Goal: Task Accomplishment & Management: Manage account settings

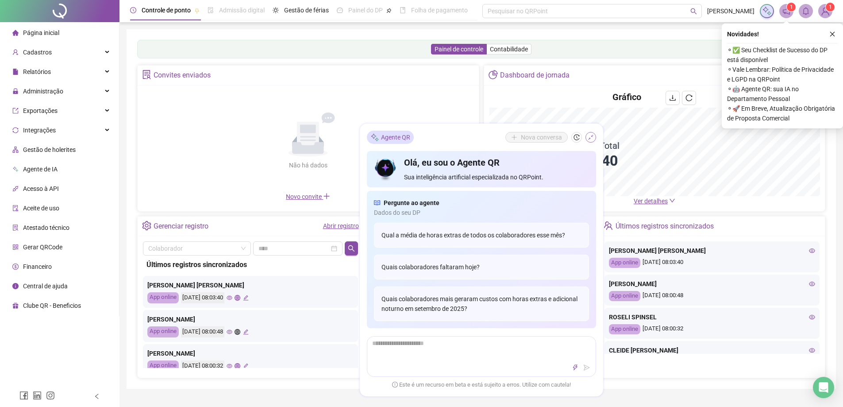
click at [589, 137] on icon "shrink" at bounding box center [591, 137] width 6 height 6
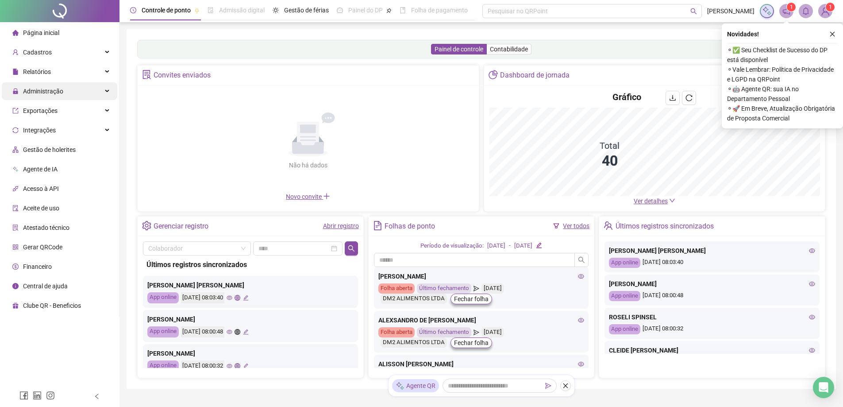
click at [48, 90] on span "Administração" at bounding box center [43, 91] width 40 height 7
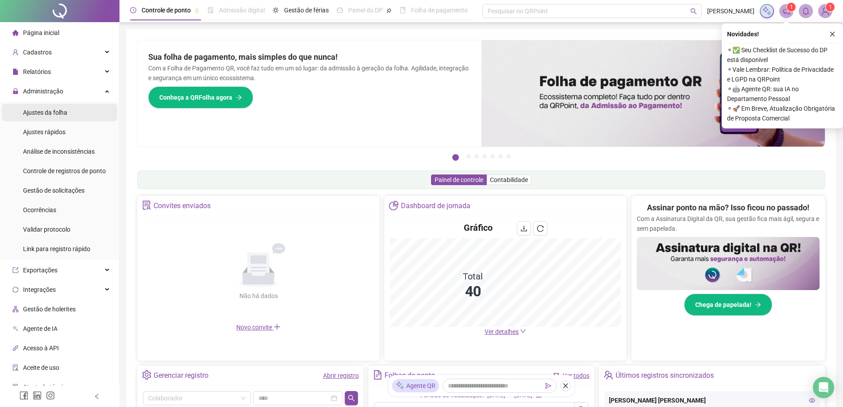
click at [47, 111] on span "Ajustes da folha" at bounding box center [45, 112] width 44 height 7
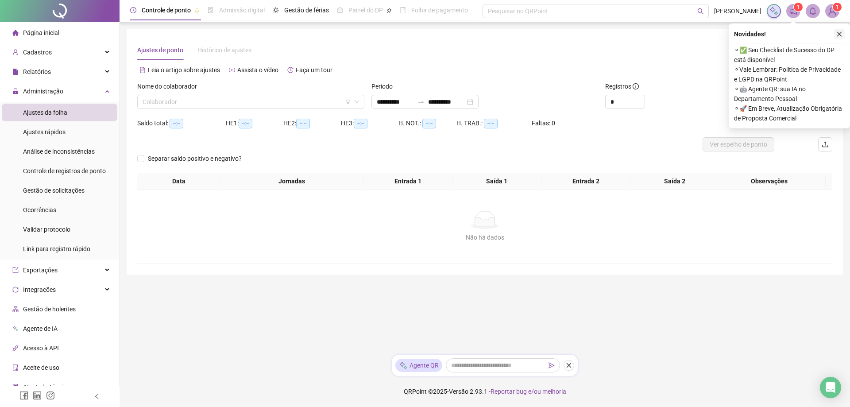
click at [838, 31] on icon "close" at bounding box center [839, 34] width 6 height 6
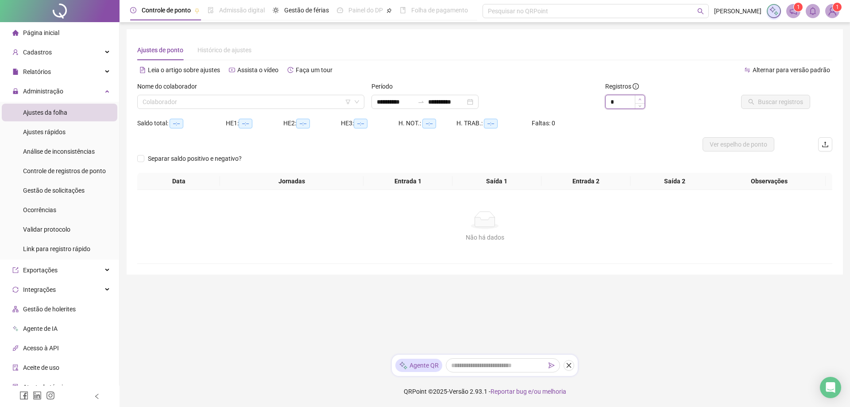
type input "*"
click at [641, 98] on icon "up" at bounding box center [639, 99] width 3 height 3
click at [241, 97] on input "search" at bounding box center [247, 101] width 208 height 13
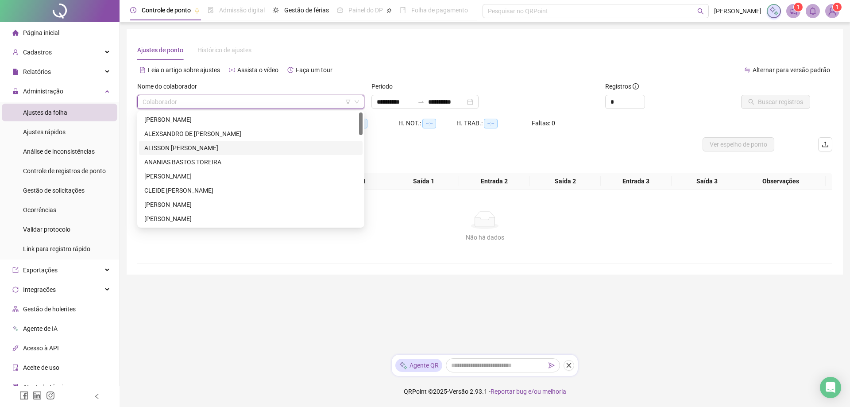
click at [201, 145] on div "ALISSON [PERSON_NAME]" at bounding box center [250, 148] width 213 height 10
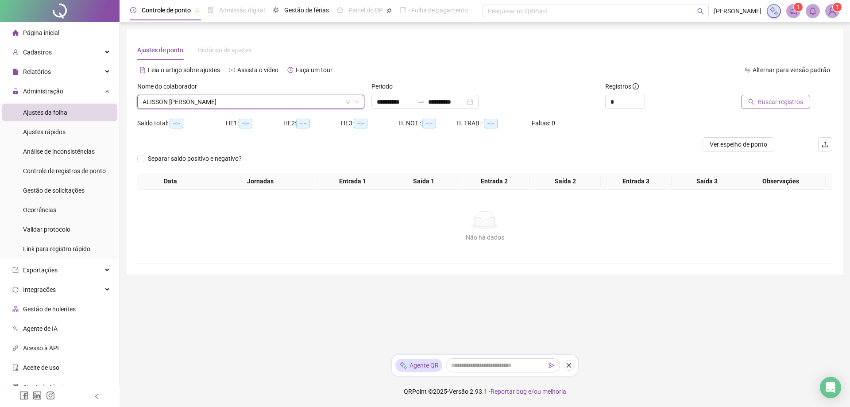
click at [771, 95] on button "Buscar registros" at bounding box center [775, 102] width 69 height 14
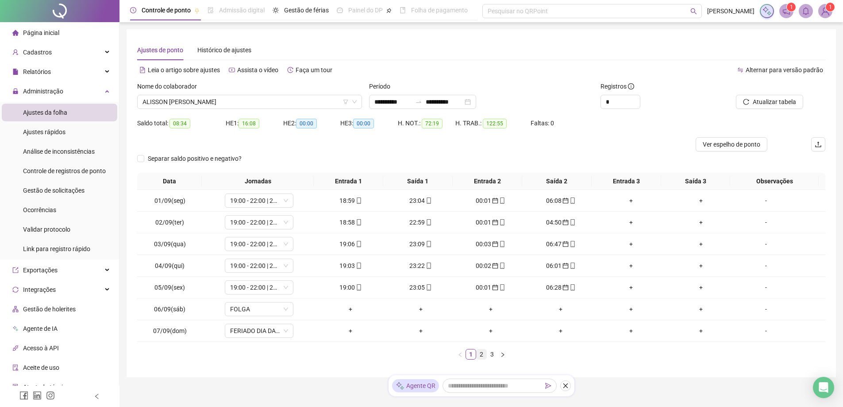
click at [482, 354] on link "2" at bounding box center [482, 354] width 10 height 10
click at [495, 355] on link "3" at bounding box center [492, 354] width 10 height 10
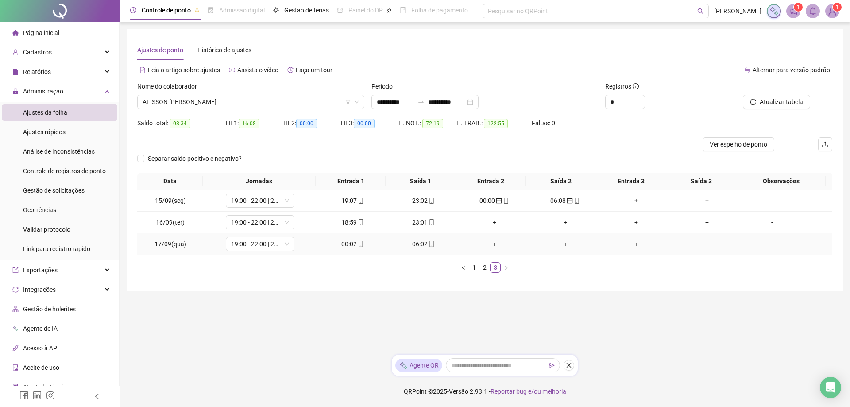
click at [347, 245] on div "00:02" at bounding box center [353, 244] width 64 height 10
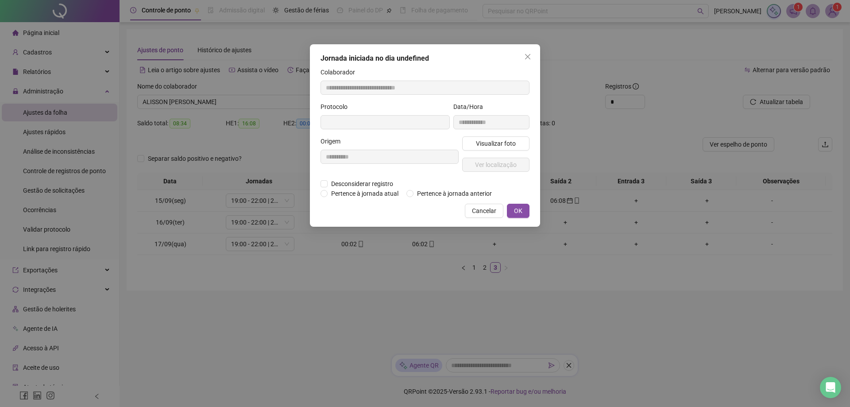
type input "**********"
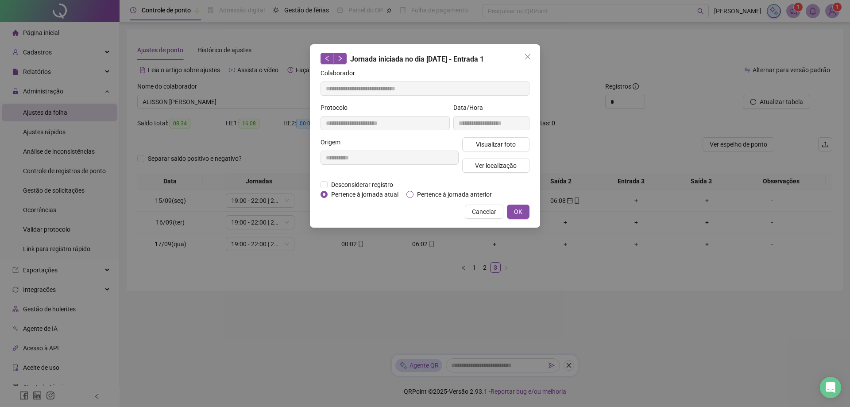
click at [415, 193] on span "Pertence à jornada anterior" at bounding box center [454, 194] width 82 height 10
click at [517, 213] on span "OK" at bounding box center [518, 212] width 8 height 10
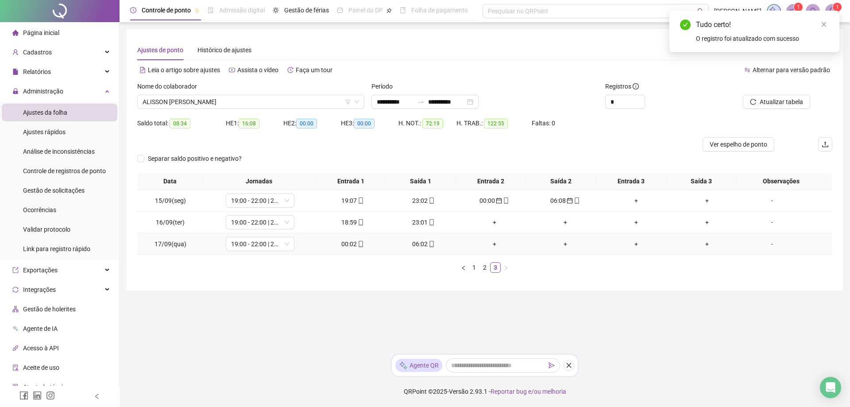
click at [418, 247] on div "06:02" at bounding box center [424, 244] width 64 height 10
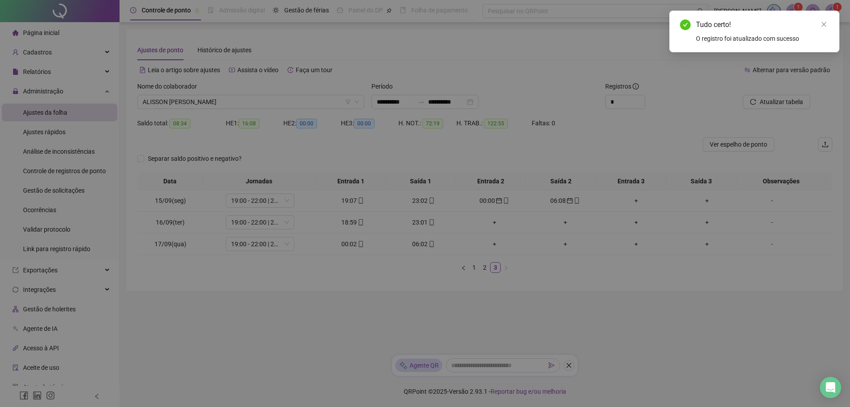
type input "**********"
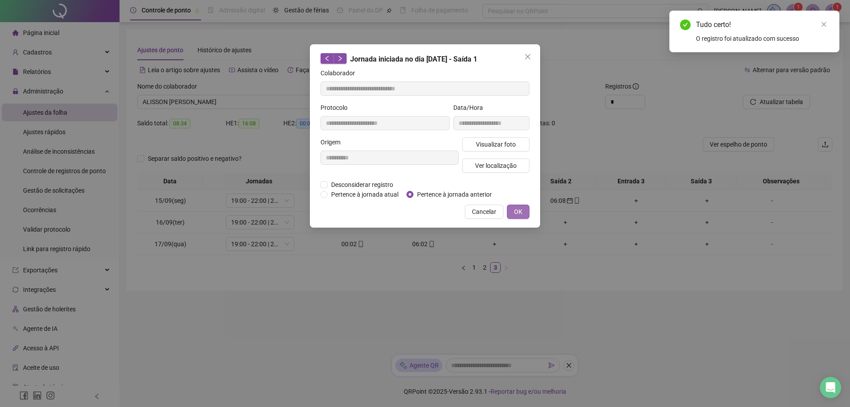
click at [518, 210] on span "OK" at bounding box center [518, 212] width 8 height 10
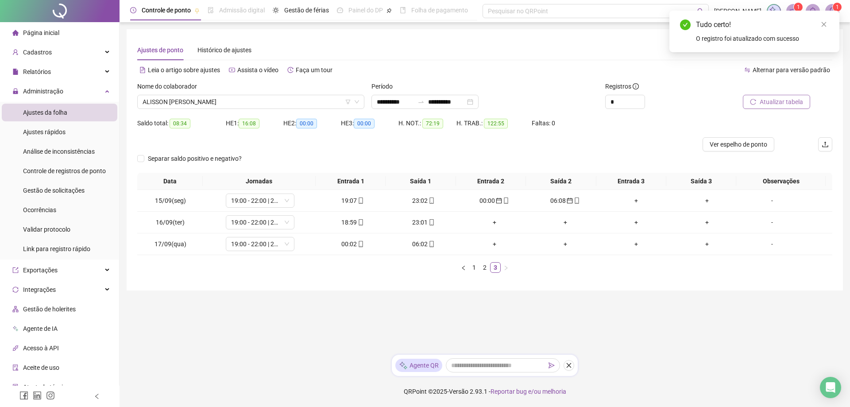
click at [784, 98] on span "Atualizar tabela" at bounding box center [781, 102] width 43 height 10
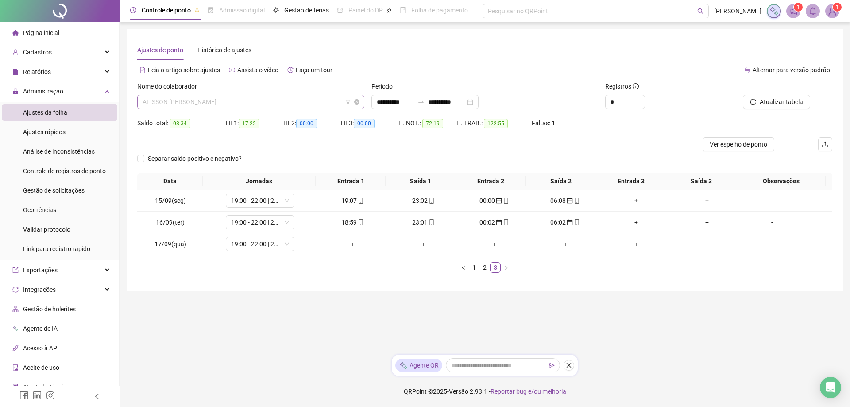
click at [255, 98] on span "ALISSON [PERSON_NAME]" at bounding box center [251, 101] width 216 height 13
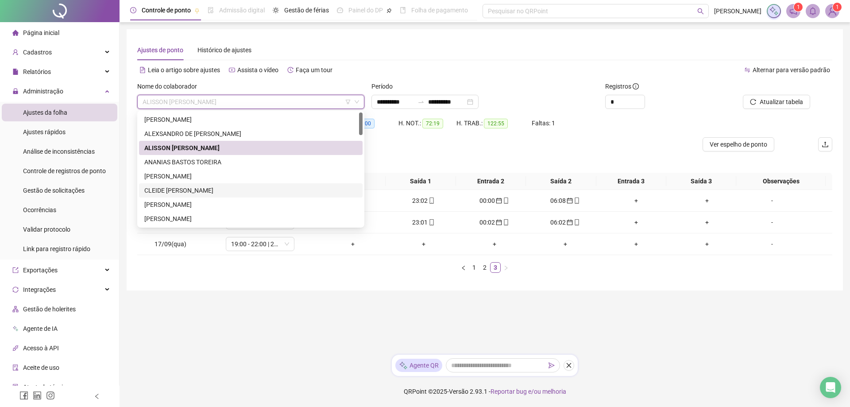
click at [211, 190] on div "CLEIDE [PERSON_NAME]" at bounding box center [250, 190] width 213 height 10
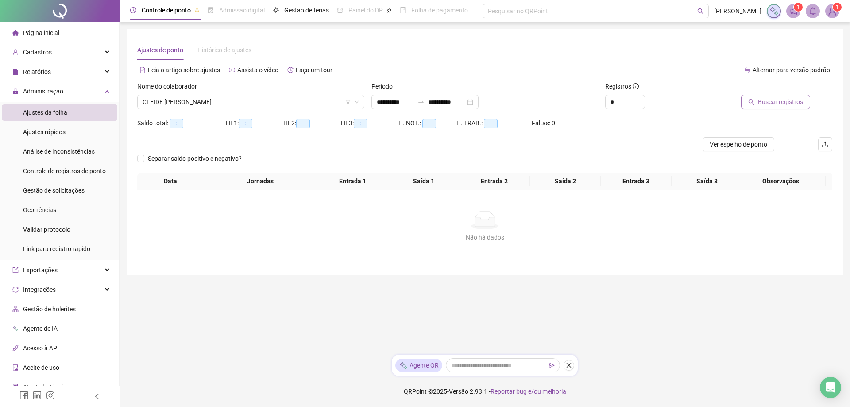
click at [785, 100] on span "Buscar registros" at bounding box center [780, 102] width 45 height 10
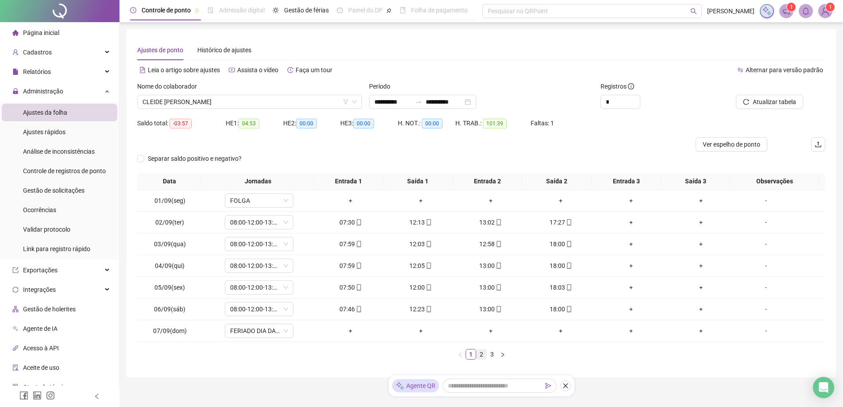
click at [481, 355] on link "2" at bounding box center [482, 354] width 10 height 10
click at [493, 355] on link "3" at bounding box center [492, 354] width 10 height 10
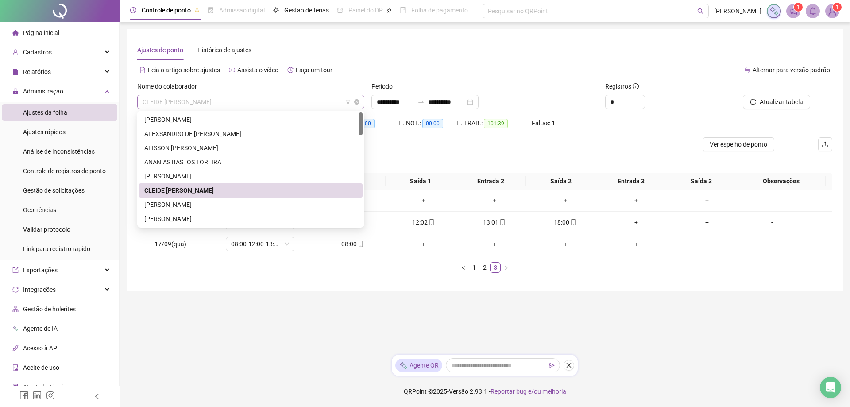
click at [258, 100] on span "CLEIDE [PERSON_NAME]" at bounding box center [251, 101] width 216 height 13
click at [190, 207] on div "[PERSON_NAME]" at bounding box center [250, 205] width 213 height 10
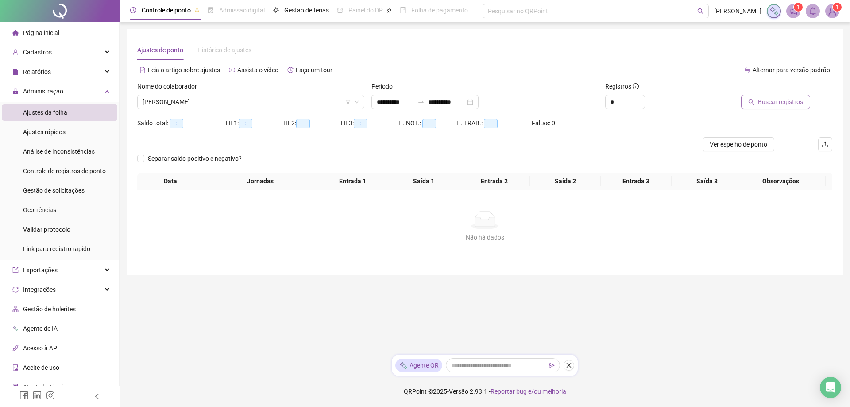
click at [789, 105] on span "Buscar registros" at bounding box center [780, 102] width 45 height 10
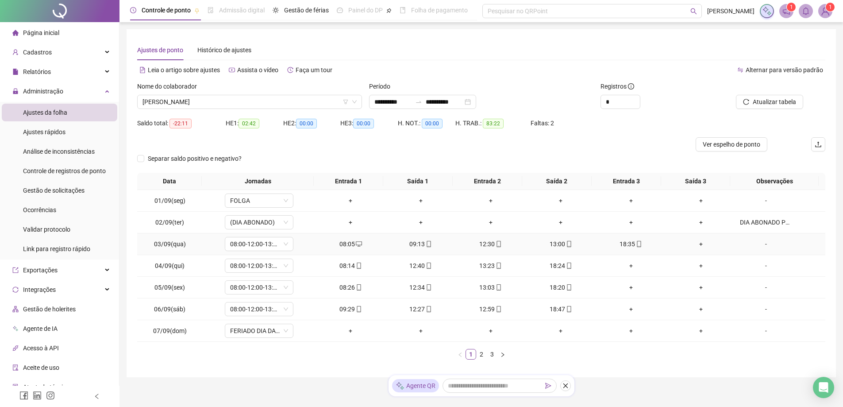
click at [417, 246] on div "09:13" at bounding box center [420, 244] width 63 height 10
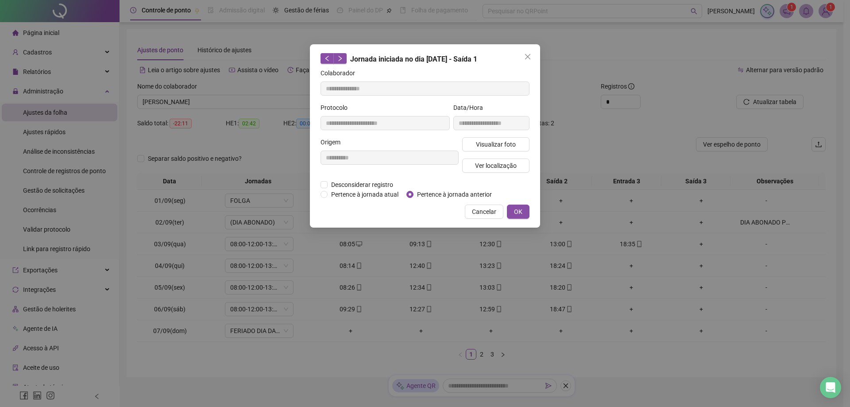
type input "**********"
click at [319, 182] on div "**********" at bounding box center [425, 135] width 230 height 183
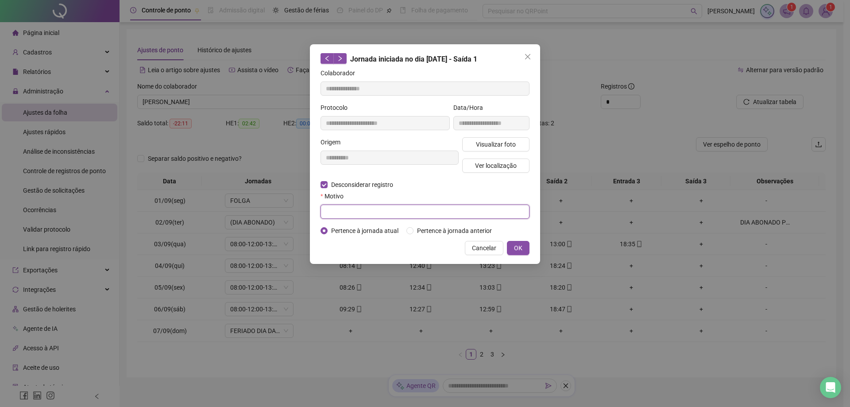
drag, startPoint x: 379, startPoint y: 209, endPoint x: 387, endPoint y: 207, distance: 8.8
click at [379, 210] on input "text" at bounding box center [424, 211] width 209 height 14
drag, startPoint x: 305, startPoint y: 212, endPoint x: 251, endPoint y: 212, distance: 54.0
click at [251, 212] on div "**********" at bounding box center [425, 203] width 850 height 407
type input "**********"
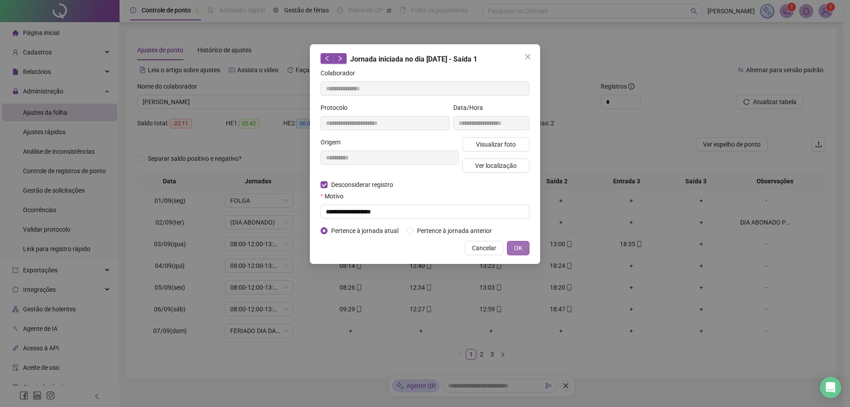
click at [518, 248] on span "OK" at bounding box center [518, 248] width 8 height 10
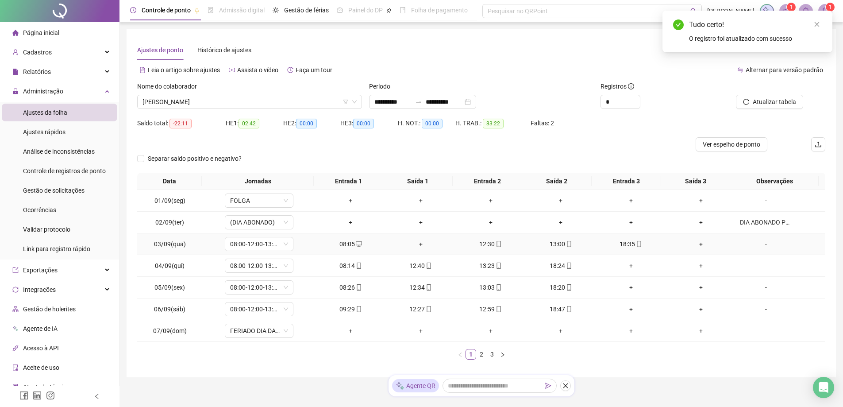
click at [417, 246] on div "+" at bounding box center [420, 244] width 63 height 10
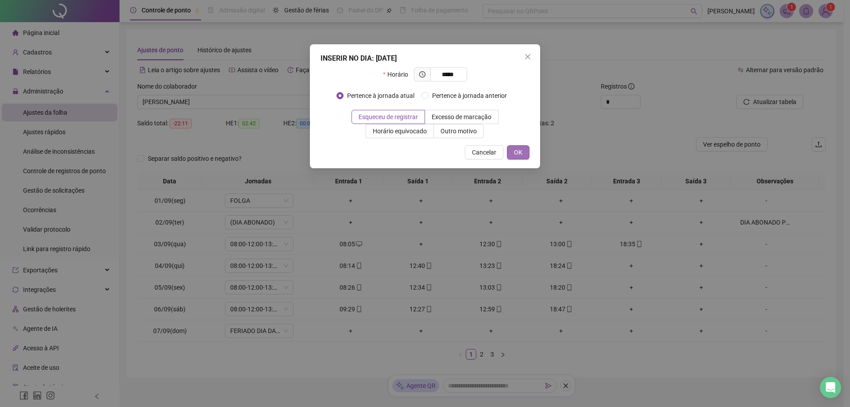
type input "*****"
click at [517, 148] on span "OK" at bounding box center [518, 152] width 8 height 10
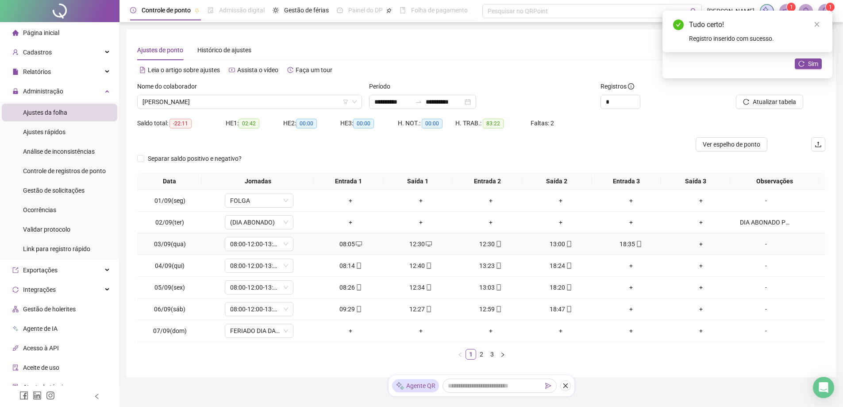
click at [487, 242] on div "12:30" at bounding box center [490, 244] width 63 height 10
type input "**********"
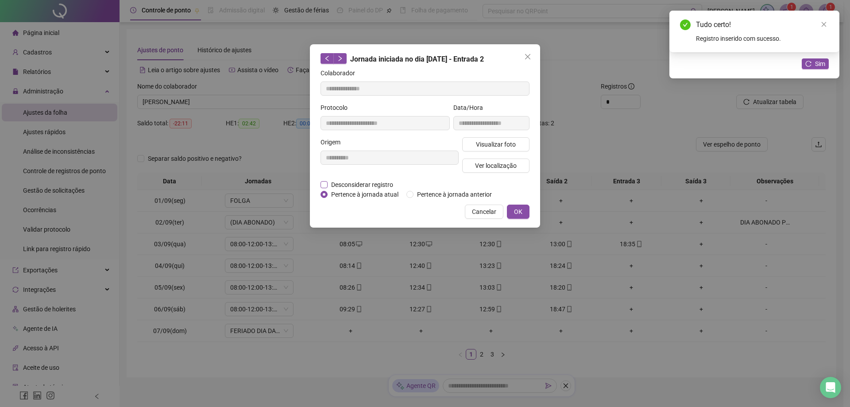
click at [329, 184] on span "Desconsiderar registro" at bounding box center [362, 185] width 69 height 10
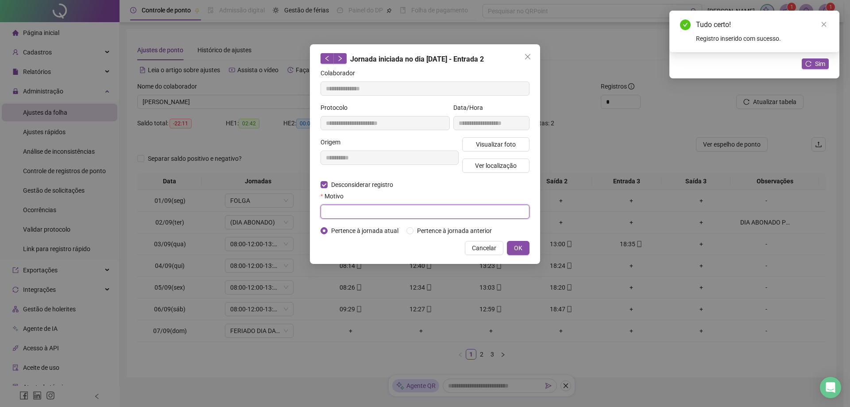
click at [344, 212] on input "text" at bounding box center [424, 211] width 209 height 14
paste input "**********"
type input "**********"
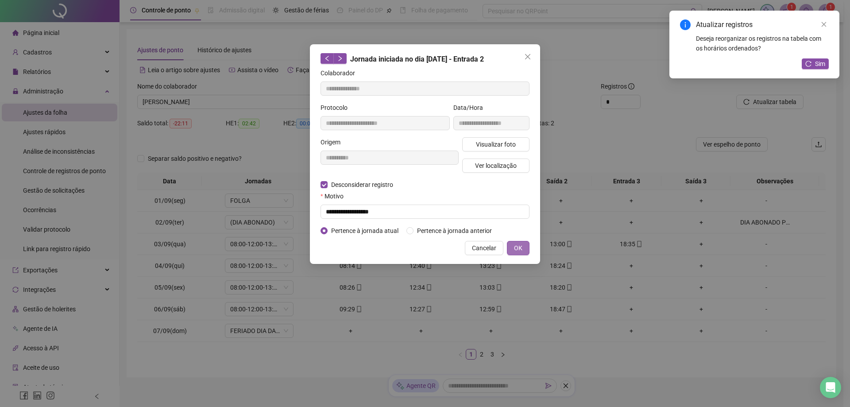
click at [518, 244] on span "OK" at bounding box center [518, 248] width 8 height 10
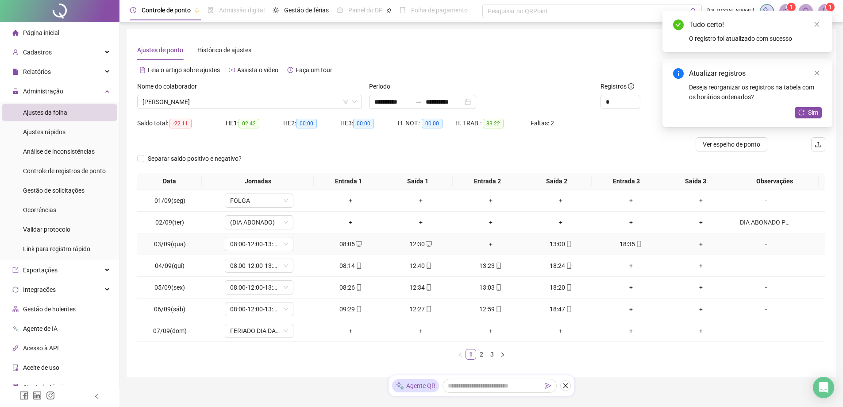
click at [487, 247] on div "+" at bounding box center [490, 244] width 63 height 10
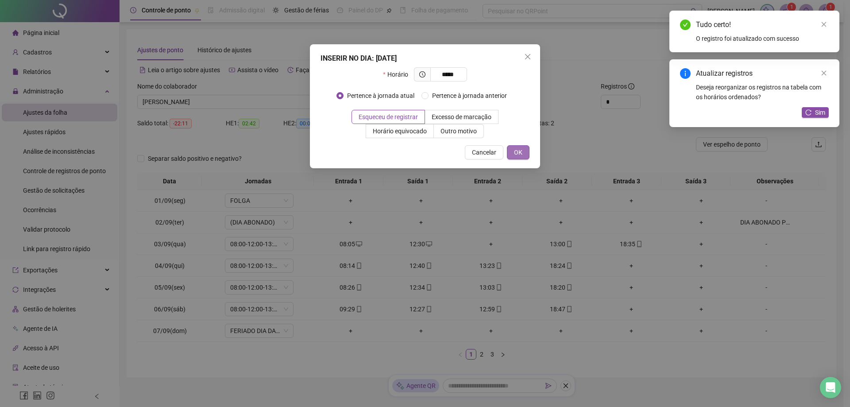
type input "*****"
click at [520, 148] on span "OK" at bounding box center [518, 152] width 8 height 10
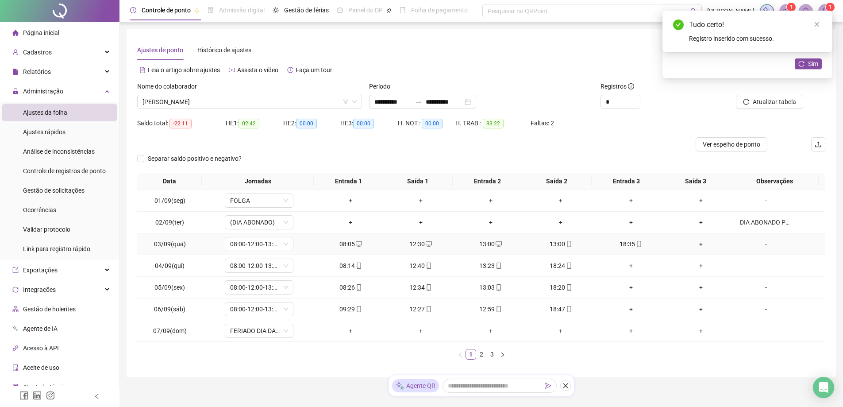
click at [558, 241] on div "13:00" at bounding box center [560, 244] width 63 height 10
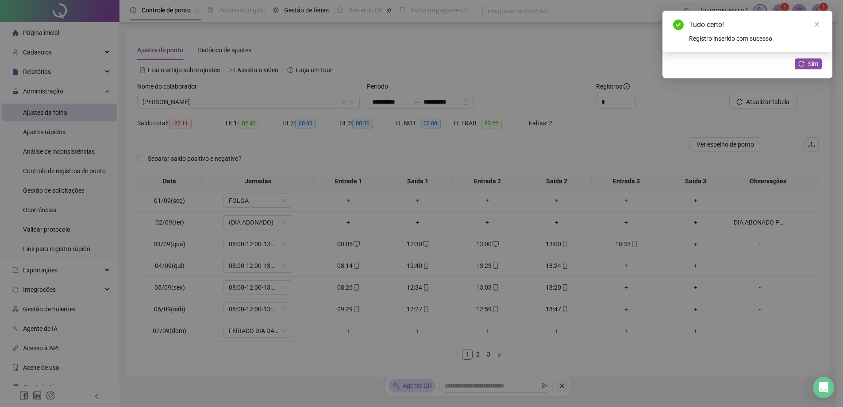
type input "**********"
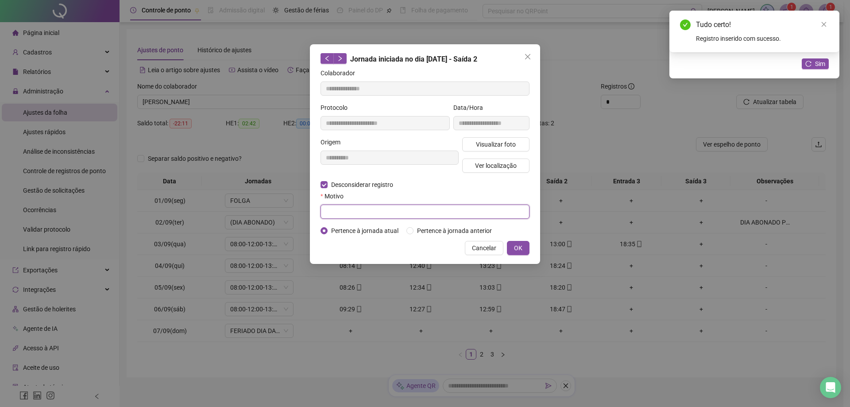
click at [334, 215] on input "text" at bounding box center [424, 211] width 209 height 14
paste input "**********"
type input "**********"
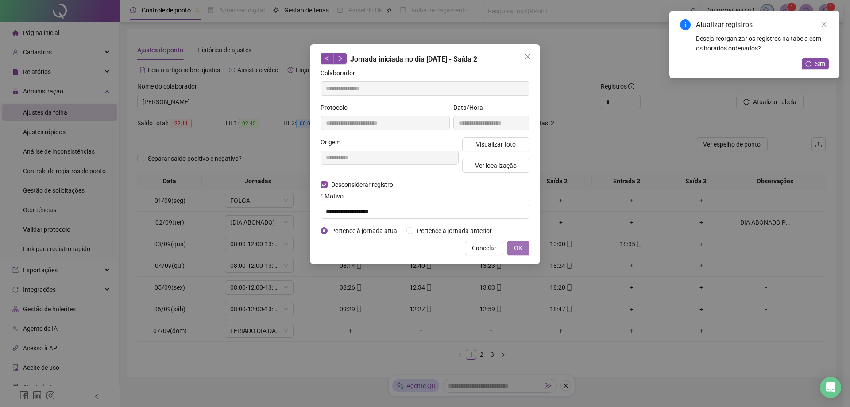
click at [514, 247] on span "OK" at bounding box center [518, 248] width 8 height 10
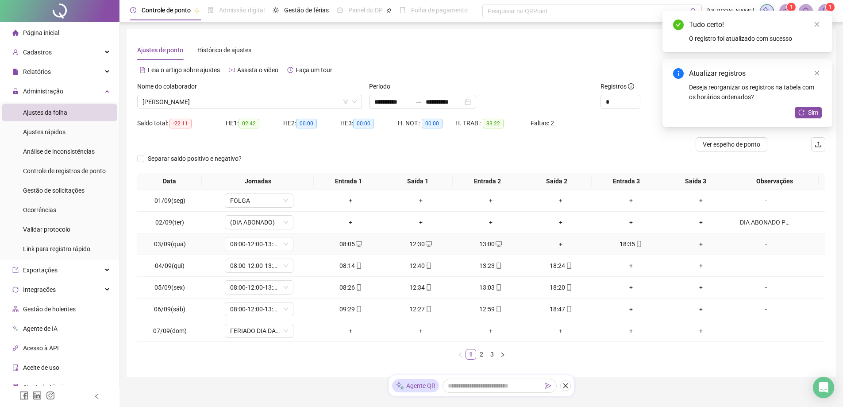
click at [558, 243] on div "+" at bounding box center [560, 244] width 63 height 10
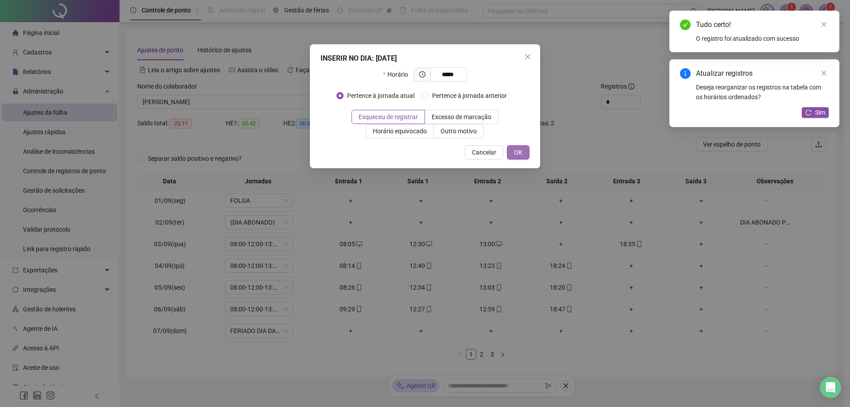
type input "*****"
click at [522, 150] on button "OK" at bounding box center [518, 152] width 23 height 14
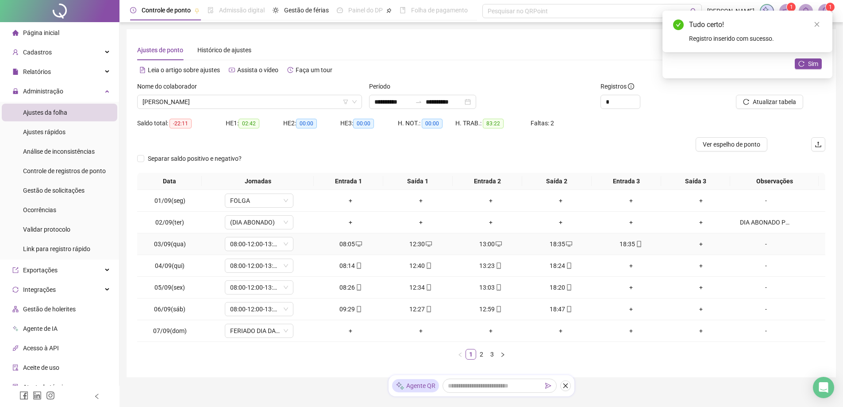
click at [623, 245] on div "18:35" at bounding box center [631, 244] width 63 height 10
type input "**********"
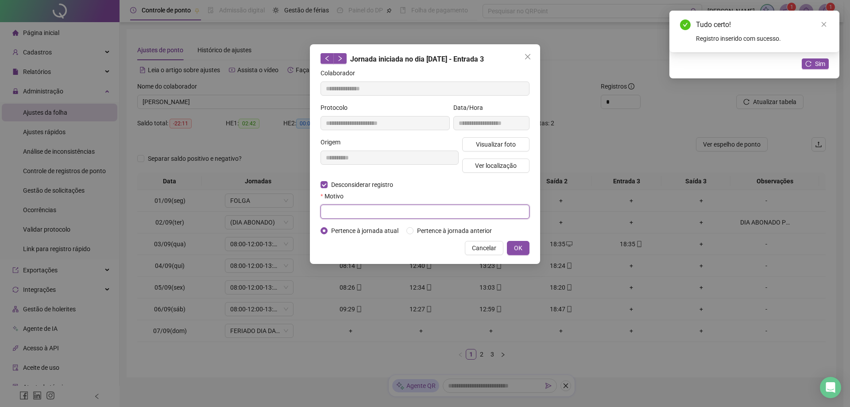
click at [399, 211] on input "text" at bounding box center [424, 211] width 209 height 14
paste input "**********"
type input "**********"
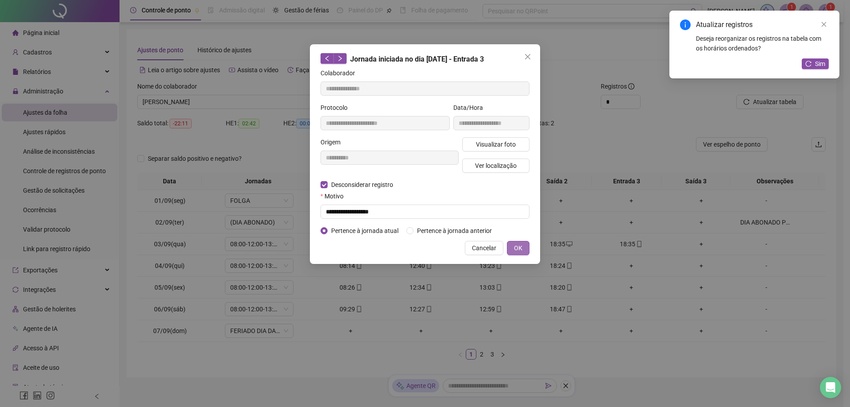
click at [517, 248] on span "OK" at bounding box center [518, 248] width 8 height 10
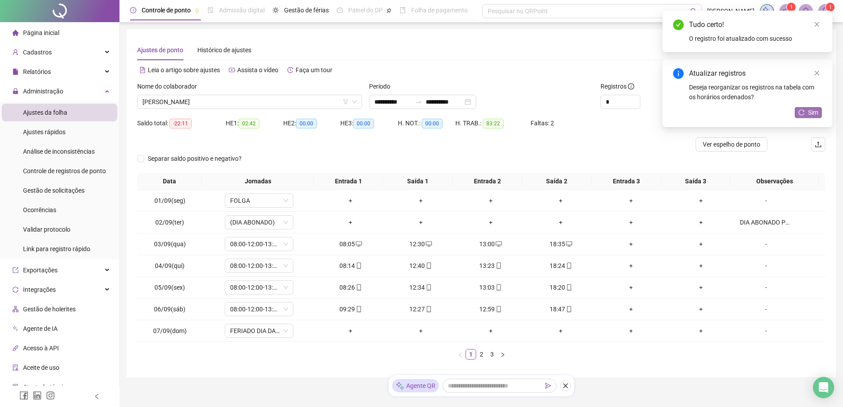
click at [809, 115] on span "Sim" at bounding box center [813, 113] width 10 height 10
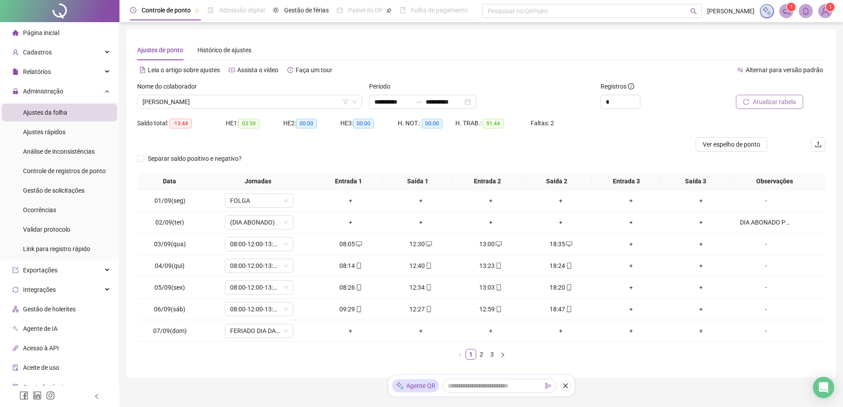
click at [769, 99] on span "Atualizar tabela" at bounding box center [774, 102] width 43 height 10
click at [482, 355] on link "2" at bounding box center [482, 354] width 10 height 10
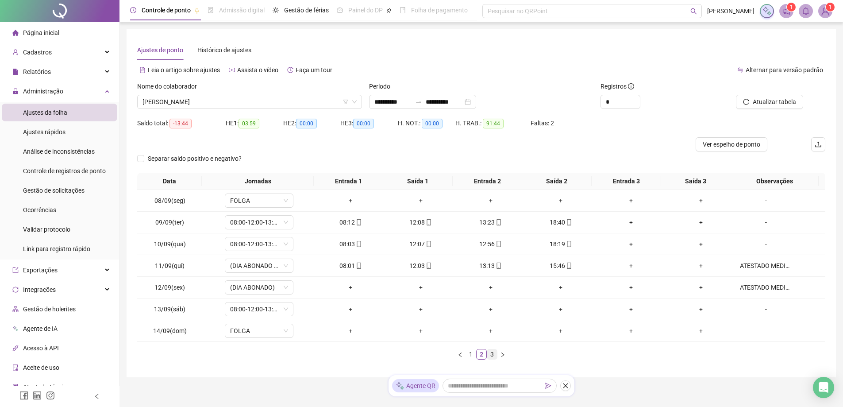
click at [491, 354] on link "3" at bounding box center [492, 354] width 10 height 10
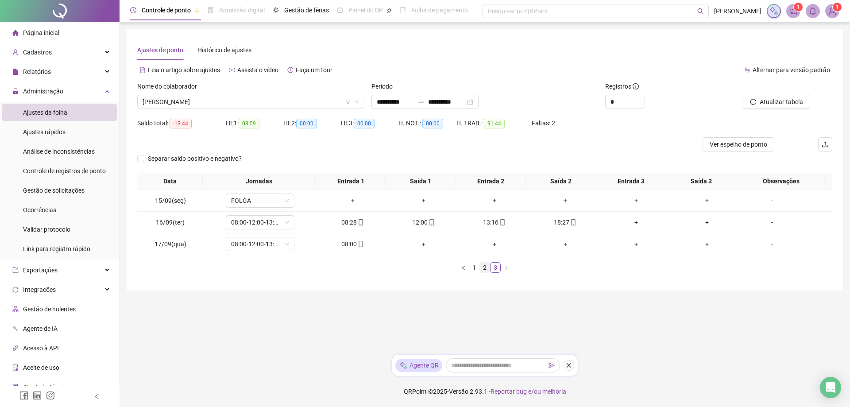
click at [483, 270] on link "2" at bounding box center [485, 267] width 10 height 10
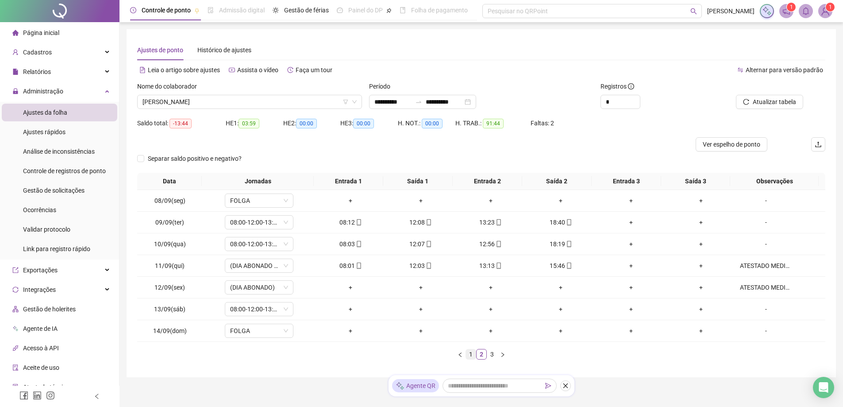
click at [469, 355] on link "1" at bounding box center [471, 354] width 10 height 10
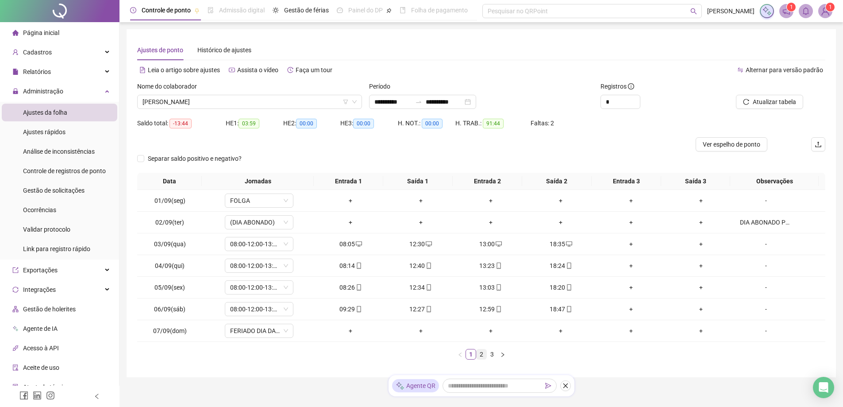
click at [480, 355] on link "2" at bounding box center [482, 354] width 10 height 10
click at [761, 310] on div "-" at bounding box center [766, 309] width 52 height 10
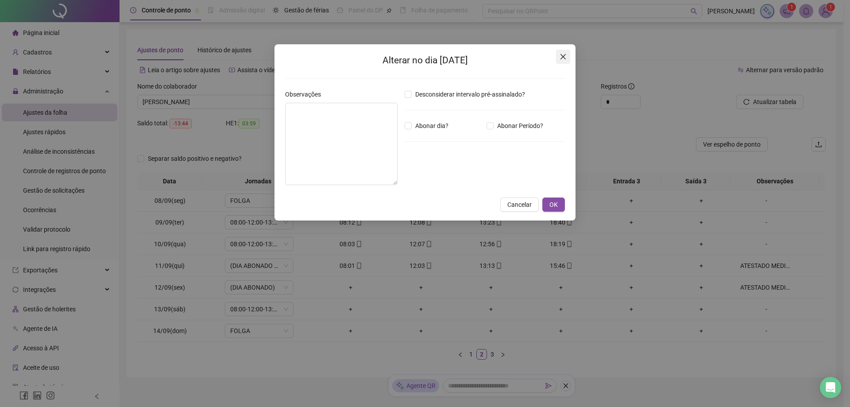
click at [564, 58] on icon "close" at bounding box center [562, 56] width 7 height 7
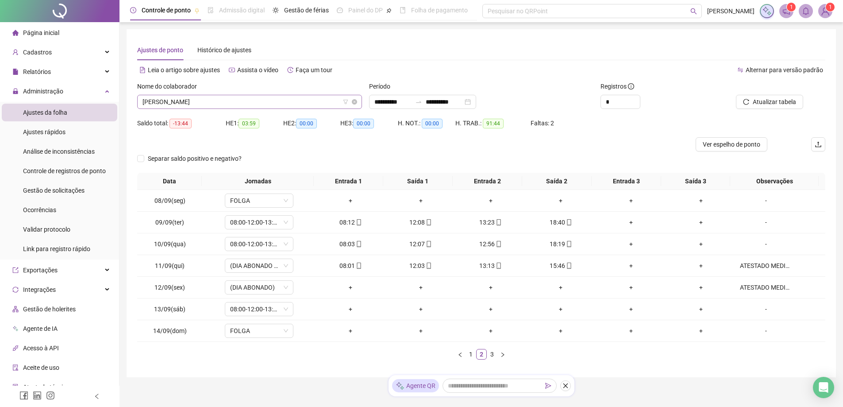
click at [208, 101] on span "[PERSON_NAME]" at bounding box center [250, 101] width 214 height 13
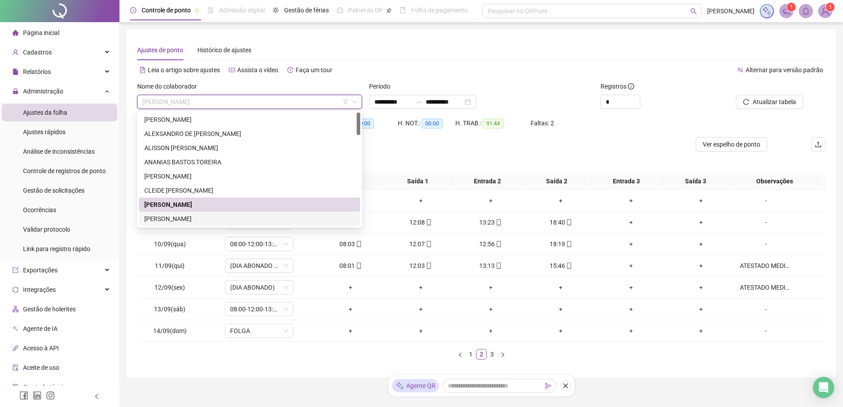
click at [189, 216] on div "[PERSON_NAME]" at bounding box center [249, 219] width 211 height 10
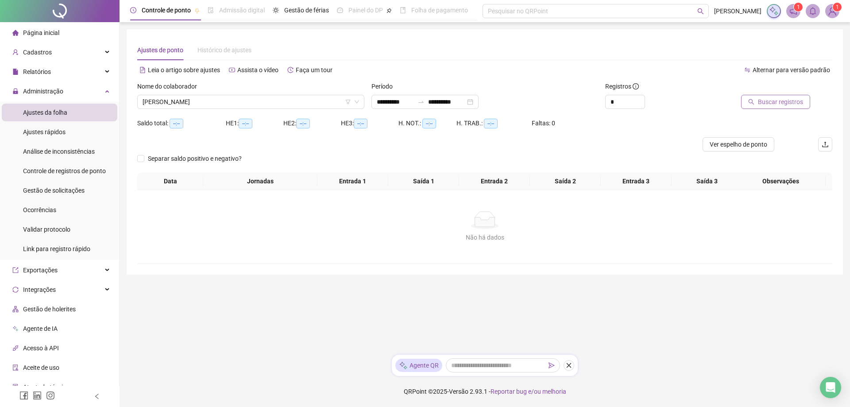
click at [783, 102] on span "Buscar registros" at bounding box center [780, 102] width 45 height 10
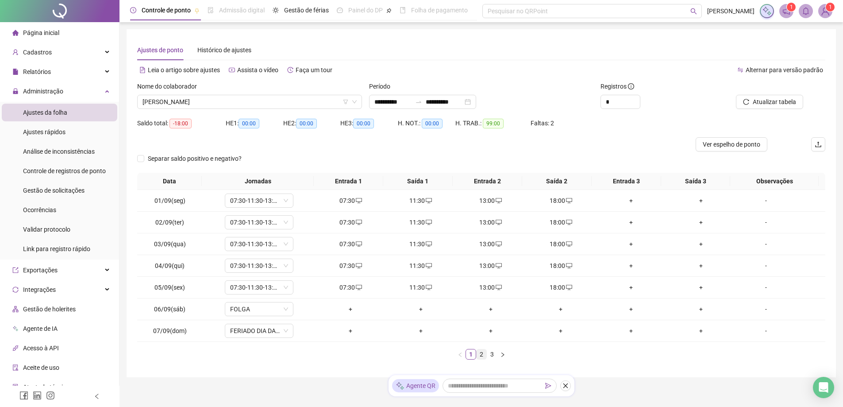
click at [479, 355] on link "2" at bounding box center [482, 354] width 10 height 10
click at [490, 356] on link "3" at bounding box center [492, 354] width 10 height 10
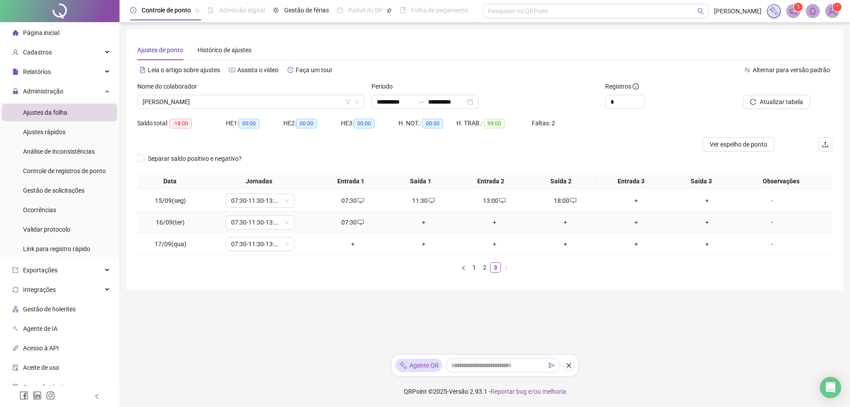
click at [421, 223] on div "+" at bounding box center [424, 222] width 64 height 10
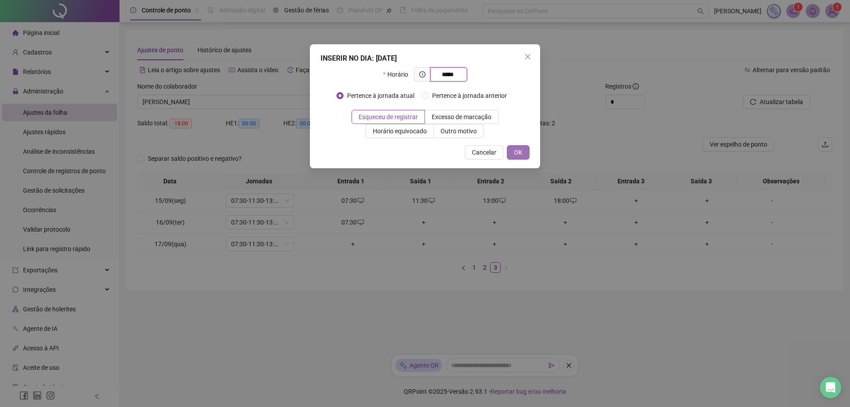
type input "*****"
click at [509, 152] on button "OK" at bounding box center [518, 152] width 23 height 14
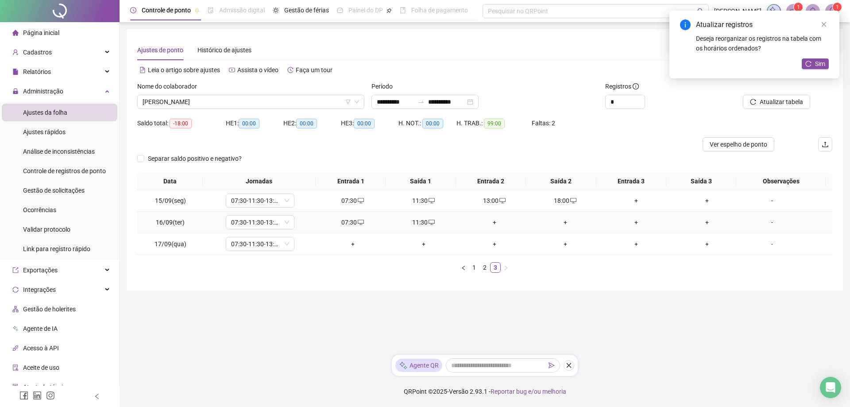
click at [490, 221] on div "+" at bounding box center [495, 222] width 64 height 10
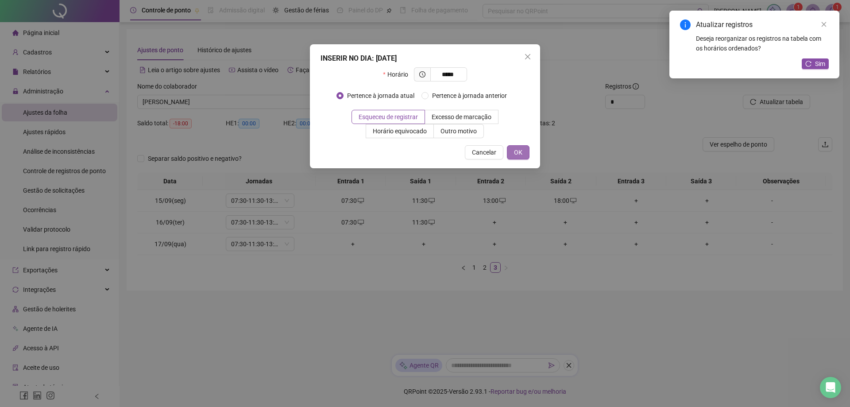
type input "*****"
click at [515, 150] on span "OK" at bounding box center [518, 152] width 8 height 10
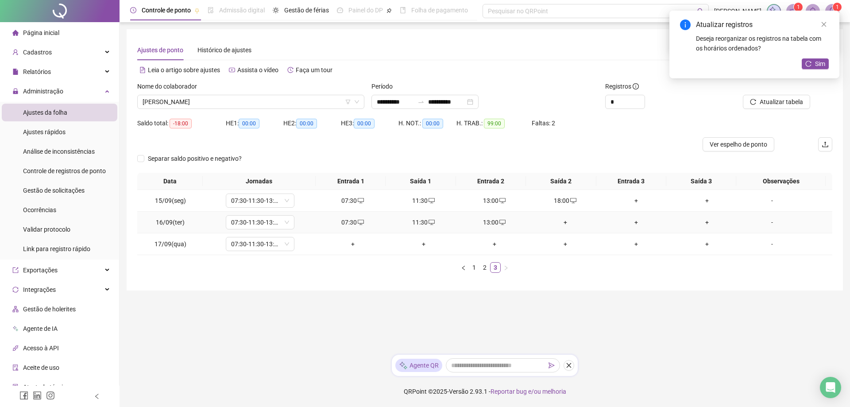
click at [563, 221] on div "+" at bounding box center [565, 222] width 64 height 10
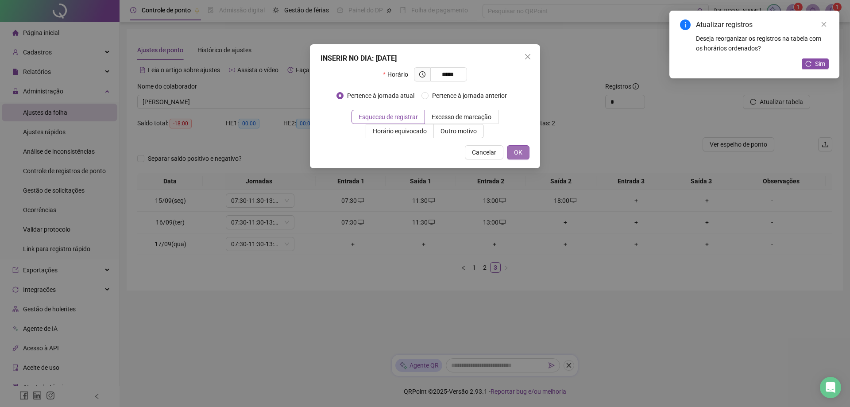
type input "*****"
click at [521, 158] on button "OK" at bounding box center [518, 152] width 23 height 14
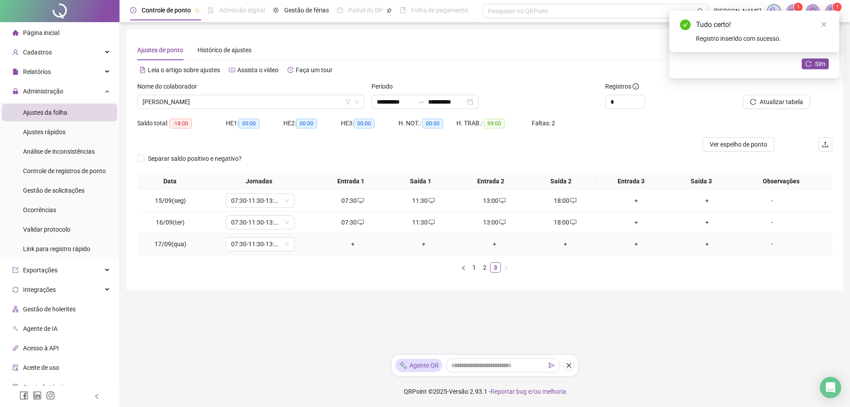
click at [349, 242] on div "+" at bounding box center [353, 244] width 64 height 10
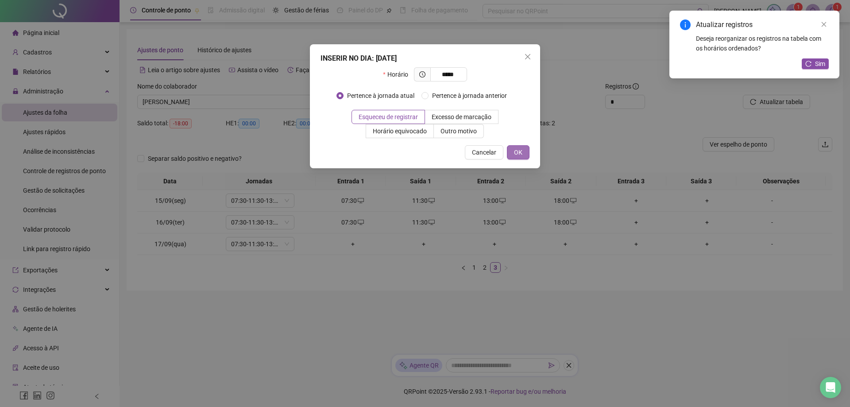
type input "*****"
drag, startPoint x: 516, startPoint y: 147, endPoint x: 516, endPoint y: 154, distance: 7.1
click at [516, 148] on button "OK" at bounding box center [518, 152] width 23 height 14
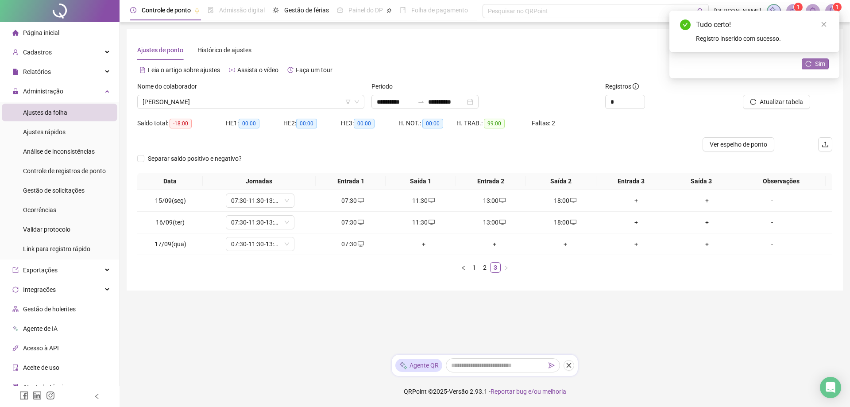
click at [815, 64] on span "Sim" at bounding box center [820, 64] width 10 height 10
click at [227, 106] on span "[PERSON_NAME]" at bounding box center [251, 101] width 216 height 13
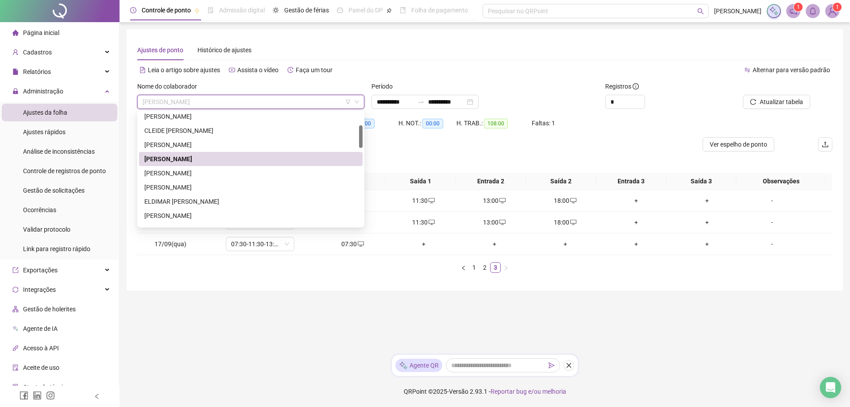
scroll to position [75, 0]
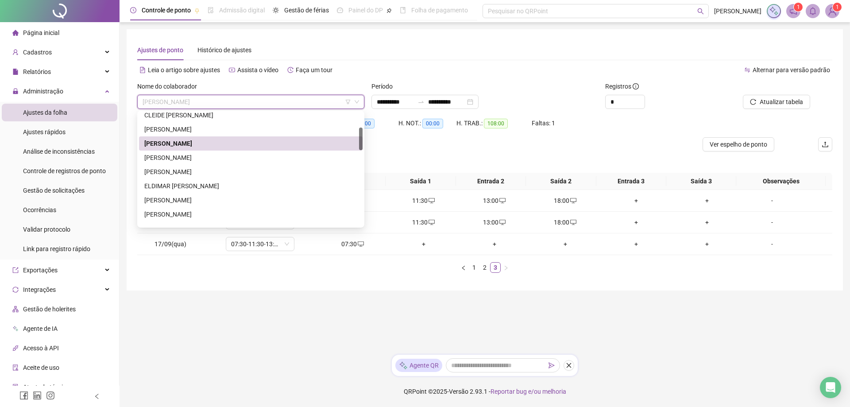
drag, startPoint x: 361, startPoint y: 120, endPoint x: 360, endPoint y: 135, distance: 15.1
click at [360, 135] on div at bounding box center [361, 138] width 4 height 23
click at [211, 159] on div "[PERSON_NAME]" at bounding box center [250, 158] width 213 height 10
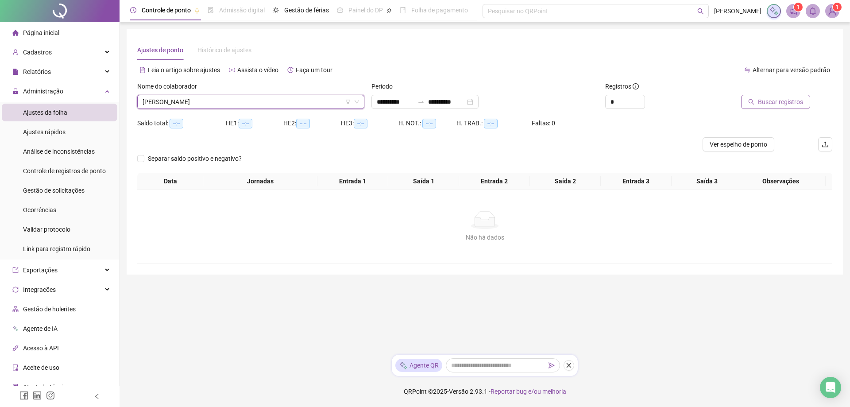
click at [768, 103] on span "Buscar registros" at bounding box center [780, 102] width 45 height 10
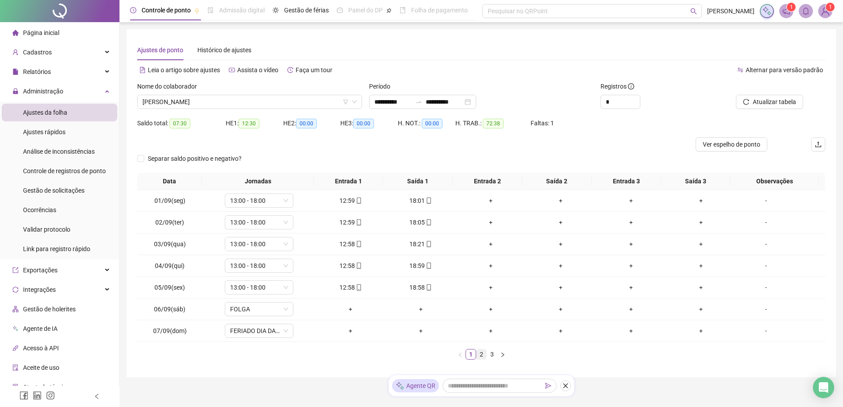
click at [479, 356] on link "2" at bounding box center [482, 354] width 10 height 10
click at [494, 354] on link "3" at bounding box center [492, 354] width 10 height 10
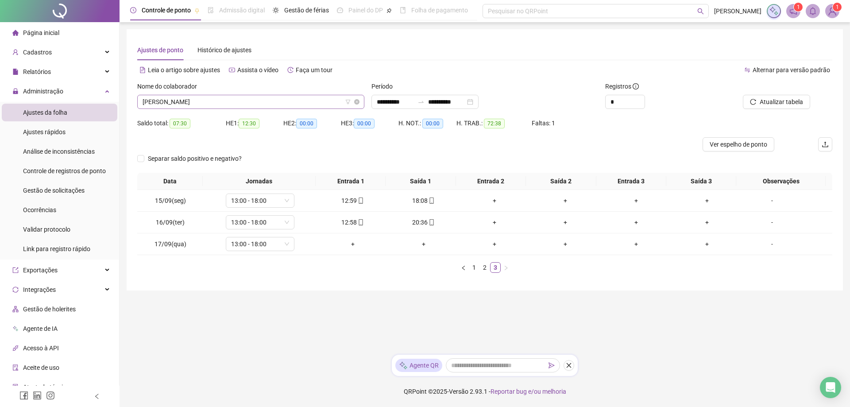
click at [257, 97] on span "[PERSON_NAME]" at bounding box center [251, 101] width 216 height 13
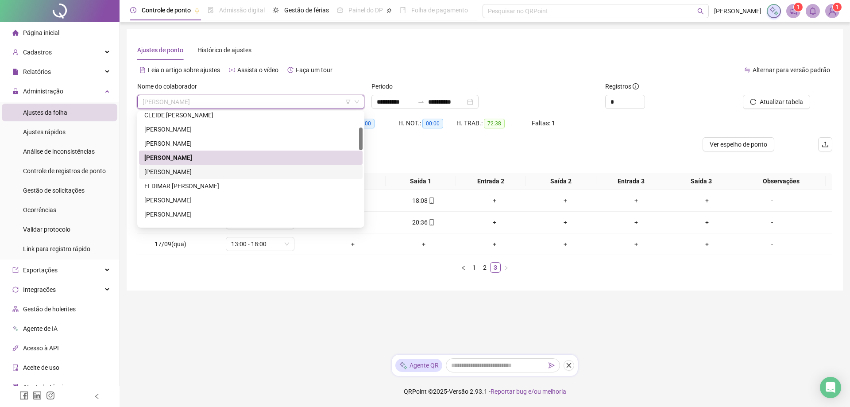
click at [208, 174] on div "[PERSON_NAME]" at bounding box center [250, 172] width 213 height 10
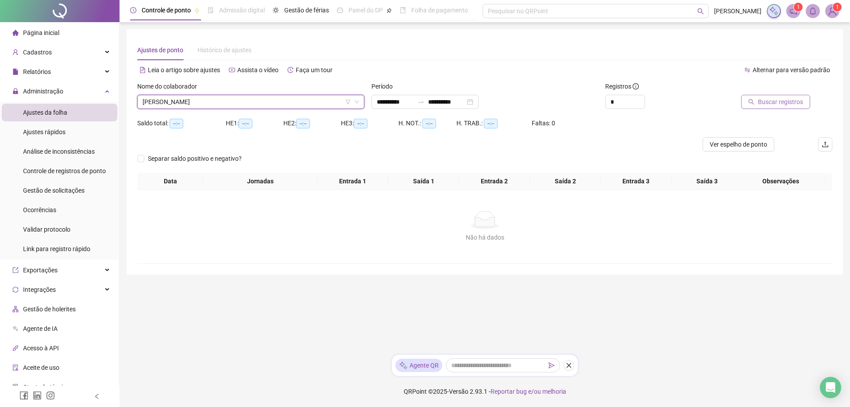
click at [777, 104] on span "Buscar registros" at bounding box center [780, 102] width 45 height 10
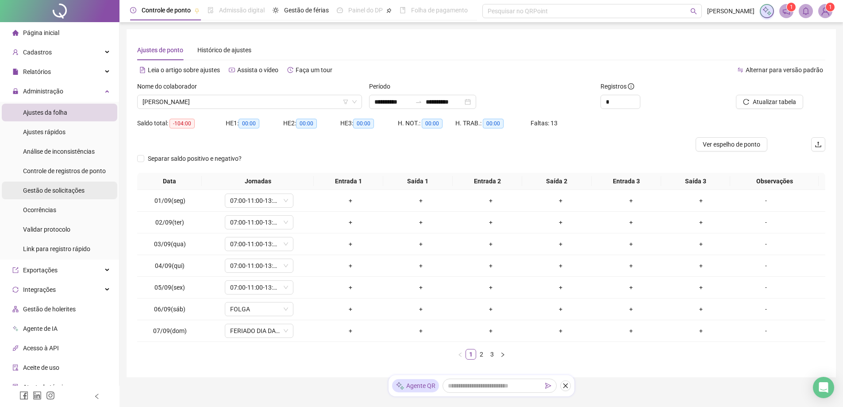
click at [46, 190] on span "Gestão de solicitações" at bounding box center [54, 190] width 62 height 7
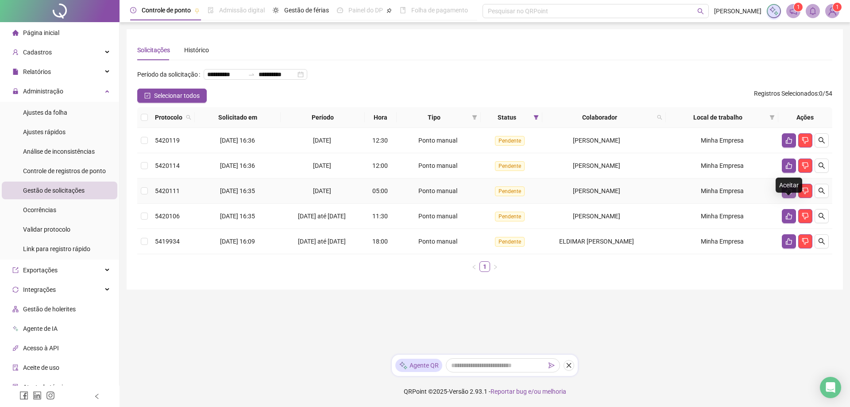
click at [789, 194] on icon "like" at bounding box center [788, 190] width 7 height 7
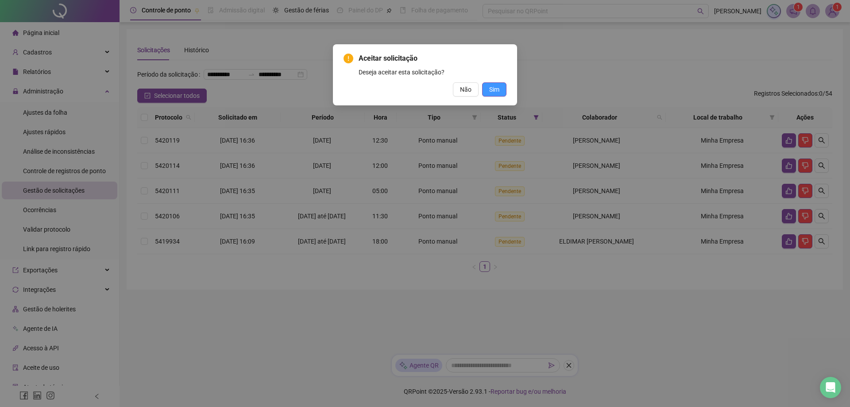
click at [492, 94] on span "Sim" at bounding box center [494, 90] width 10 height 10
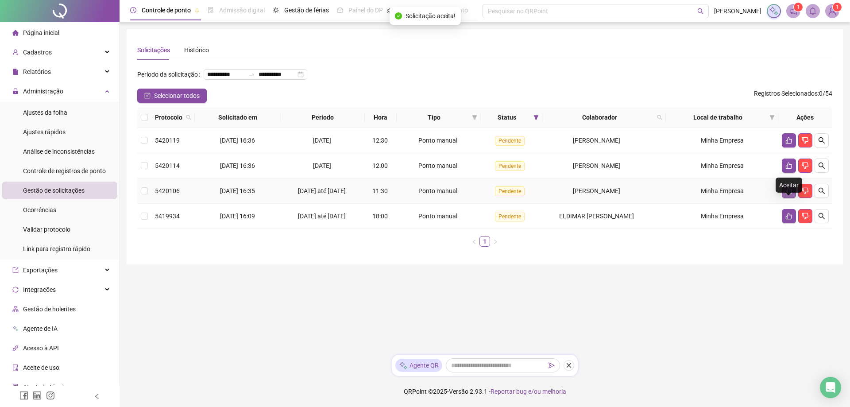
click at [783, 198] on button "button" at bounding box center [789, 191] width 14 height 14
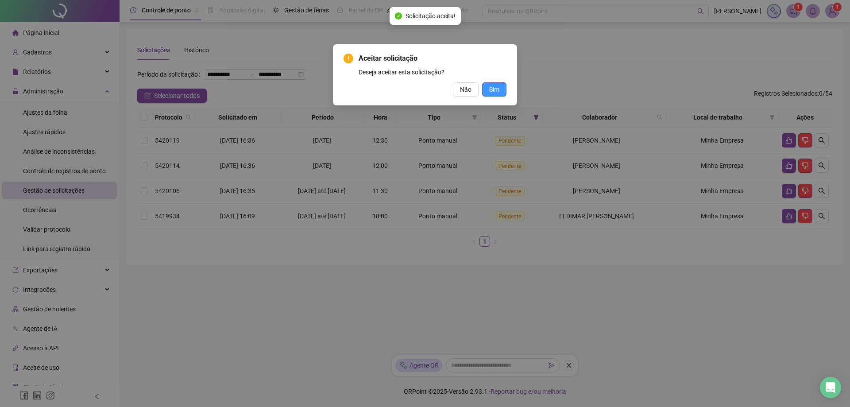
click at [493, 88] on span "Sim" at bounding box center [494, 90] width 10 height 10
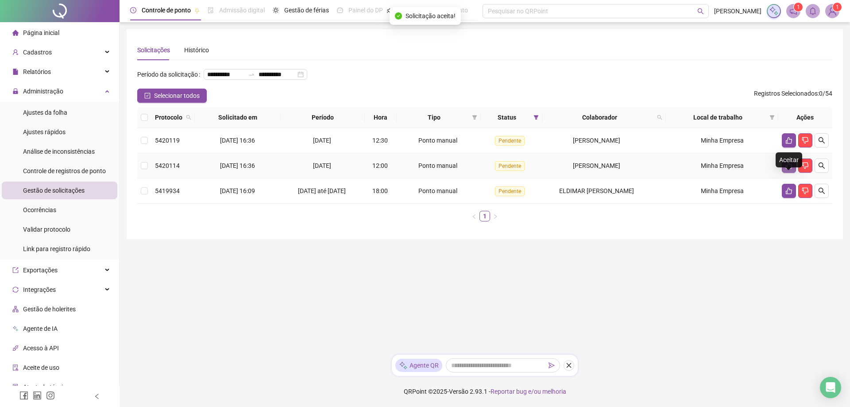
click at [791, 169] on icon "like" at bounding box center [788, 165] width 7 height 7
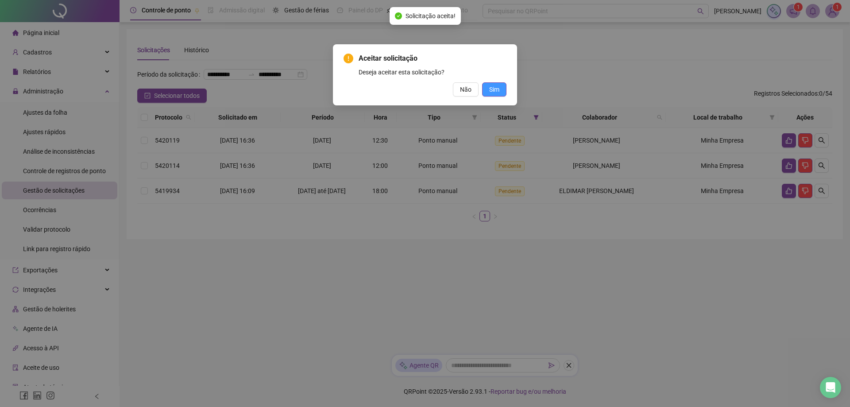
click at [495, 89] on span "Sim" at bounding box center [494, 90] width 10 height 10
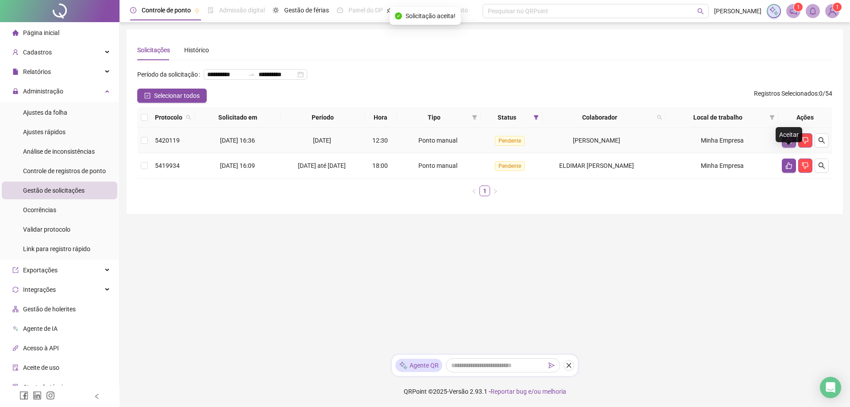
click at [789, 144] on icon "like" at bounding box center [788, 140] width 7 height 7
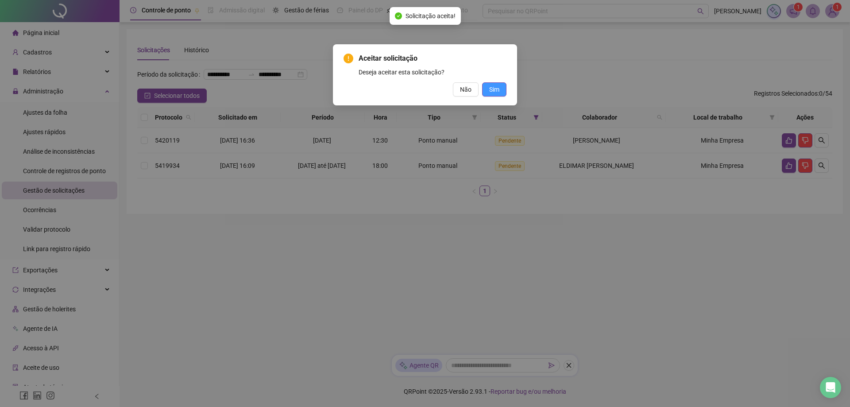
click at [493, 91] on span "Sim" at bounding box center [494, 90] width 10 height 10
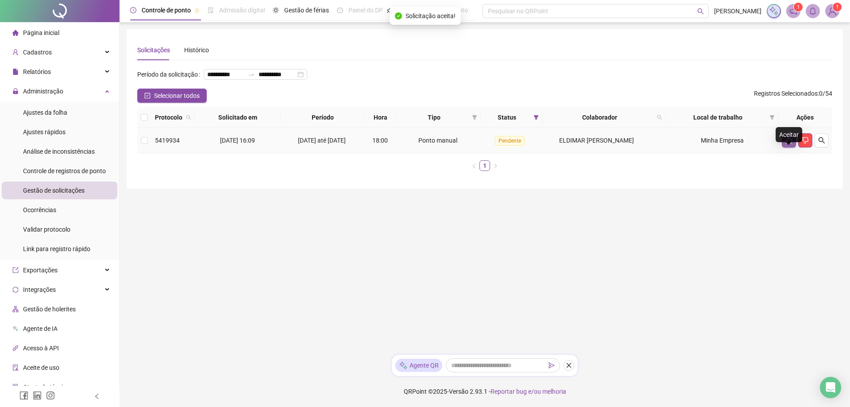
click at [785, 144] on icon "like" at bounding box center [788, 140] width 7 height 7
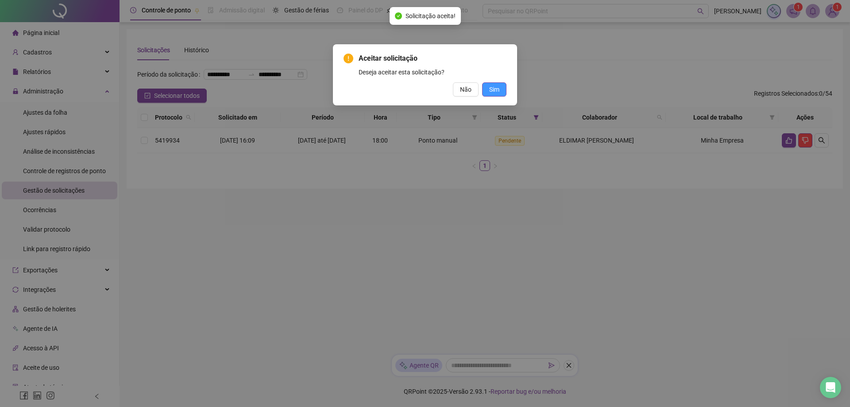
click at [490, 87] on span "Sim" at bounding box center [494, 90] width 10 height 10
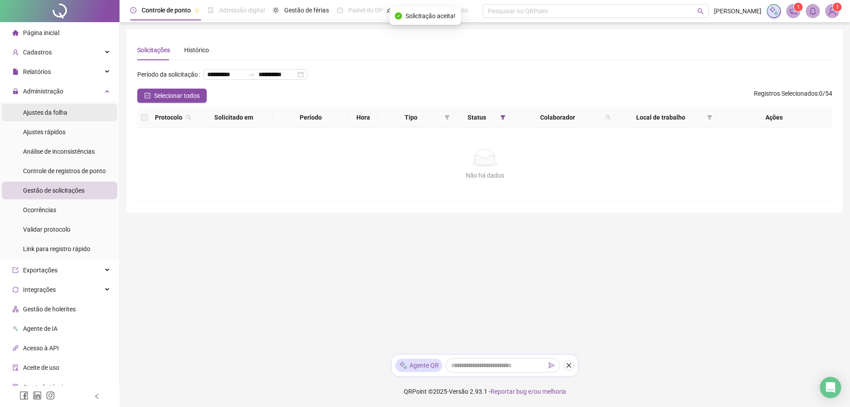
click at [39, 109] on span "Ajustes da folha" at bounding box center [45, 112] width 44 height 7
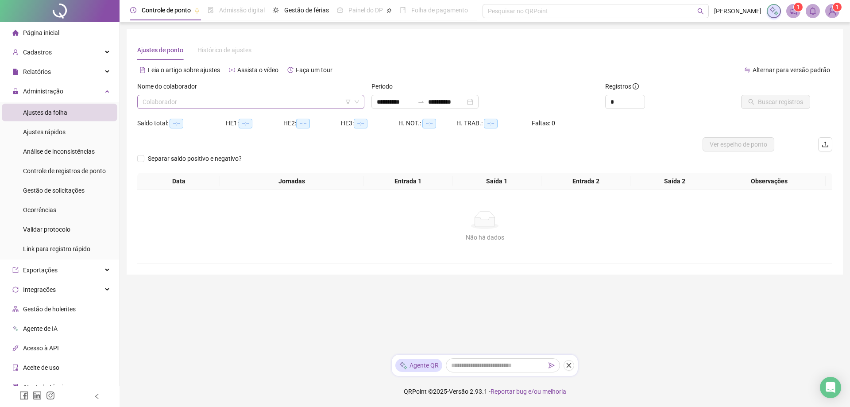
click at [175, 101] on input "search" at bounding box center [247, 101] width 208 height 13
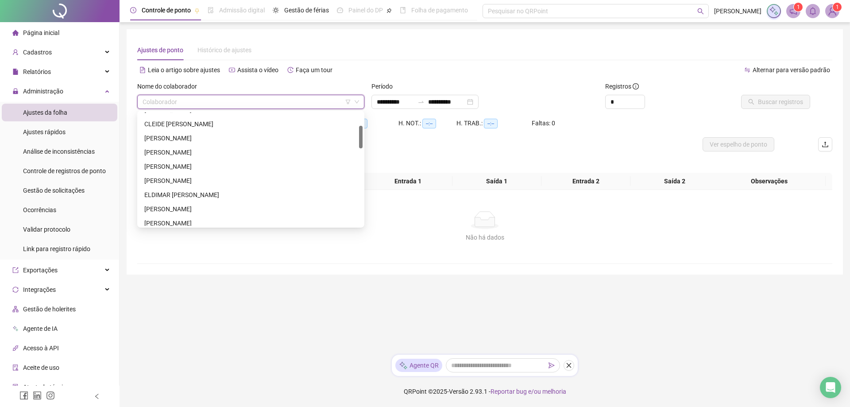
scroll to position [75, 0]
click at [361, 135] on div at bounding box center [361, 138] width 4 height 23
click at [209, 185] on div "ELDIMAR [PERSON_NAME]" at bounding box center [250, 186] width 213 height 10
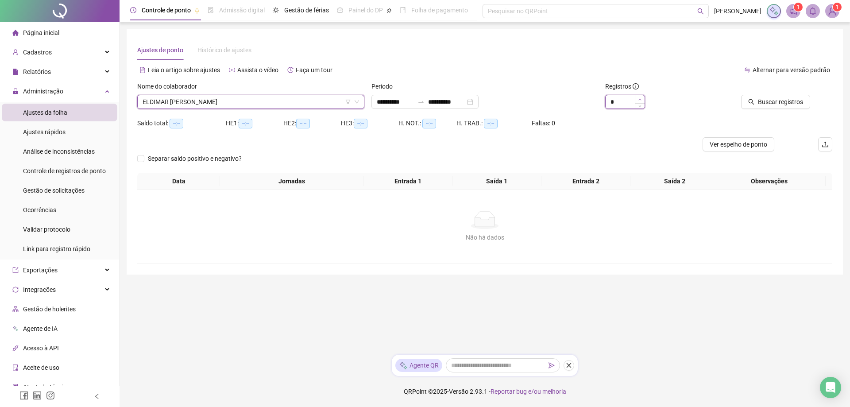
type input "*"
click at [640, 96] on span "Increase Value" at bounding box center [640, 99] width 10 height 8
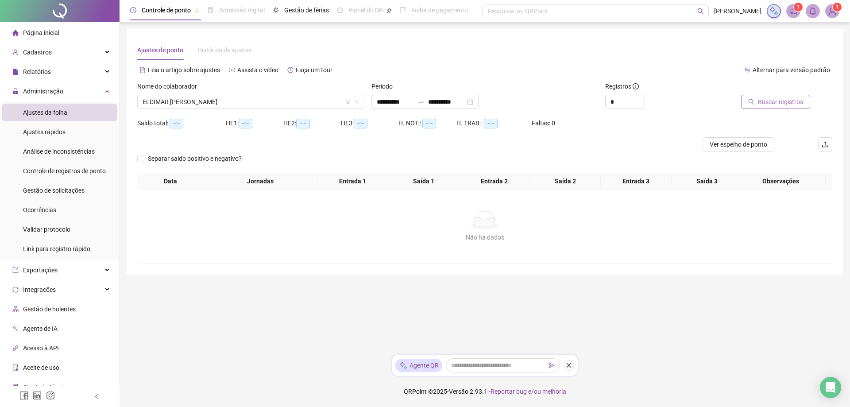
click at [768, 101] on span "Buscar registros" at bounding box center [780, 102] width 45 height 10
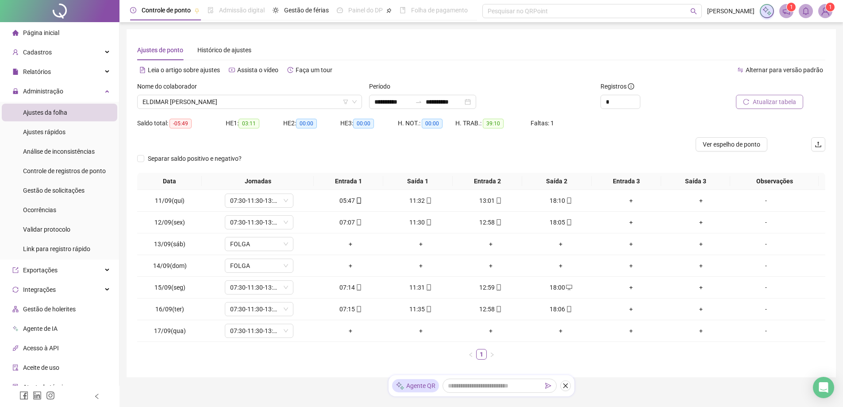
click at [752, 100] on button "Atualizar tabela" at bounding box center [769, 102] width 67 height 14
click at [227, 100] on span "ELDIMAR [PERSON_NAME]" at bounding box center [250, 101] width 214 height 13
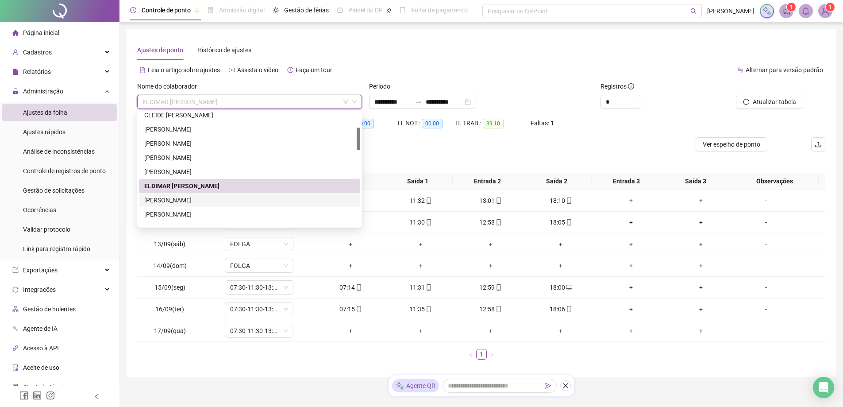
click at [194, 199] on div "[PERSON_NAME]" at bounding box center [249, 200] width 211 height 10
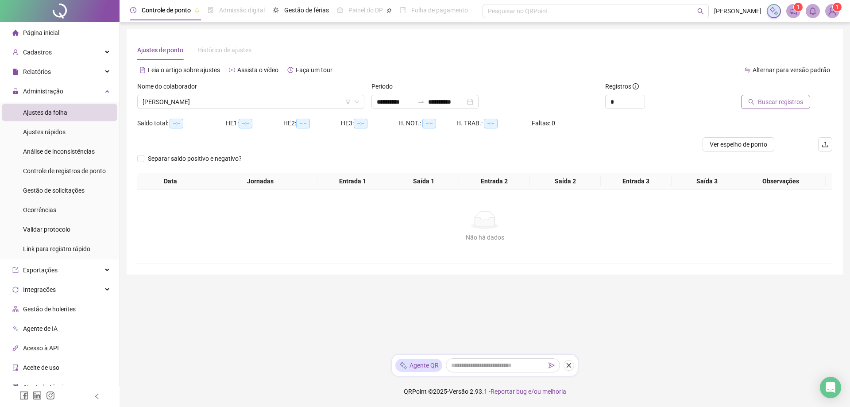
click at [783, 100] on span "Buscar registros" at bounding box center [780, 102] width 45 height 10
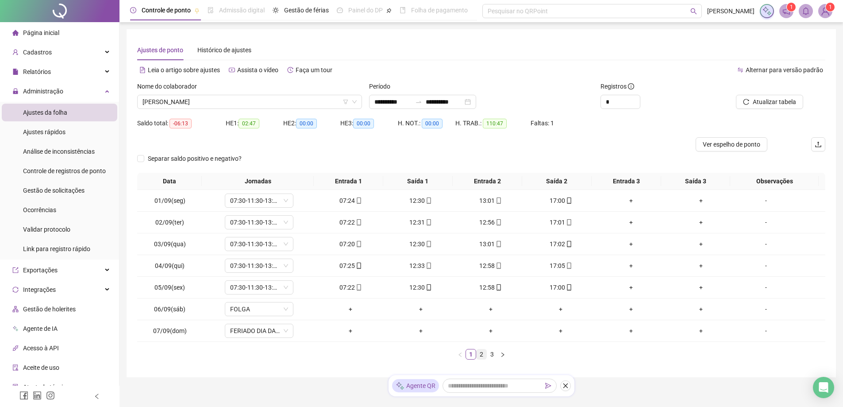
click at [481, 355] on link "2" at bounding box center [482, 354] width 10 height 10
click at [491, 352] on link "3" at bounding box center [492, 354] width 10 height 10
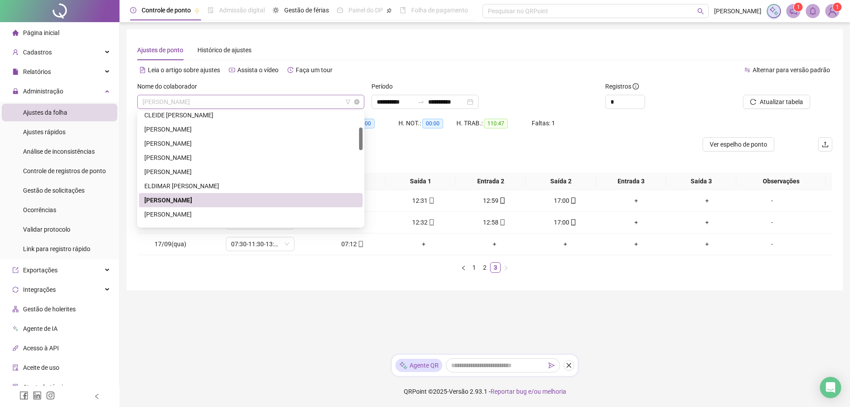
click at [235, 102] on span "[PERSON_NAME]" at bounding box center [251, 101] width 216 height 13
click at [194, 207] on div "[PERSON_NAME]" at bounding box center [251, 214] width 224 height 14
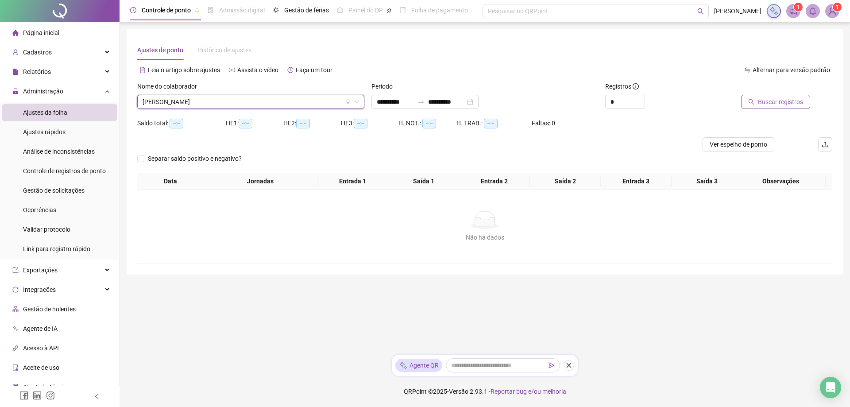
click at [767, 100] on span "Buscar registros" at bounding box center [780, 102] width 45 height 10
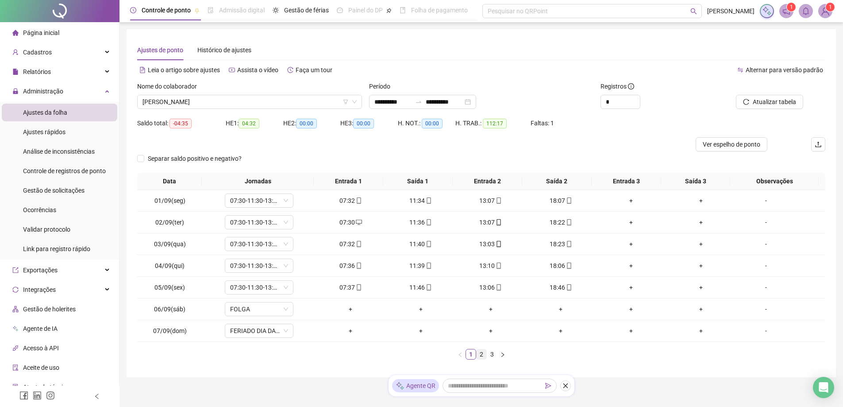
click at [479, 354] on link "2" at bounding box center [482, 354] width 10 height 10
click at [492, 353] on link "3" at bounding box center [492, 354] width 10 height 10
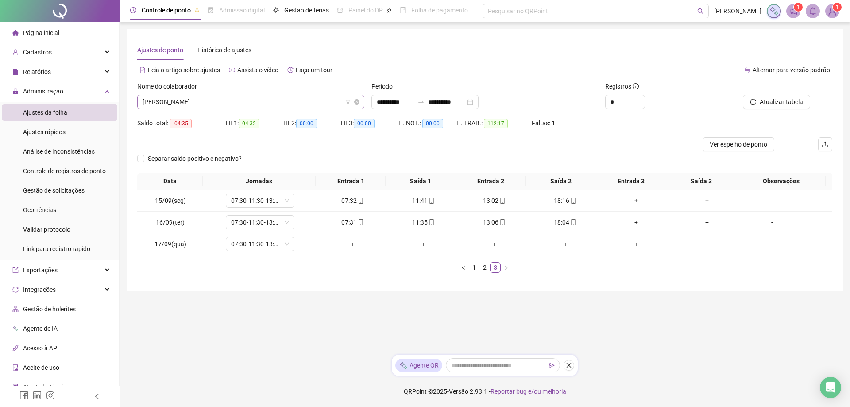
click at [257, 97] on span "[PERSON_NAME]" at bounding box center [251, 101] width 216 height 13
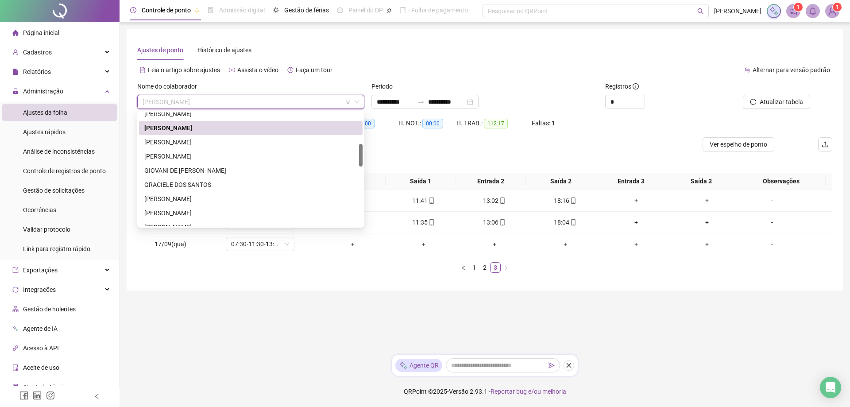
scroll to position [170, 0]
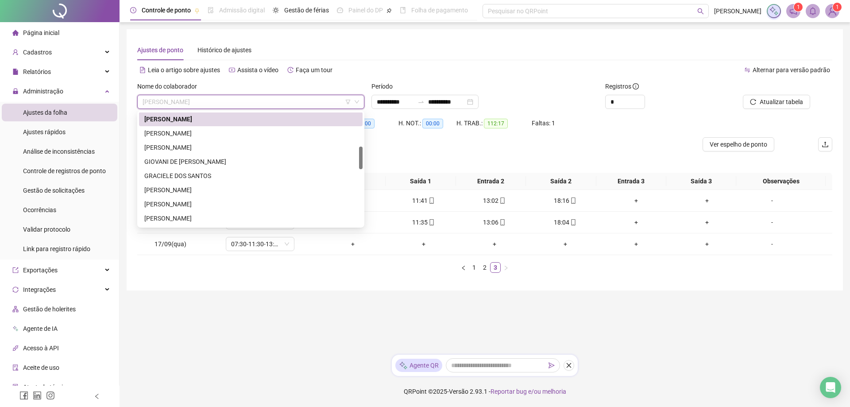
drag, startPoint x: 359, startPoint y: 134, endPoint x: 360, endPoint y: 153, distance: 19.0
click at [360, 153] on div at bounding box center [361, 158] width 4 height 23
click at [206, 134] on div "[PERSON_NAME]" at bounding box center [250, 133] width 213 height 10
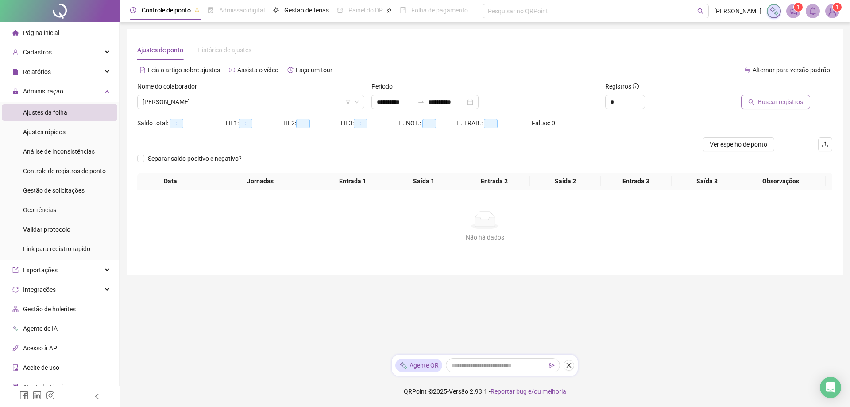
click at [774, 103] on span "Buscar registros" at bounding box center [780, 102] width 45 height 10
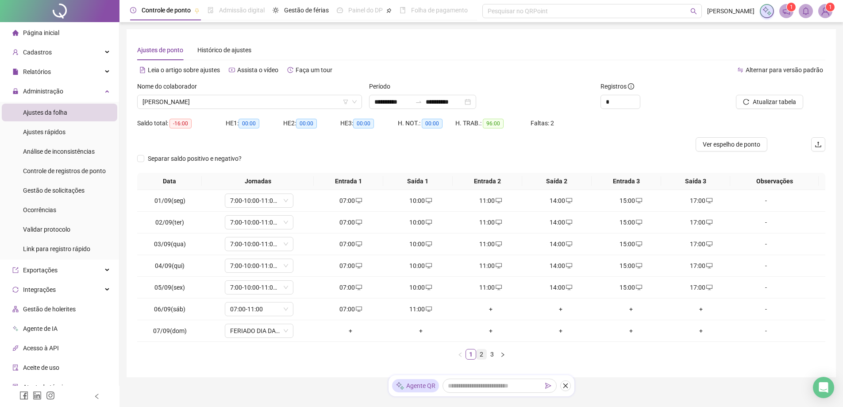
click at [480, 355] on link "2" at bounding box center [482, 354] width 10 height 10
click at [491, 355] on link "3" at bounding box center [492, 354] width 10 height 10
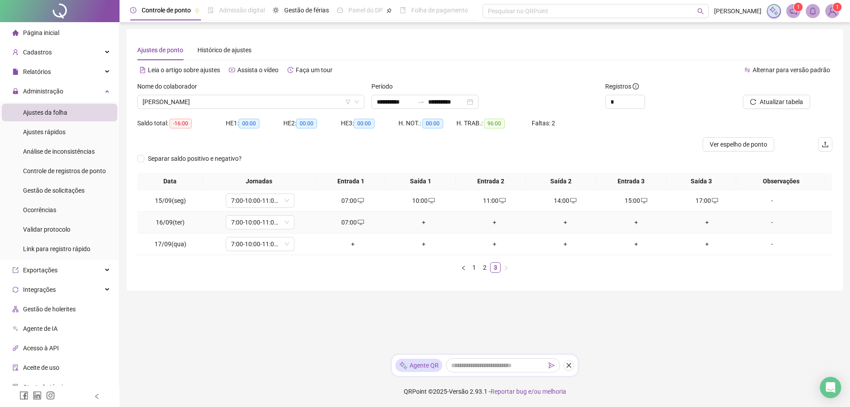
click at [421, 224] on div "+" at bounding box center [424, 222] width 64 height 10
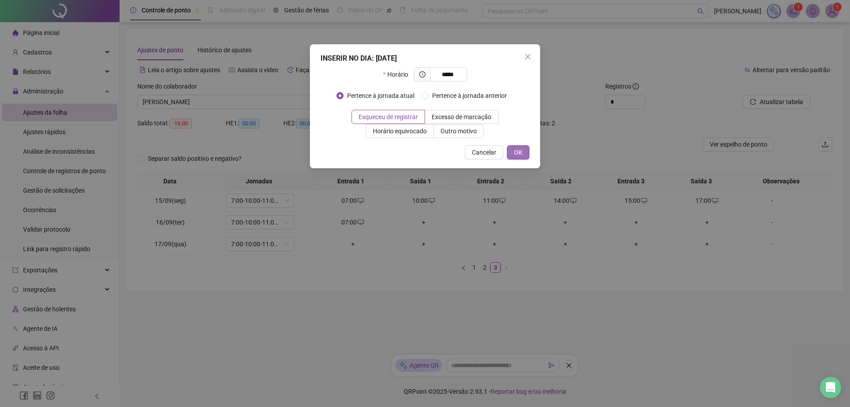
type input "*****"
click at [517, 151] on span "OK" at bounding box center [518, 152] width 8 height 10
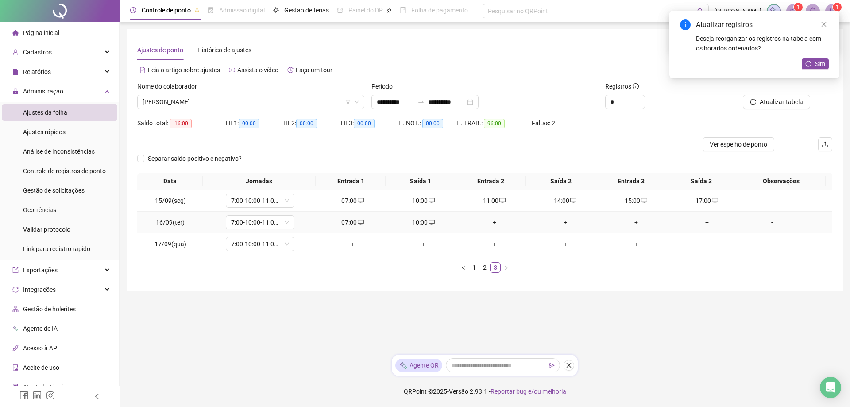
click at [488, 223] on div "+" at bounding box center [495, 222] width 64 height 10
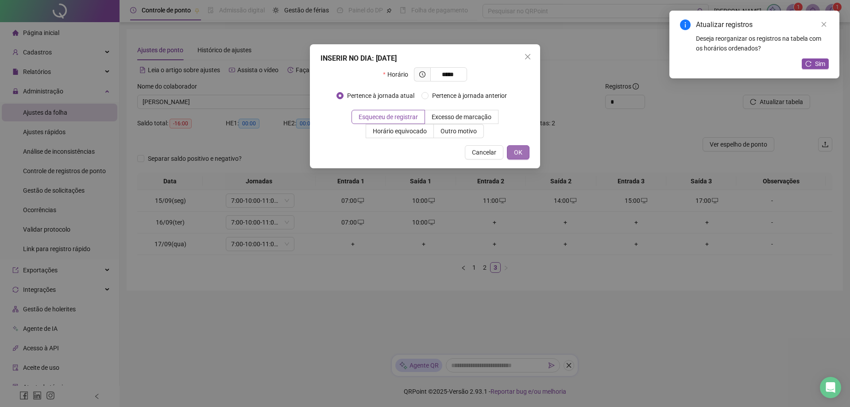
type input "*****"
click at [517, 143] on div "INSERIR NO DIA : [DATE] Horário ***** Pertence à jornada atual Pertence à jorna…" at bounding box center [425, 106] width 230 height 124
click at [510, 152] on button "OK" at bounding box center [518, 152] width 23 height 14
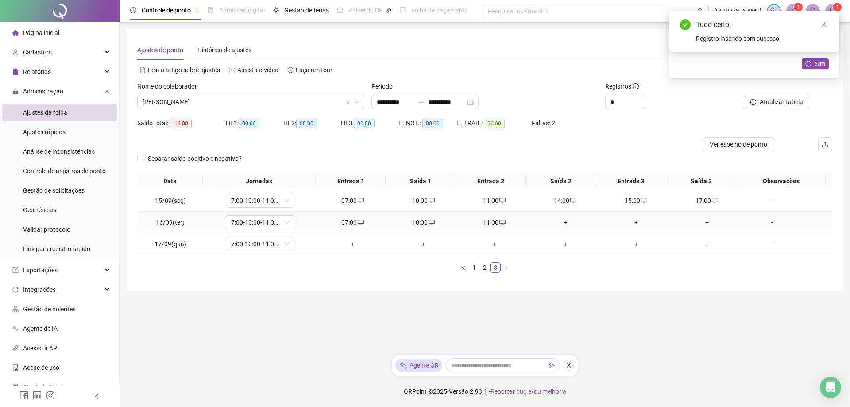
click at [560, 220] on div "+" at bounding box center [565, 222] width 64 height 10
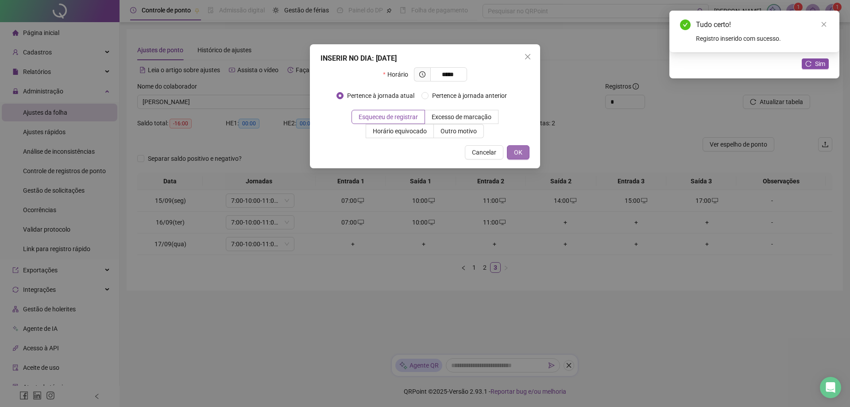
type input "*****"
click at [525, 154] on button "OK" at bounding box center [518, 152] width 23 height 14
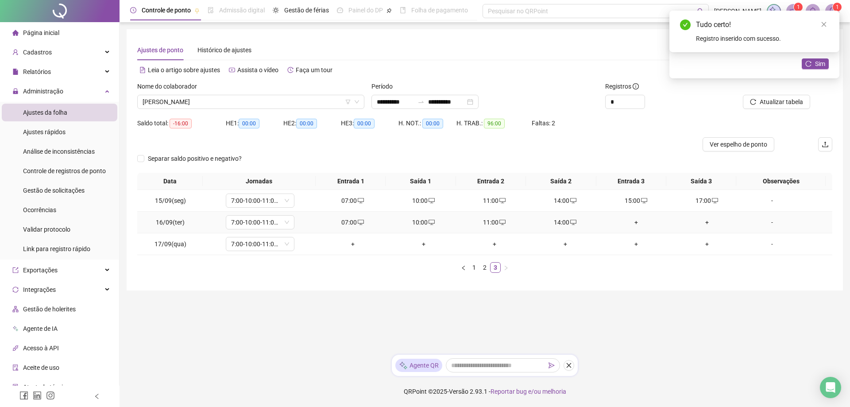
click at [629, 222] on div "+" at bounding box center [636, 222] width 64 height 10
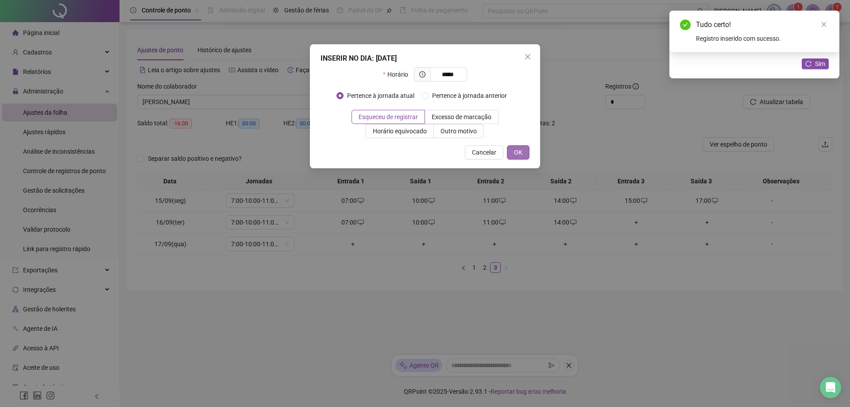
type input "*****"
click at [512, 148] on button "OK" at bounding box center [518, 152] width 23 height 14
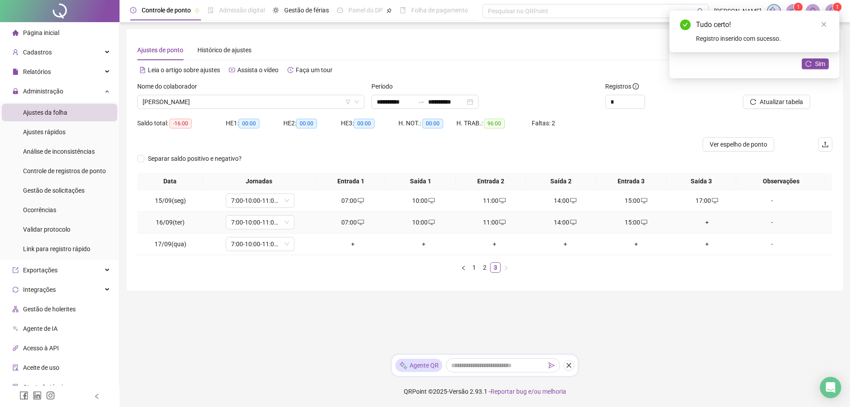
click at [699, 226] on div "+" at bounding box center [707, 222] width 64 height 10
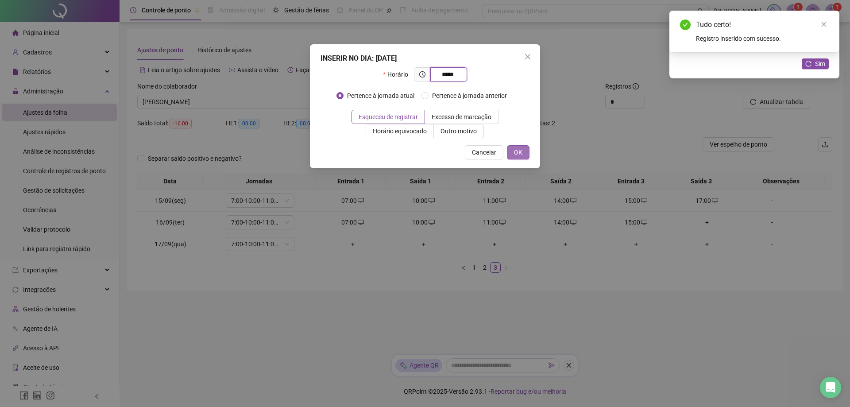
type input "*****"
click at [511, 150] on button "OK" at bounding box center [518, 152] width 23 height 14
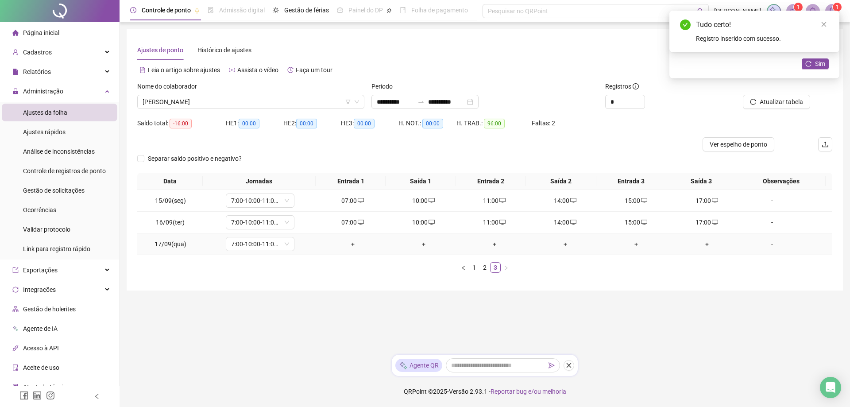
click at [350, 243] on div "+" at bounding box center [353, 244] width 64 height 10
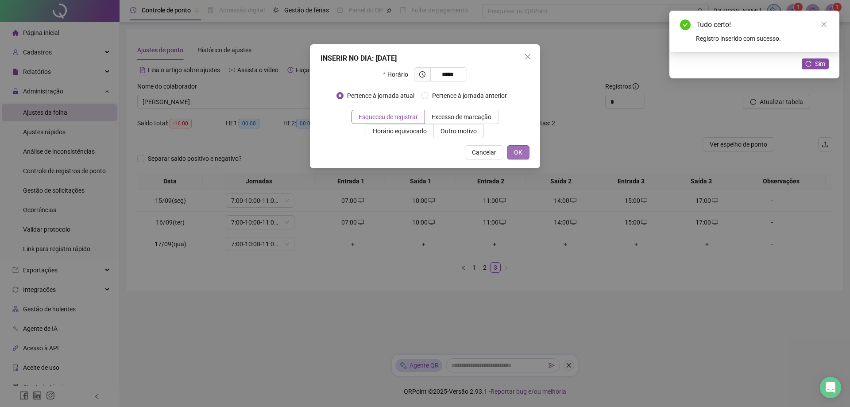
type input "*****"
click at [523, 154] on button "OK" at bounding box center [518, 152] width 23 height 14
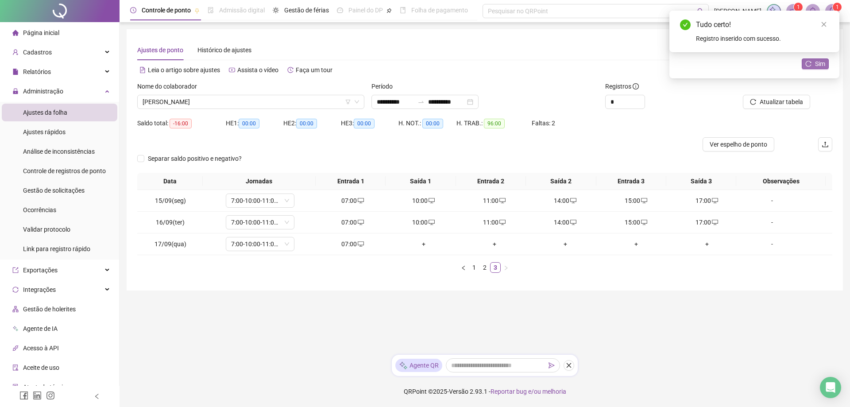
click at [817, 64] on span "Sim" at bounding box center [820, 64] width 10 height 10
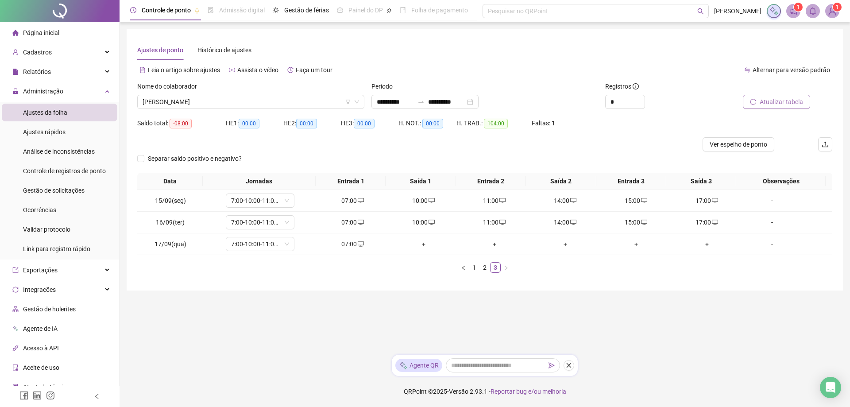
click at [775, 103] on span "Atualizar tabela" at bounding box center [781, 102] width 43 height 10
click at [247, 101] on span "[PERSON_NAME]" at bounding box center [251, 101] width 216 height 13
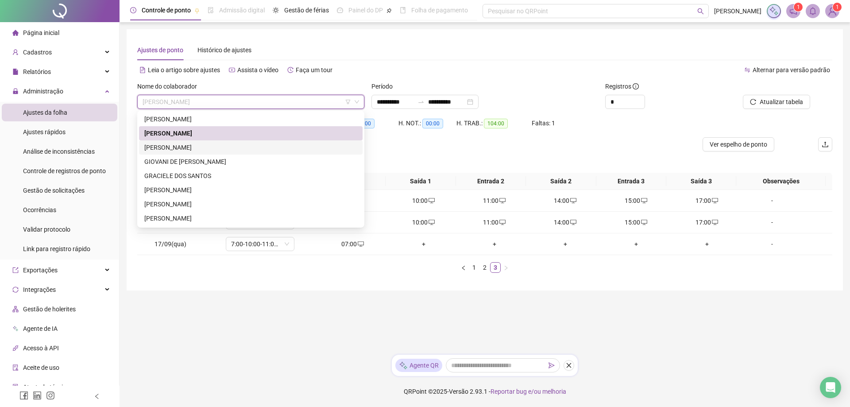
click at [190, 147] on div "[PERSON_NAME]" at bounding box center [250, 148] width 213 height 10
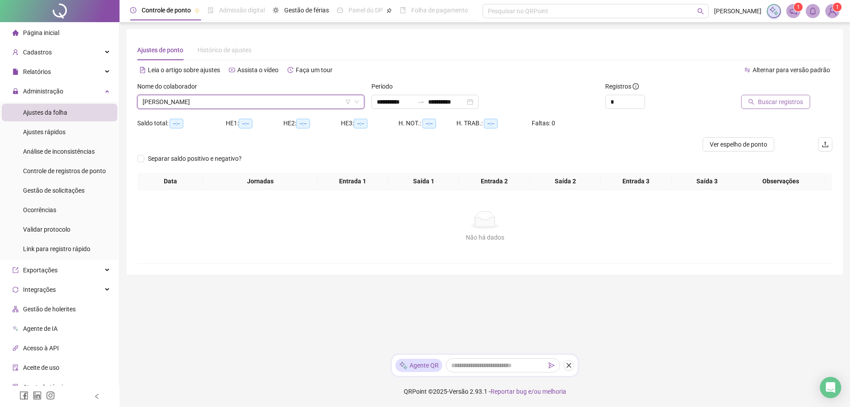
click at [765, 106] on span "Buscar registros" at bounding box center [780, 102] width 45 height 10
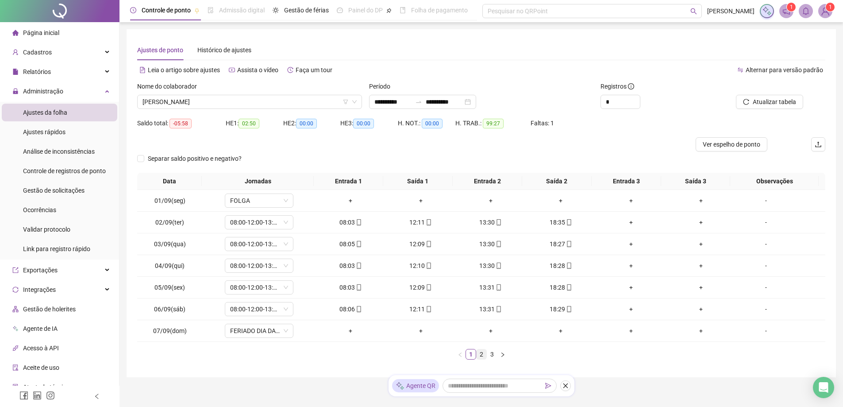
click at [481, 354] on link "2" at bounding box center [482, 354] width 10 height 10
click at [494, 354] on link "3" at bounding box center [492, 354] width 10 height 10
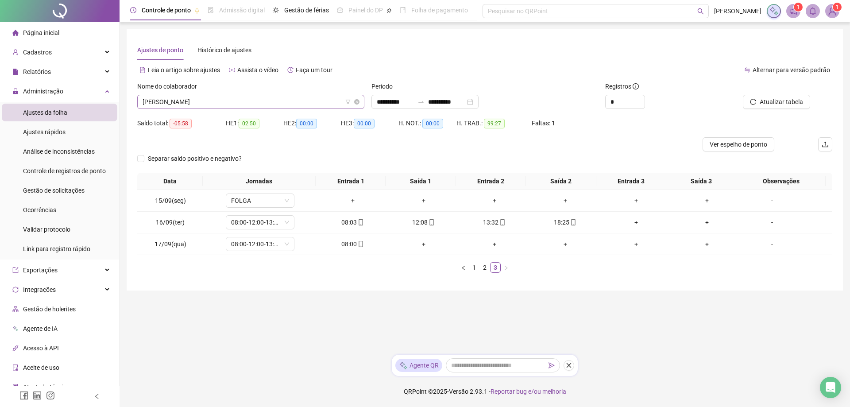
click at [223, 96] on span "[PERSON_NAME]" at bounding box center [251, 101] width 216 height 13
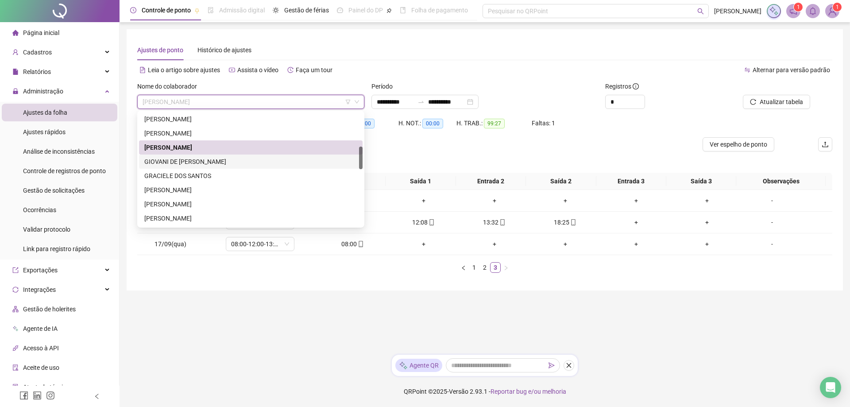
click at [198, 158] on div "GIOVANI DE [PERSON_NAME]" at bounding box center [250, 162] width 213 height 10
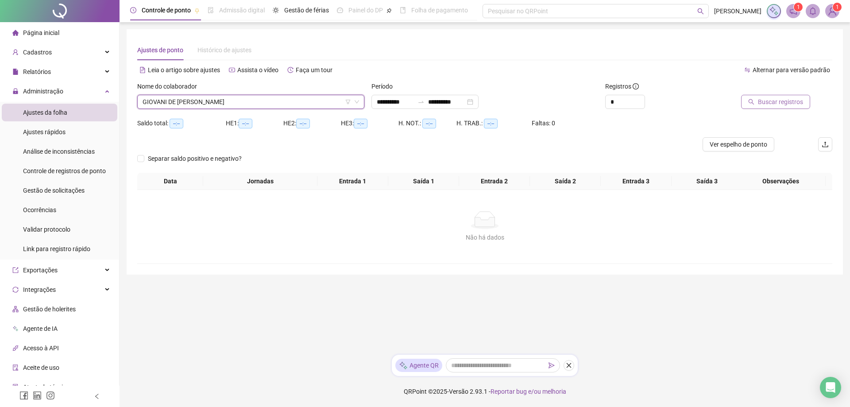
click at [781, 100] on span "Buscar registros" at bounding box center [780, 102] width 45 height 10
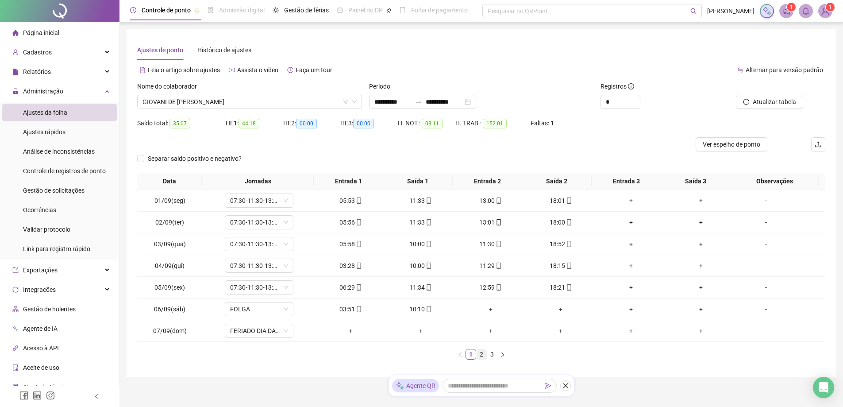
click at [480, 358] on link "2" at bounding box center [482, 354] width 10 height 10
click at [491, 355] on link "3" at bounding box center [492, 354] width 10 height 10
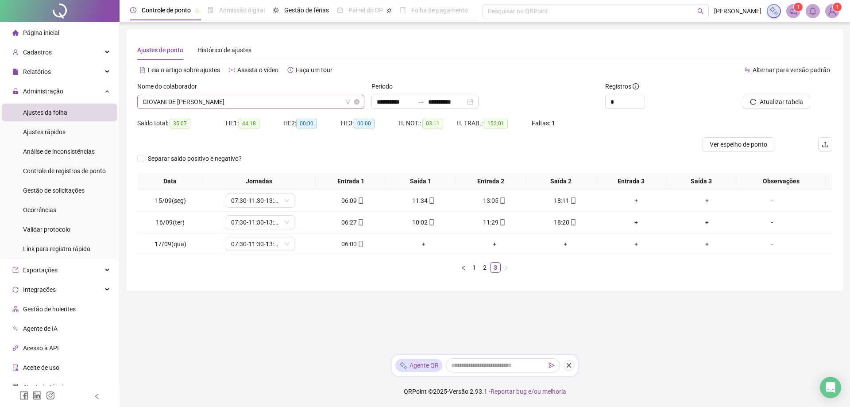
click at [254, 104] on span "GIOVANI DE [PERSON_NAME]" at bounding box center [251, 101] width 216 height 13
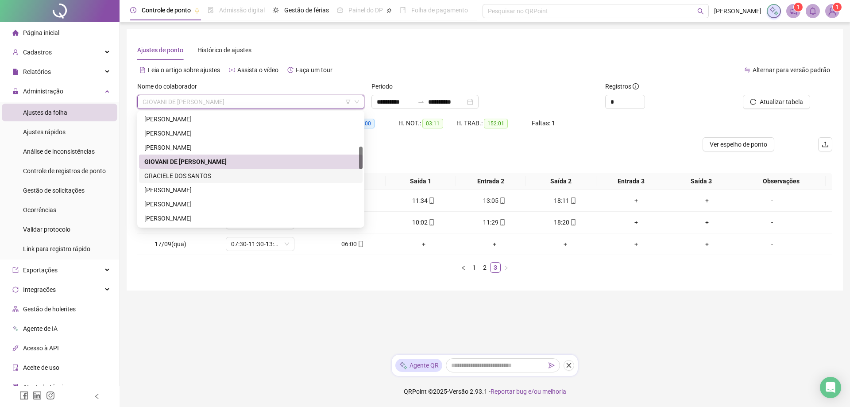
click at [206, 177] on div "GRACIELE DOS SANTOS" at bounding box center [250, 176] width 213 height 10
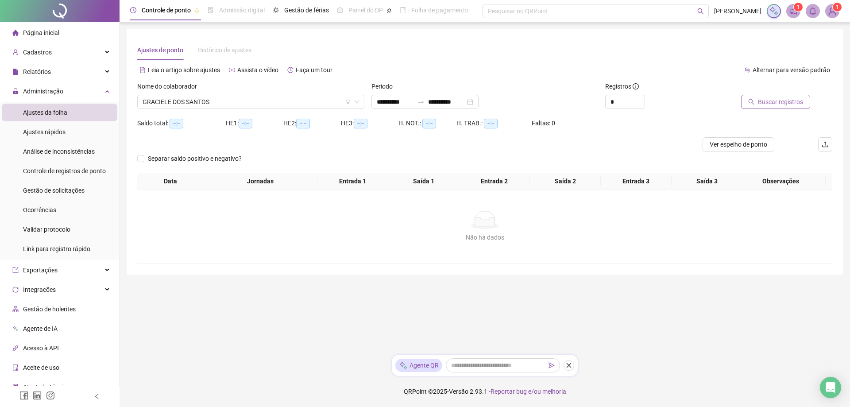
click at [775, 104] on span "Buscar registros" at bounding box center [780, 102] width 45 height 10
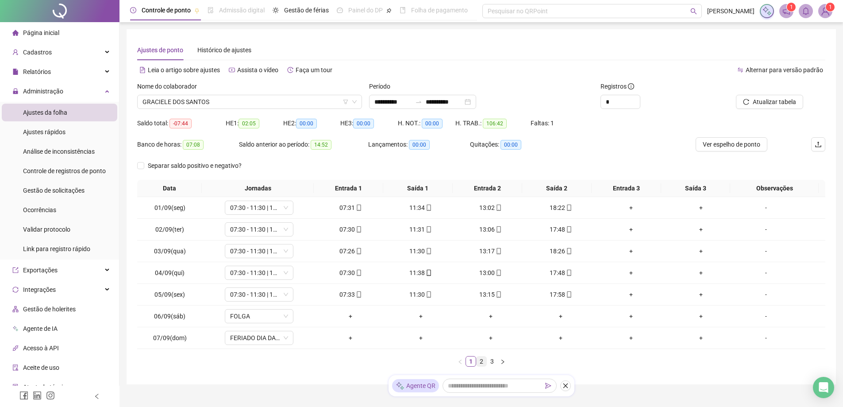
click at [479, 360] on link "2" at bounding box center [482, 361] width 10 height 10
click at [493, 360] on link "3" at bounding box center [492, 361] width 10 height 10
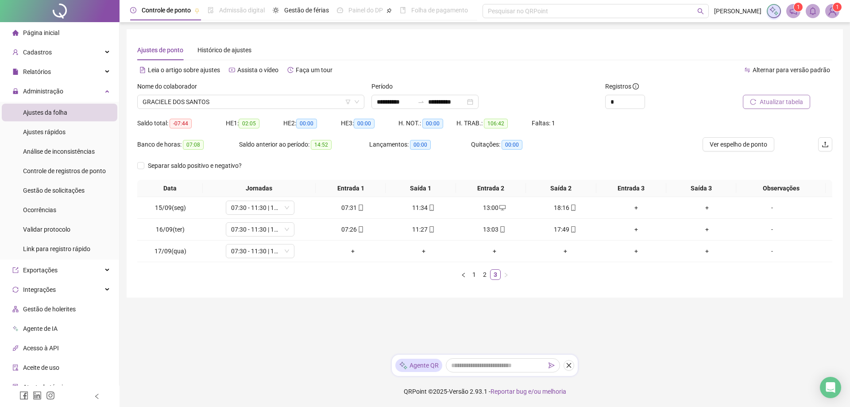
click at [785, 106] on span "Atualizar tabela" at bounding box center [781, 102] width 43 height 10
click at [220, 100] on span "GRACIELE DOS SANTOS" at bounding box center [251, 101] width 216 height 13
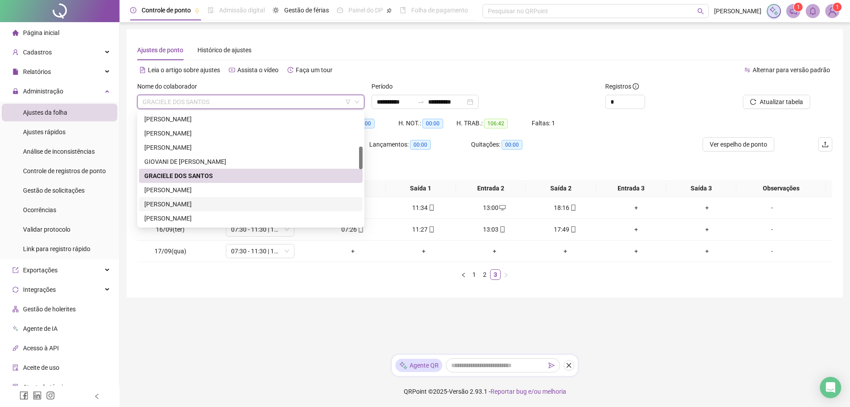
click at [201, 204] on div "[PERSON_NAME]" at bounding box center [250, 204] width 213 height 10
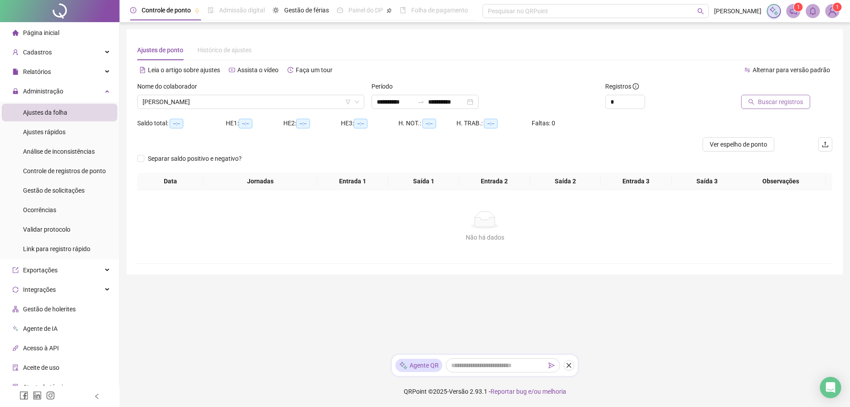
click at [785, 102] on span "Buscar registros" at bounding box center [780, 102] width 45 height 10
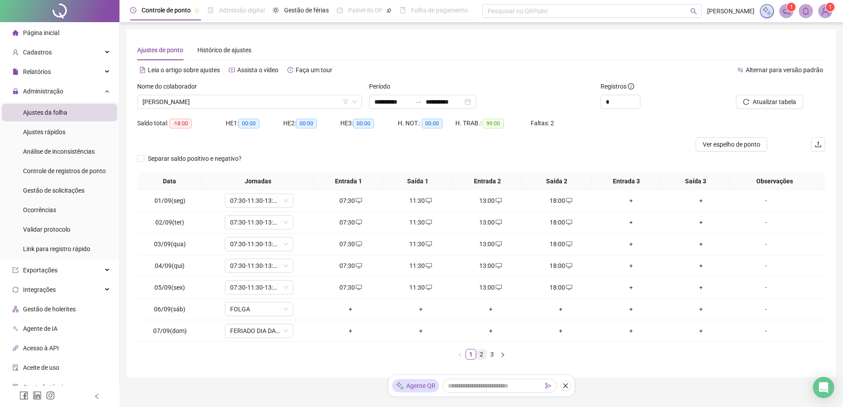
click at [482, 352] on link "2" at bounding box center [482, 354] width 10 height 10
click at [494, 357] on link "3" at bounding box center [492, 354] width 10 height 10
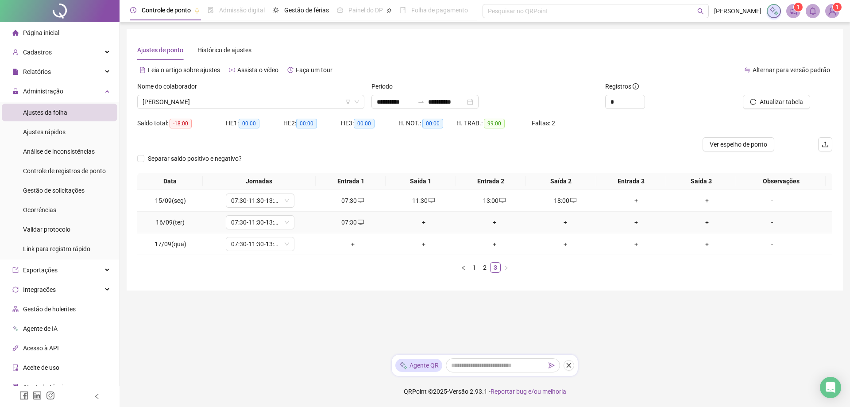
click at [424, 218] on div "+" at bounding box center [424, 222] width 64 height 10
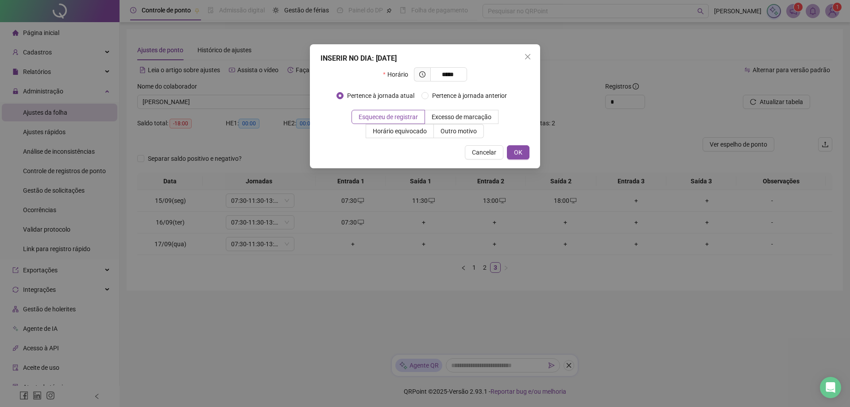
type input "*****"
click at [531, 156] on div "INSERIR NO DIA : [DATE] Horário ***** Pertence à jornada atual Pertence à jorna…" at bounding box center [425, 106] width 230 height 124
click at [523, 154] on button "OK" at bounding box center [518, 152] width 23 height 14
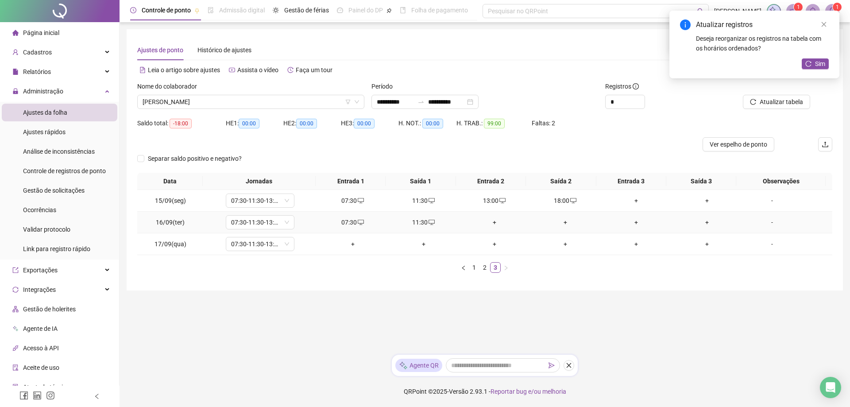
click at [489, 223] on div "+" at bounding box center [495, 222] width 64 height 10
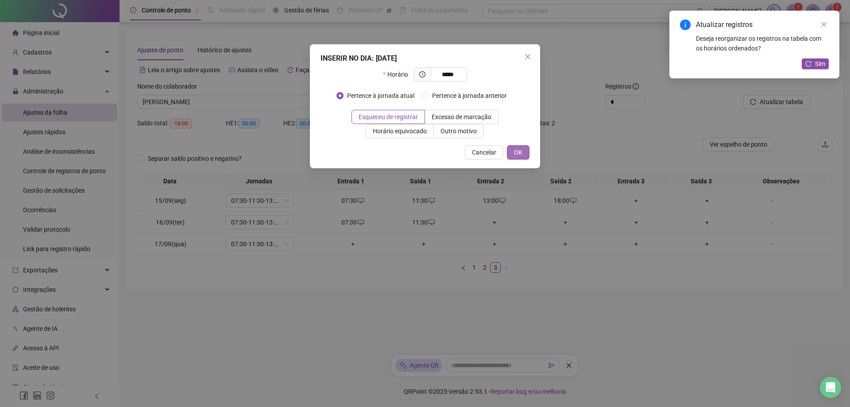
type input "*****"
click at [514, 154] on span "OK" at bounding box center [518, 152] width 8 height 10
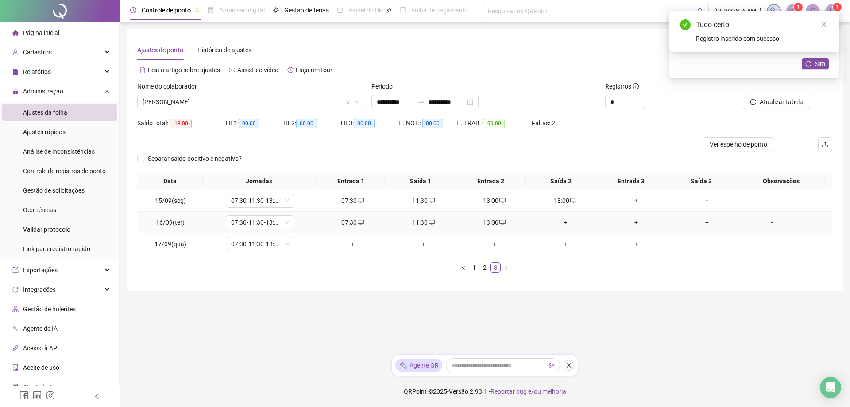
click at [565, 222] on div "+" at bounding box center [565, 222] width 64 height 10
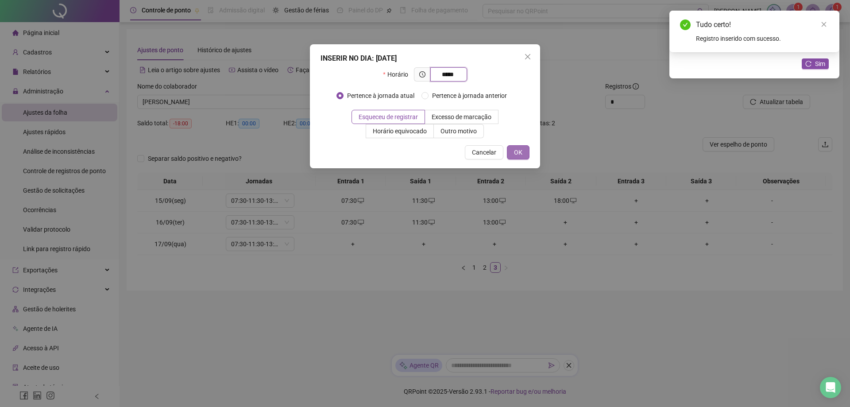
type input "*****"
click at [515, 148] on span "OK" at bounding box center [518, 152] width 8 height 10
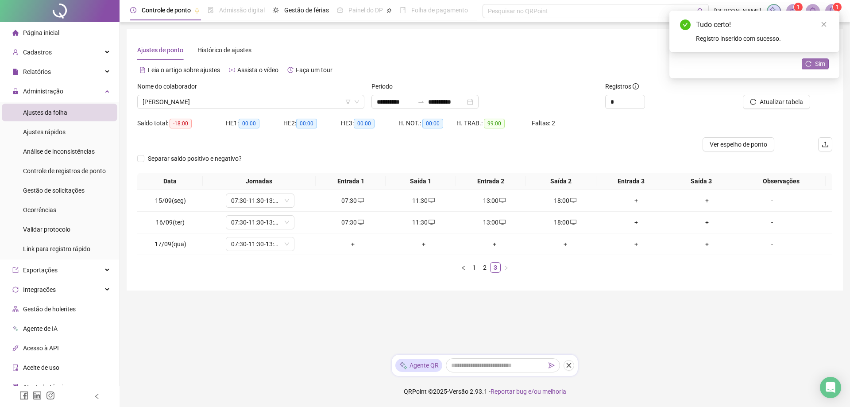
click at [816, 65] on span "Sim" at bounding box center [820, 64] width 10 height 10
click at [346, 246] on div "+" at bounding box center [353, 244] width 64 height 10
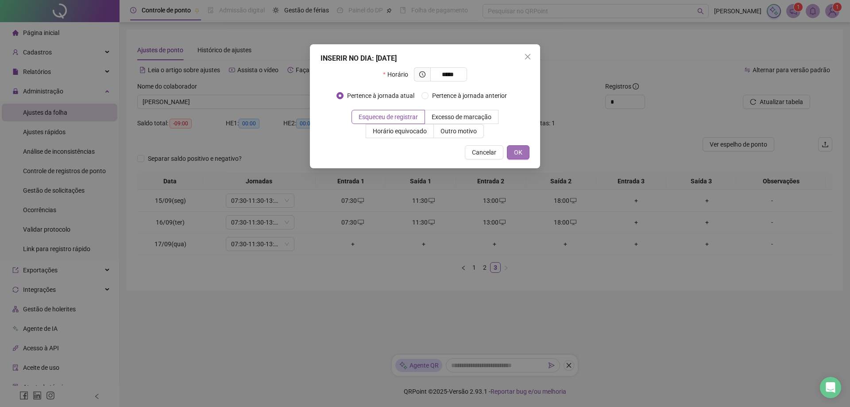
type input "*****"
click at [521, 150] on span "OK" at bounding box center [518, 152] width 8 height 10
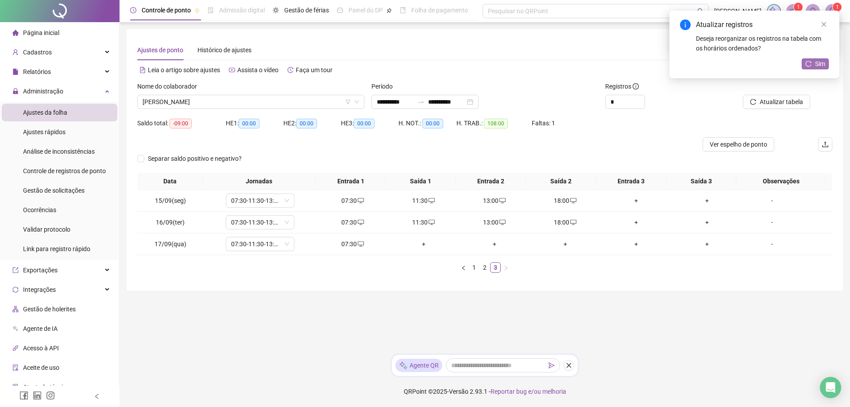
click at [814, 64] on button "Sim" at bounding box center [815, 63] width 27 height 11
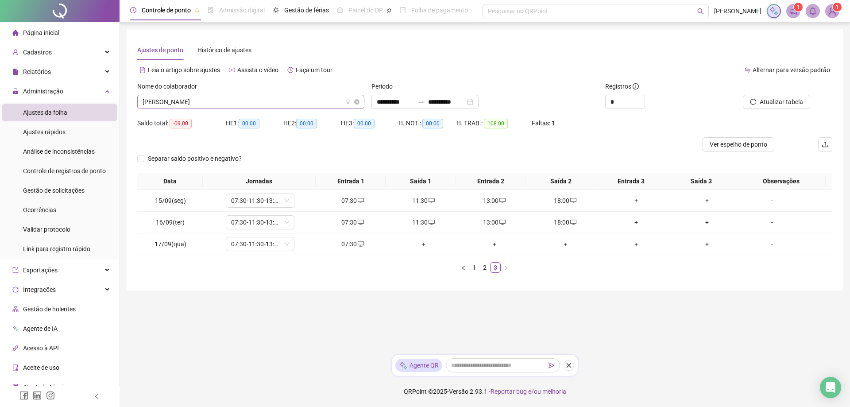
click at [235, 97] on span "[PERSON_NAME]" at bounding box center [251, 101] width 216 height 13
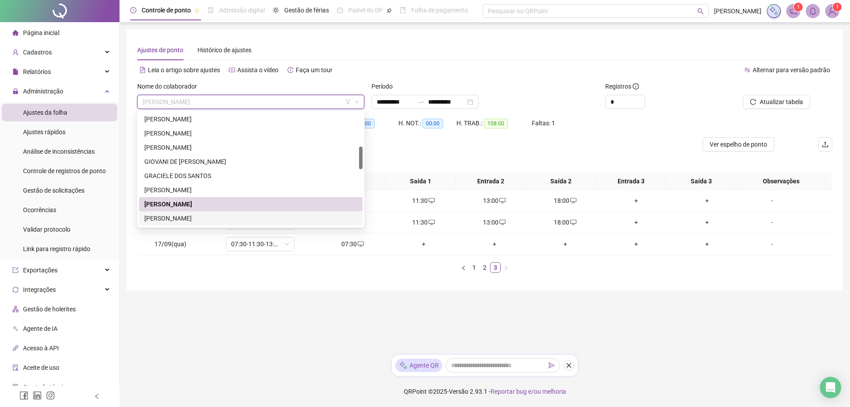
click at [219, 216] on div "[PERSON_NAME]" at bounding box center [250, 218] width 213 height 10
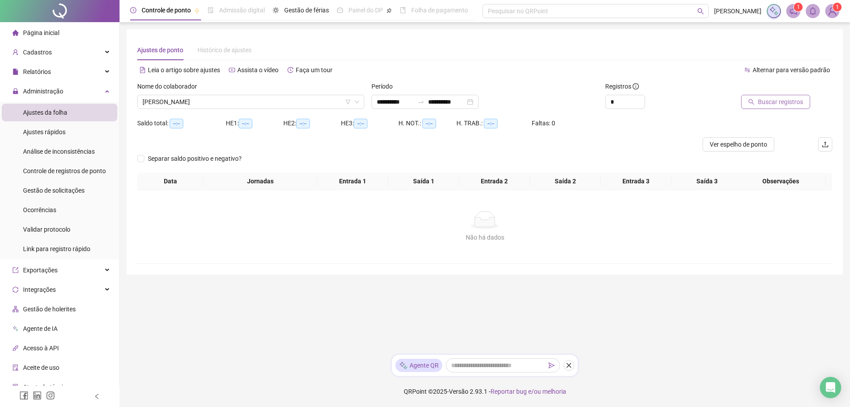
click at [776, 99] on span "Buscar registros" at bounding box center [780, 102] width 45 height 10
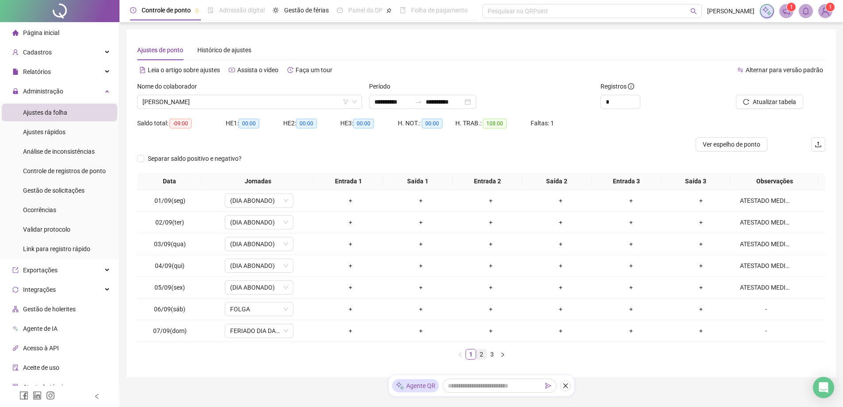
click at [481, 357] on link "2" at bounding box center [482, 354] width 10 height 10
click at [493, 354] on link "3" at bounding box center [492, 354] width 10 height 10
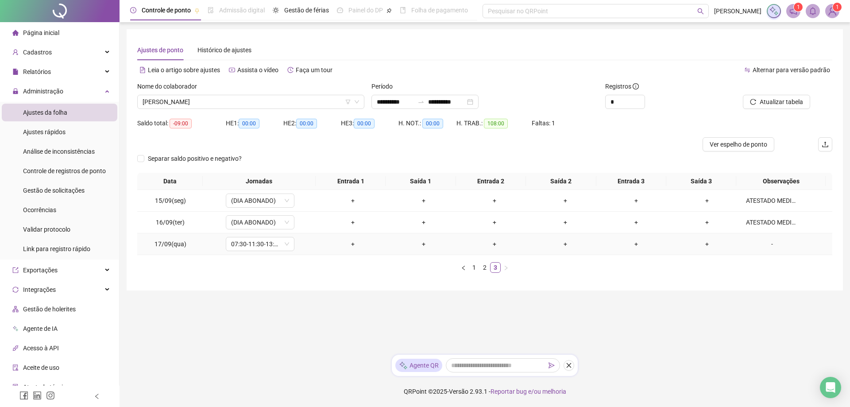
click at [765, 243] on div "-" at bounding box center [772, 244] width 52 height 10
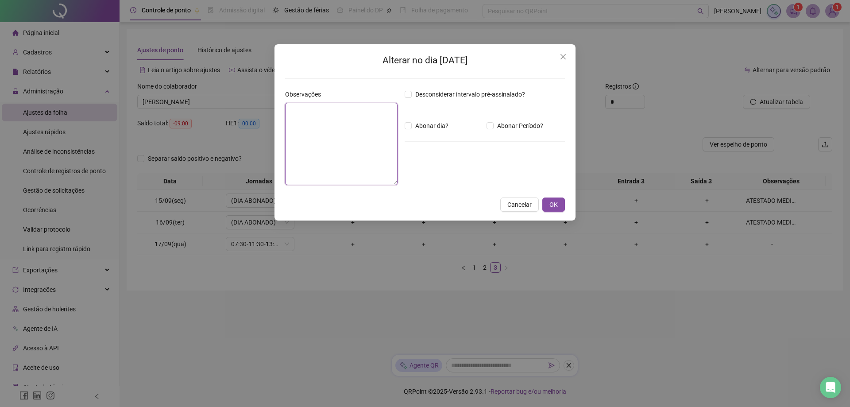
click at [329, 112] on textarea at bounding box center [341, 144] width 112 height 82
type textarea "*"
type textarea "**********"
click at [555, 206] on span "OK" at bounding box center [553, 205] width 8 height 10
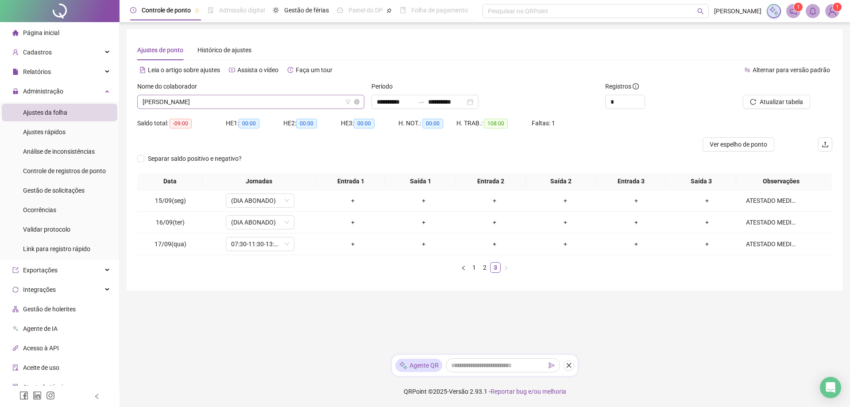
click at [264, 100] on span "[PERSON_NAME]" at bounding box center [251, 101] width 216 height 13
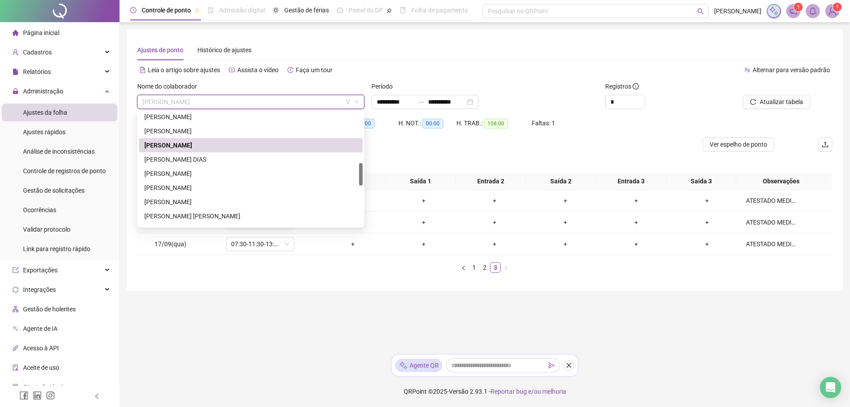
scroll to position [259, 0]
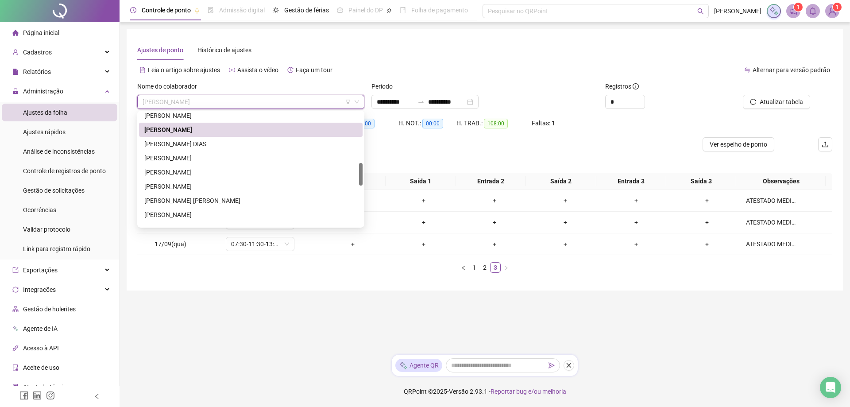
drag, startPoint x: 359, startPoint y: 160, endPoint x: 359, endPoint y: 177, distance: 17.7
click at [359, 177] on div at bounding box center [361, 174] width 4 height 23
click at [214, 143] on div "[PERSON_NAME] DIAS" at bounding box center [250, 144] width 213 height 10
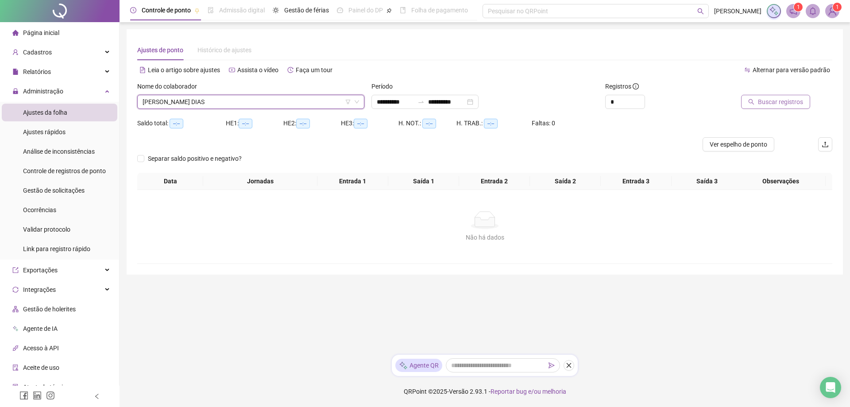
click at [793, 98] on span "Buscar registros" at bounding box center [780, 102] width 45 height 10
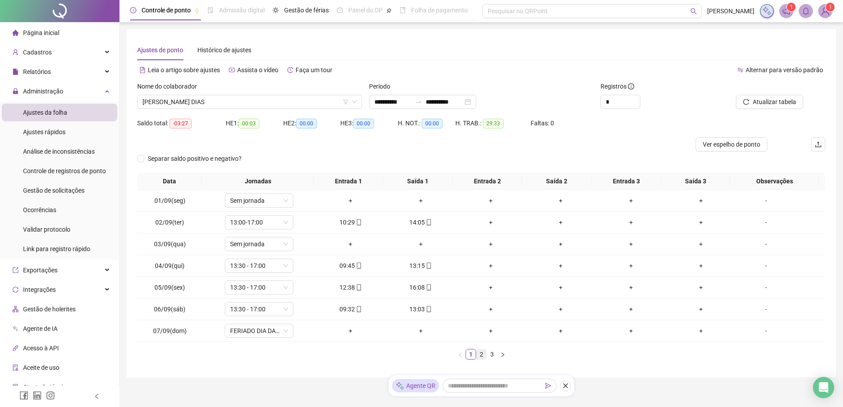
click at [481, 355] on link "2" at bounding box center [482, 354] width 10 height 10
click at [490, 356] on link "3" at bounding box center [492, 354] width 10 height 10
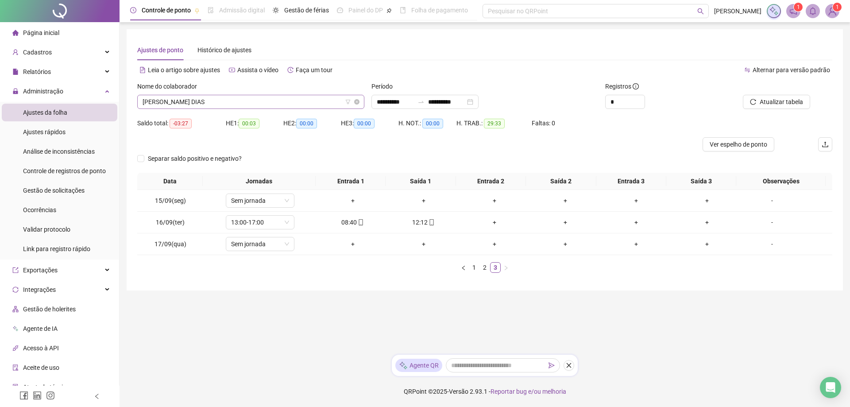
click at [260, 102] on span "[PERSON_NAME] DIAS" at bounding box center [251, 101] width 216 height 13
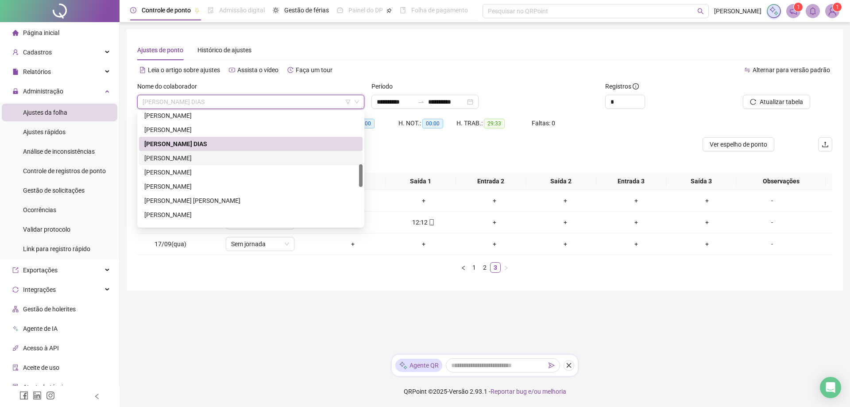
click at [221, 160] on div "[PERSON_NAME]" at bounding box center [250, 158] width 213 height 10
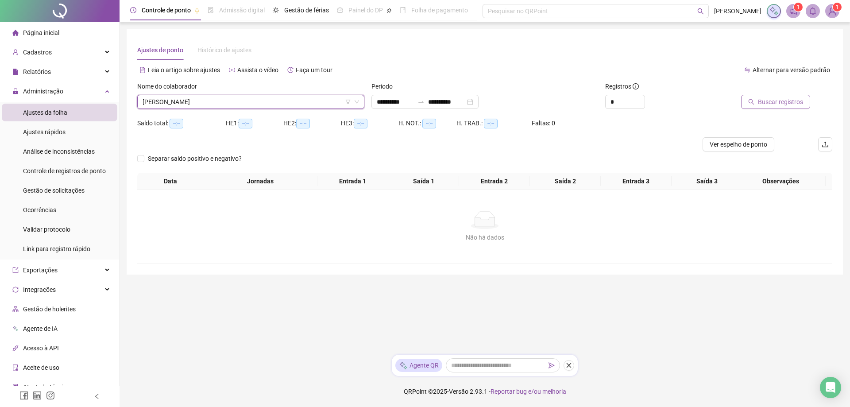
click at [781, 100] on span "Buscar registros" at bounding box center [780, 102] width 45 height 10
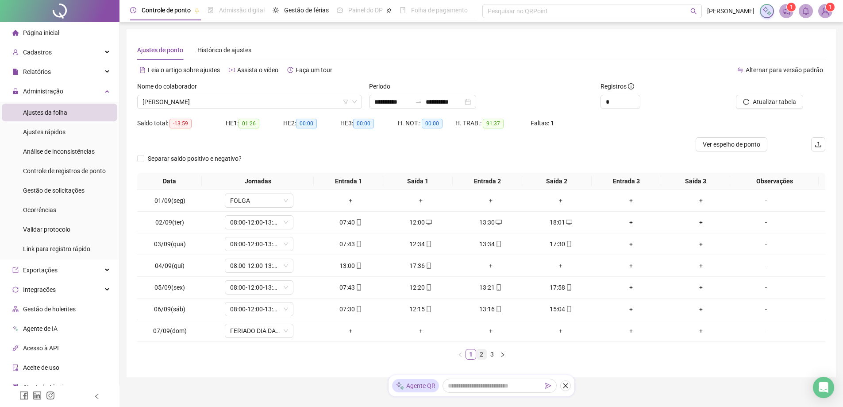
click at [480, 355] on link "2" at bounding box center [482, 354] width 10 height 10
click at [490, 354] on link "3" at bounding box center [492, 354] width 10 height 10
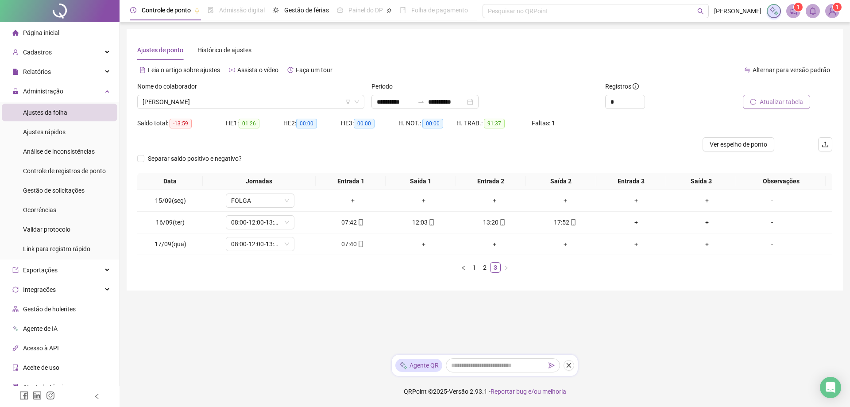
click at [772, 105] on span "Atualizar tabela" at bounding box center [781, 102] width 43 height 10
click at [247, 102] on span "[PERSON_NAME]" at bounding box center [251, 101] width 216 height 13
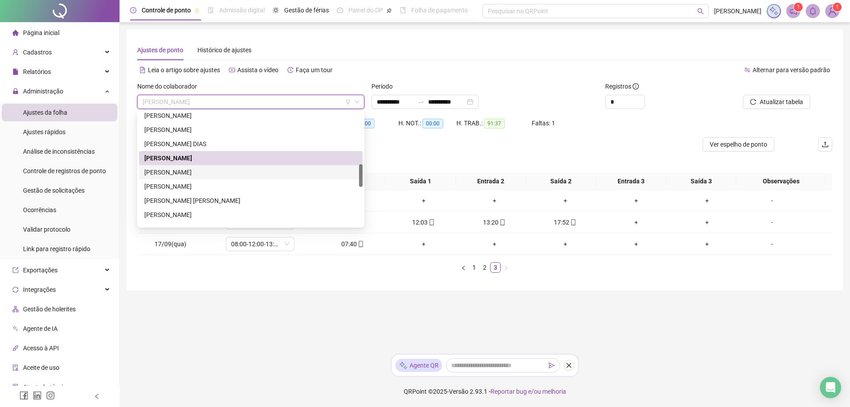
click at [217, 173] on div "[PERSON_NAME]" at bounding box center [250, 172] width 213 height 10
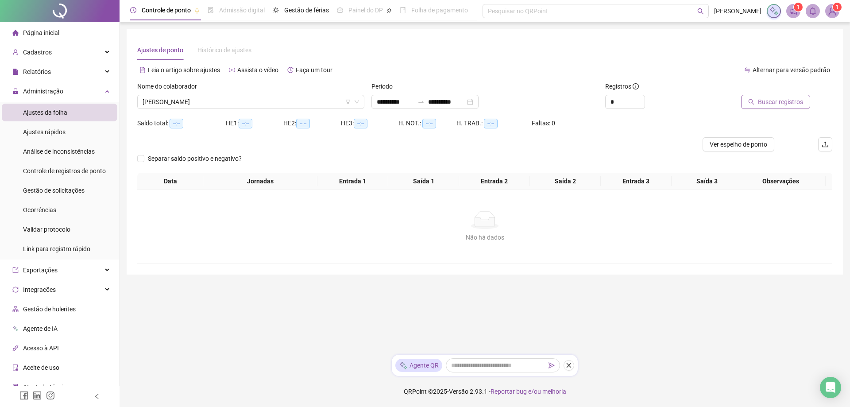
click at [779, 96] on button "Buscar registros" at bounding box center [775, 102] width 69 height 14
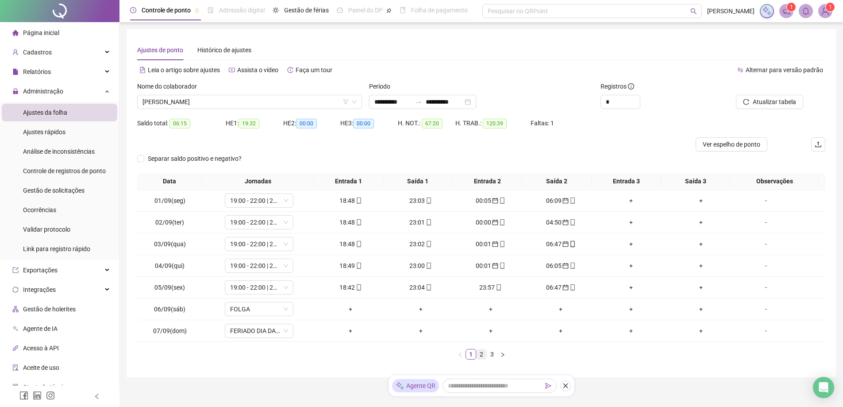
click at [481, 353] on link "2" at bounding box center [482, 354] width 10 height 10
click at [492, 355] on link "3" at bounding box center [492, 354] width 10 height 10
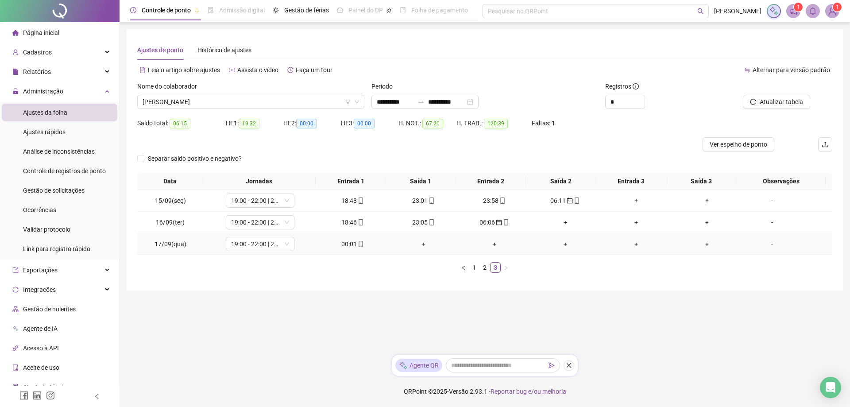
click at [347, 246] on div "00:01" at bounding box center [353, 244] width 64 height 10
type input "**********"
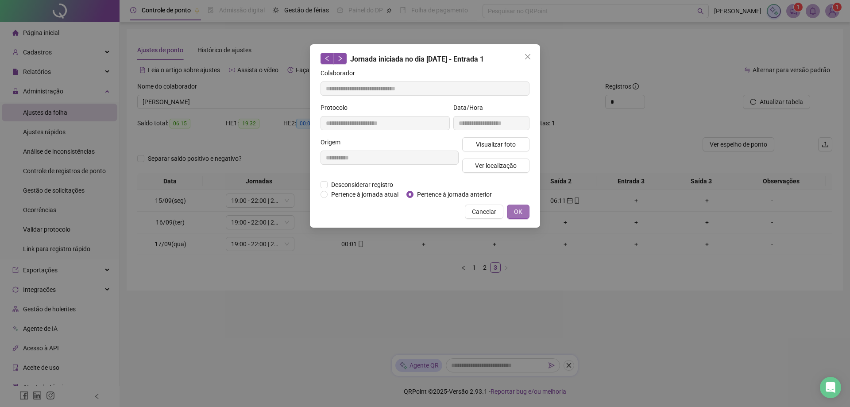
click at [521, 212] on span "OK" at bounding box center [518, 212] width 8 height 10
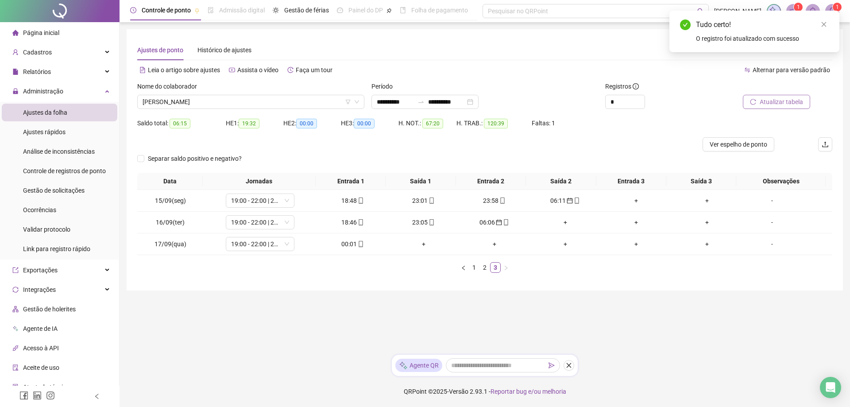
click at [776, 102] on span "Atualizar tabela" at bounding box center [781, 102] width 43 height 10
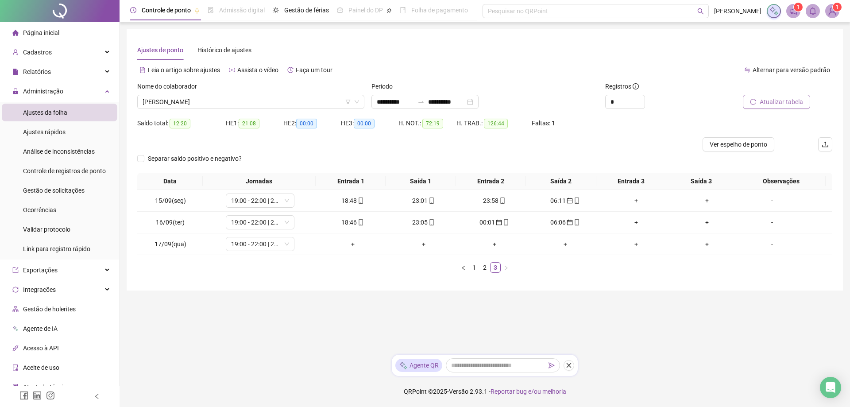
click at [787, 101] on span "Atualizar tabela" at bounding box center [781, 102] width 43 height 10
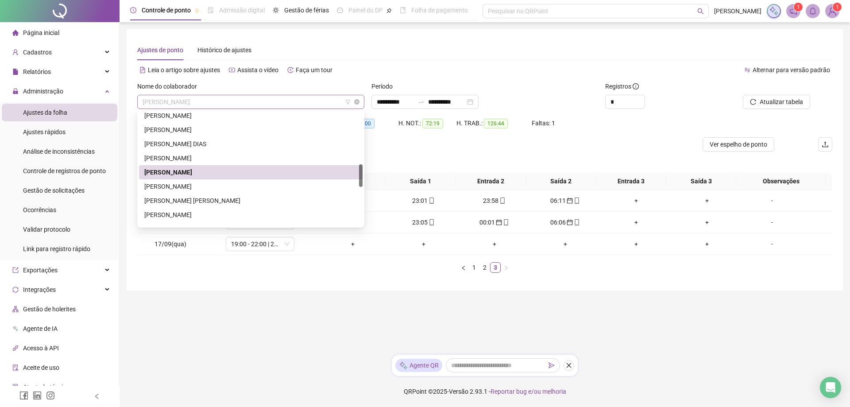
click at [266, 101] on span "[PERSON_NAME]" at bounding box center [251, 101] width 216 height 13
click at [202, 188] on div "[PERSON_NAME]" at bounding box center [250, 186] width 213 height 10
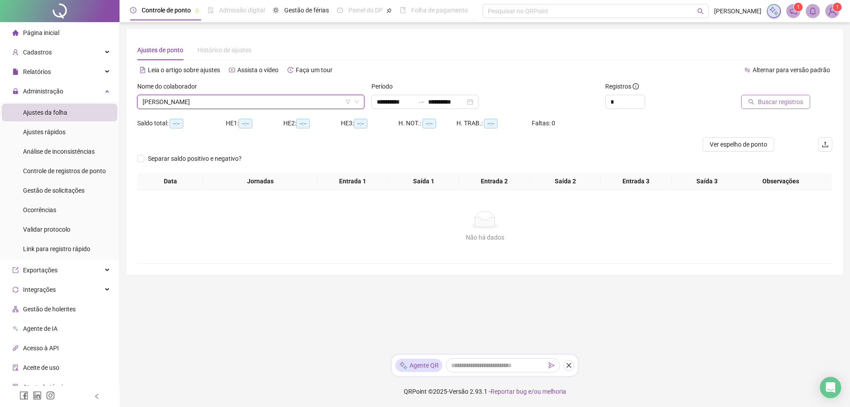
click at [772, 102] on span "Buscar registros" at bounding box center [780, 102] width 45 height 10
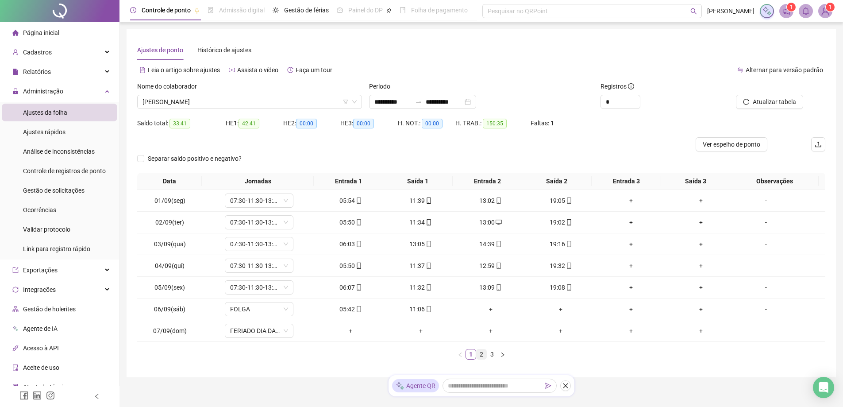
click at [481, 355] on link "2" at bounding box center [482, 354] width 10 height 10
click at [490, 355] on link "3" at bounding box center [492, 354] width 10 height 10
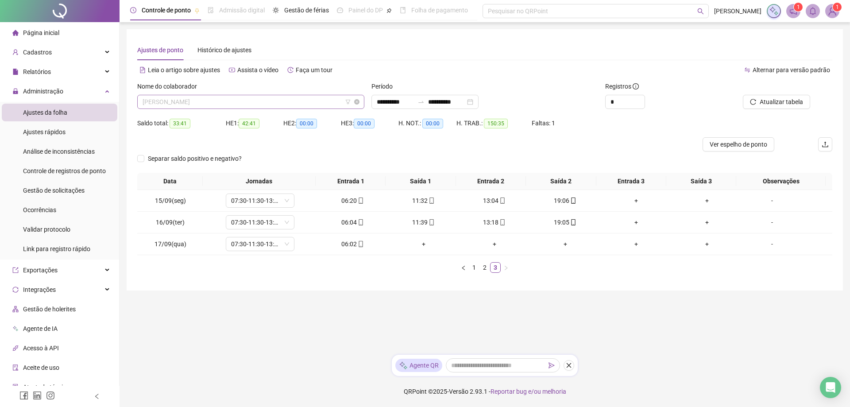
click at [240, 103] on span "[PERSON_NAME]" at bounding box center [251, 101] width 216 height 13
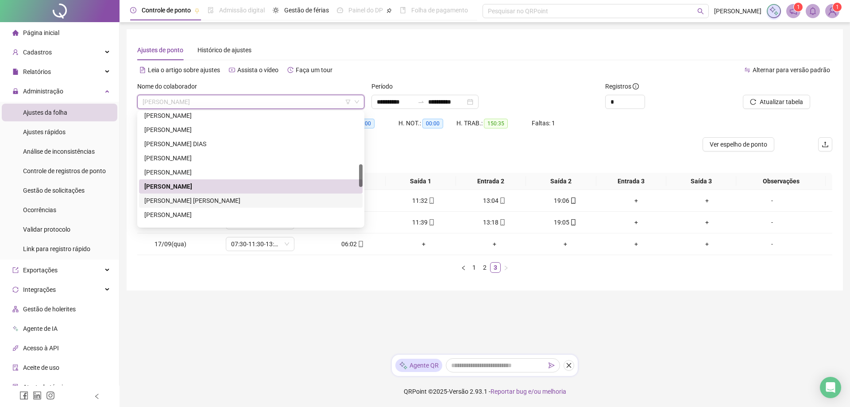
click at [197, 200] on div "[PERSON_NAME] [PERSON_NAME]" at bounding box center [250, 201] width 213 height 10
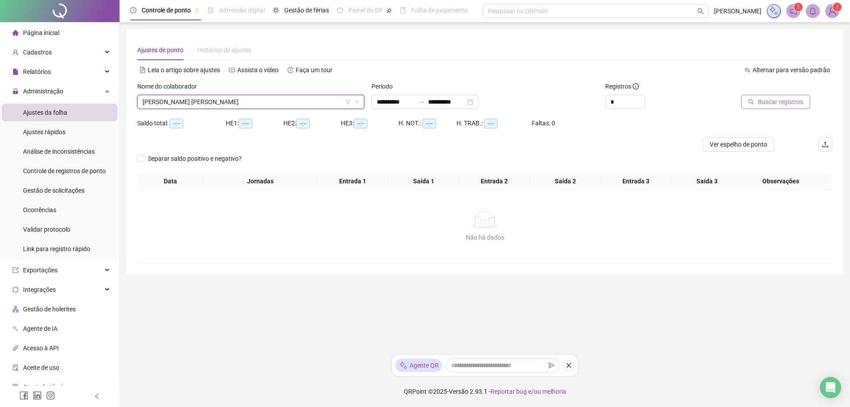
click at [776, 102] on span "Buscar registros" at bounding box center [780, 102] width 45 height 10
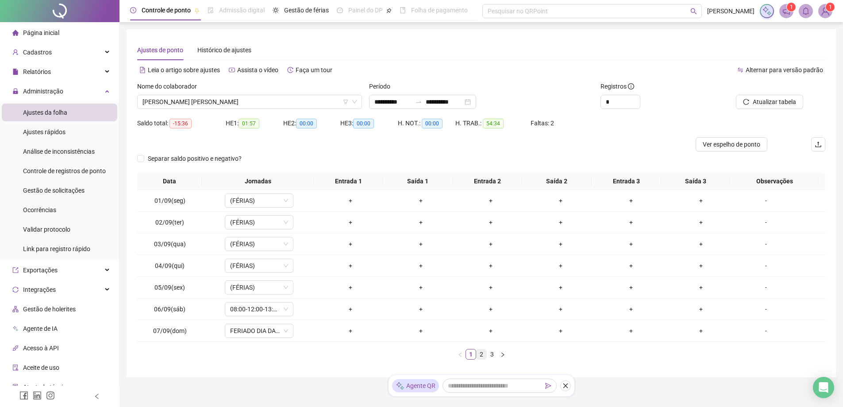
click at [480, 355] on link "2" at bounding box center [482, 354] width 10 height 10
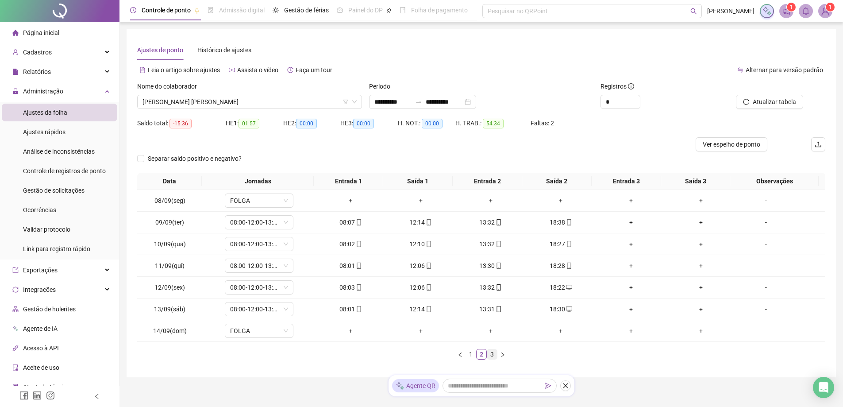
click at [490, 356] on link "3" at bounding box center [492, 354] width 10 height 10
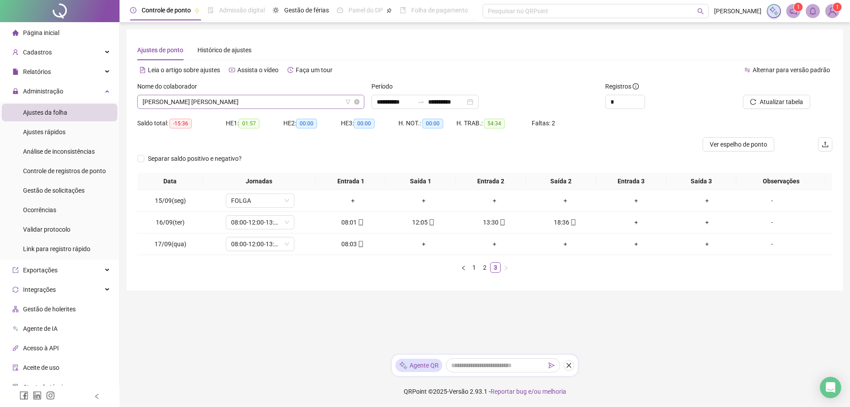
click at [239, 104] on span "[PERSON_NAME] [PERSON_NAME]" at bounding box center [251, 101] width 216 height 13
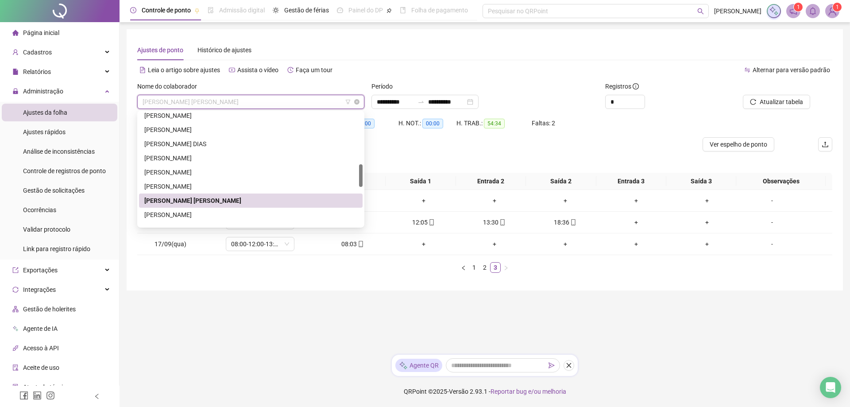
click at [239, 104] on span "[PERSON_NAME] [PERSON_NAME]" at bounding box center [251, 101] width 216 height 13
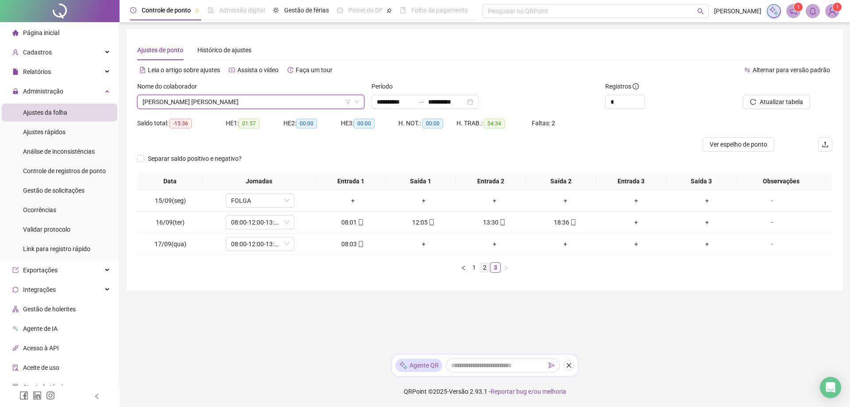
click at [484, 264] on link "2" at bounding box center [485, 267] width 10 height 10
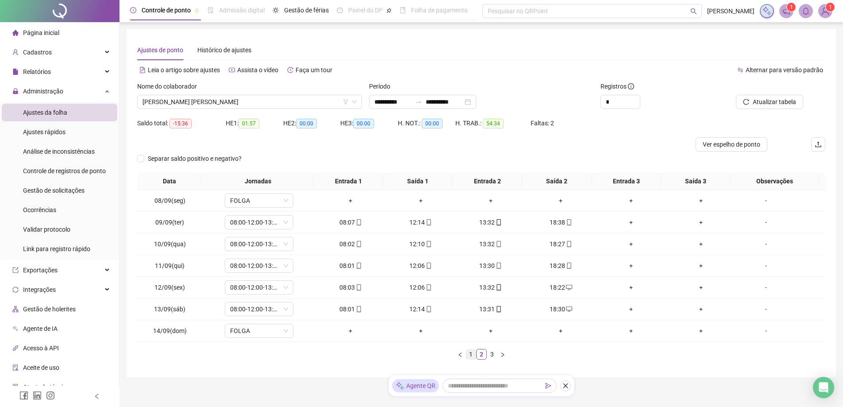
click at [471, 355] on link "1" at bounding box center [471, 354] width 10 height 10
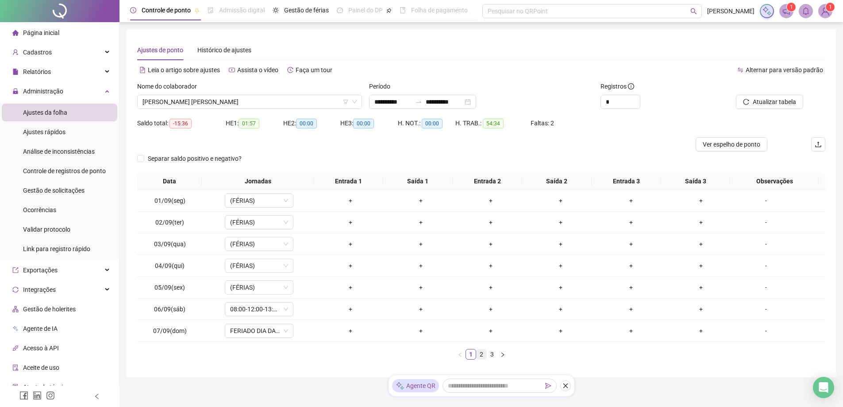
click at [480, 355] on link "2" at bounding box center [482, 354] width 10 height 10
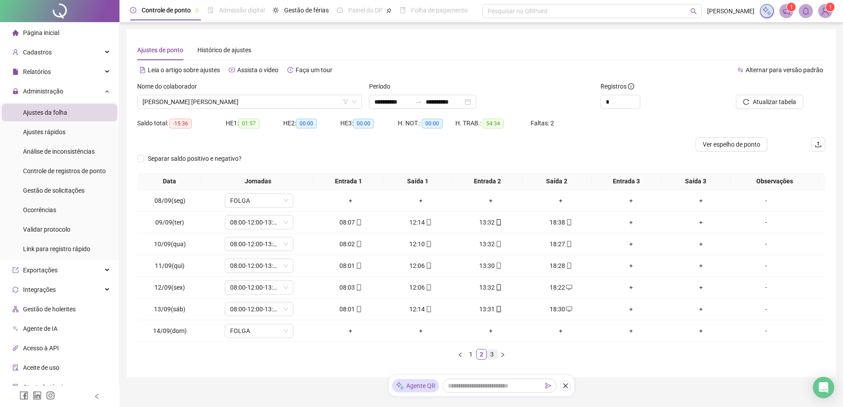
click at [490, 354] on link "3" at bounding box center [492, 354] width 10 height 10
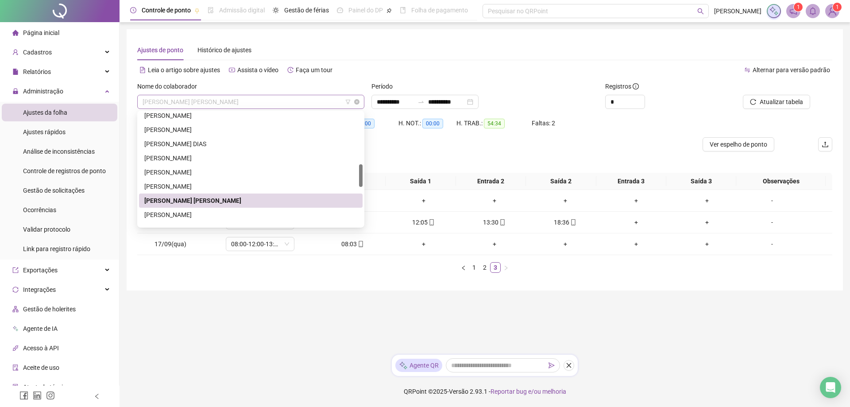
click at [246, 98] on span "[PERSON_NAME] [PERSON_NAME]" at bounding box center [251, 101] width 216 height 13
click at [203, 214] on div "[PERSON_NAME]" at bounding box center [250, 215] width 213 height 10
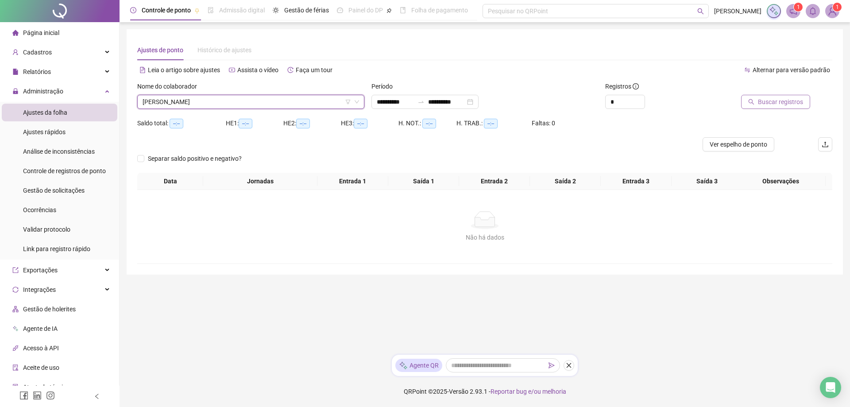
click at [785, 103] on span "Buscar registros" at bounding box center [780, 102] width 45 height 10
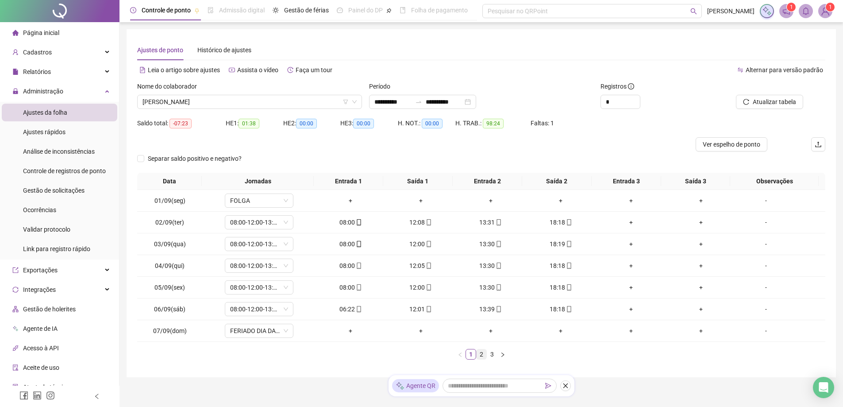
click at [479, 355] on link "2" at bounding box center [482, 354] width 10 height 10
click at [493, 354] on link "3" at bounding box center [492, 354] width 10 height 10
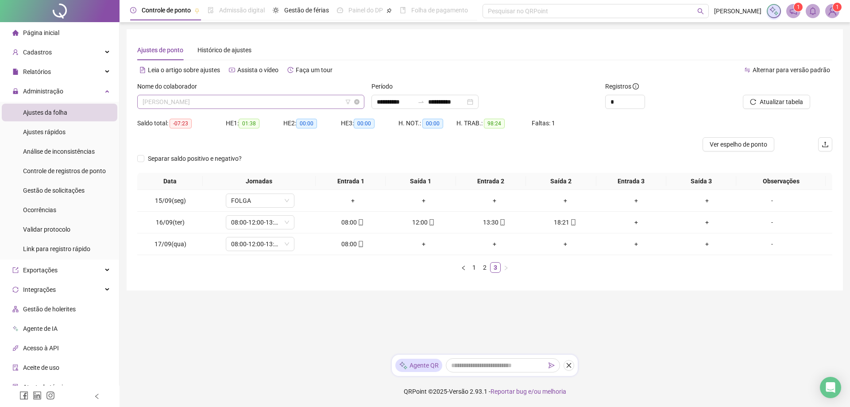
click at [241, 101] on span "[PERSON_NAME]" at bounding box center [251, 101] width 216 height 13
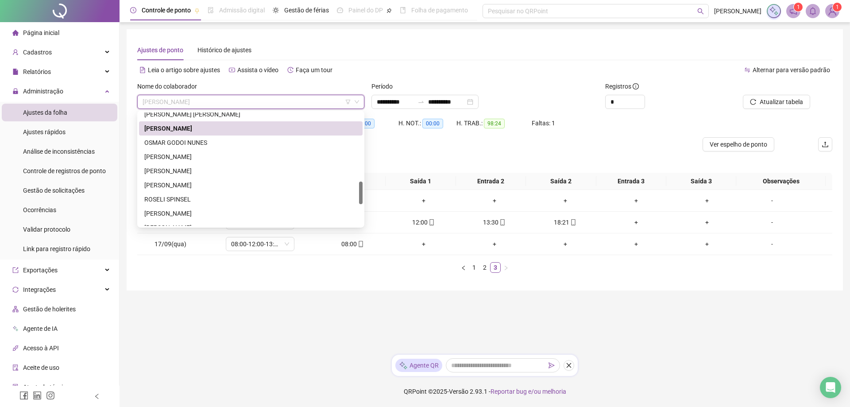
scroll to position [347, 0]
drag, startPoint x: 362, startPoint y: 175, endPoint x: 362, endPoint y: 193, distance: 17.7
click at [362, 193] on div at bounding box center [361, 193] width 4 height 23
click at [195, 140] on div "OSMAR GODOI NUNES" at bounding box center [250, 140] width 213 height 10
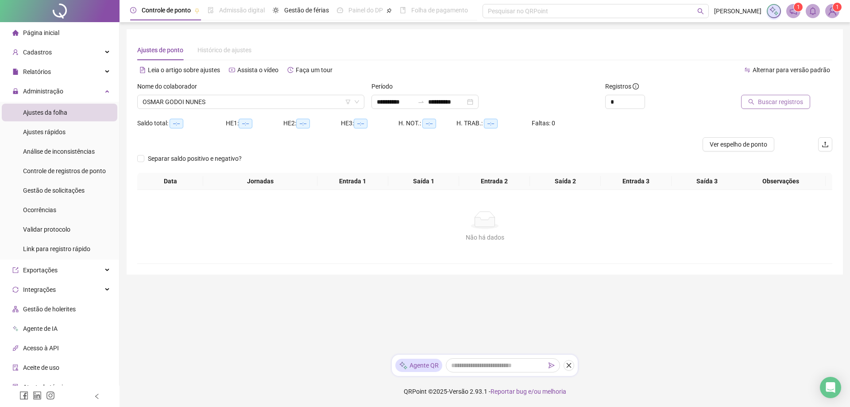
click at [779, 100] on span "Buscar registros" at bounding box center [780, 102] width 45 height 10
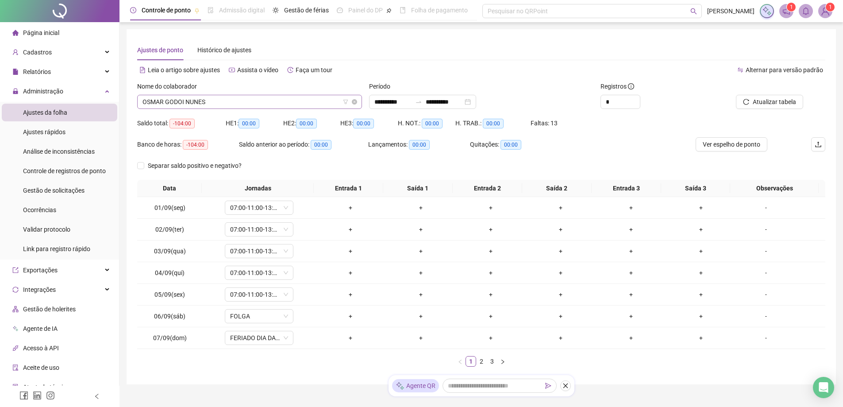
click at [220, 100] on span "OSMAR GODOI NUNES" at bounding box center [250, 101] width 214 height 13
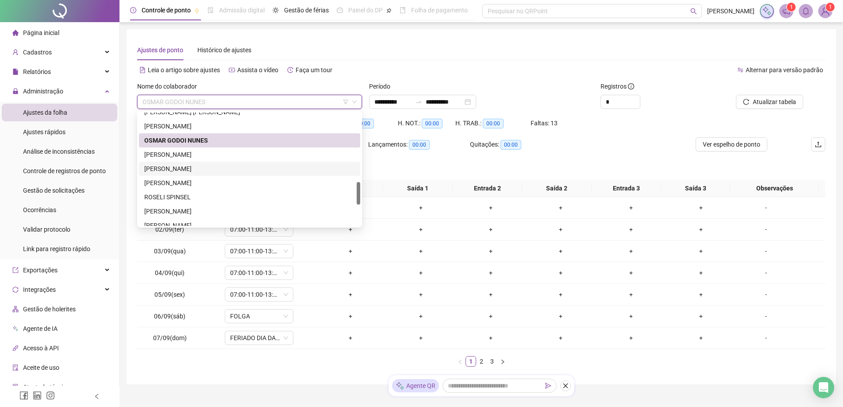
click at [182, 167] on div "[PERSON_NAME]" at bounding box center [249, 169] width 211 height 10
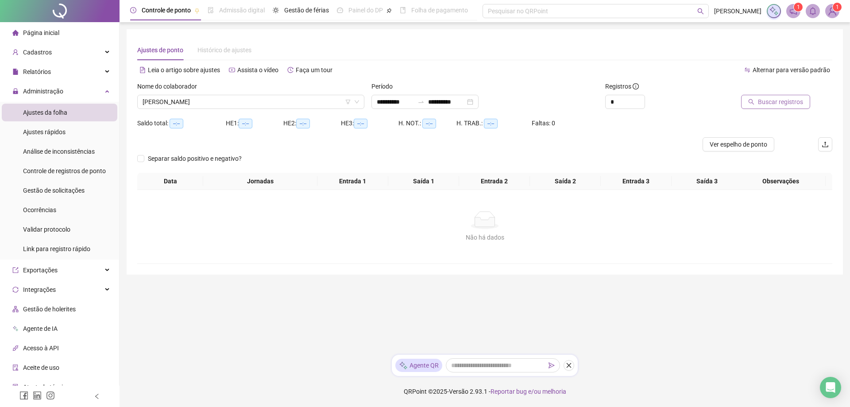
click at [783, 100] on span "Buscar registros" at bounding box center [780, 102] width 45 height 10
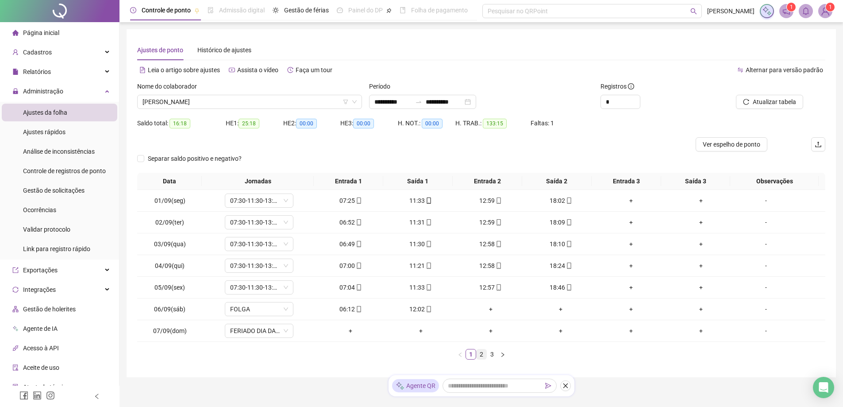
click at [483, 353] on link "2" at bounding box center [482, 354] width 10 height 10
click at [494, 355] on link "3" at bounding box center [492, 354] width 10 height 10
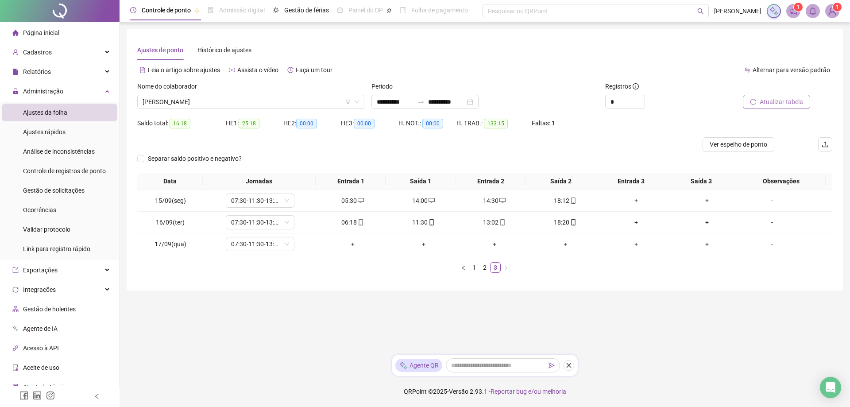
click at [787, 101] on span "Atualizar tabela" at bounding box center [781, 102] width 43 height 10
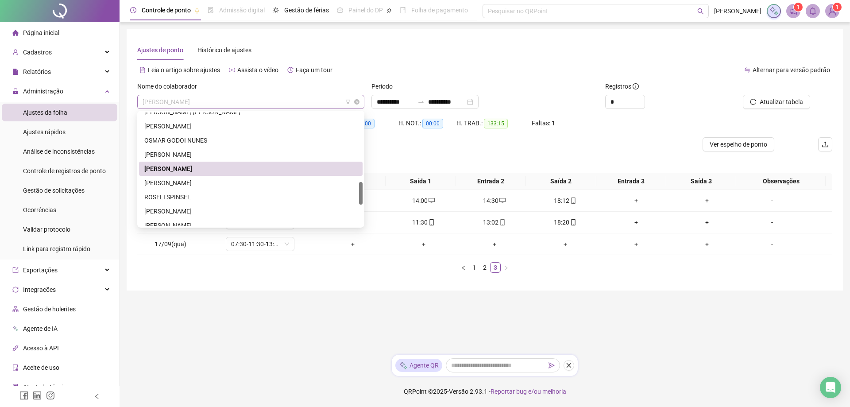
click at [247, 100] on span "[PERSON_NAME]" at bounding box center [251, 101] width 216 height 13
click at [204, 182] on div "[PERSON_NAME]" at bounding box center [250, 183] width 213 height 10
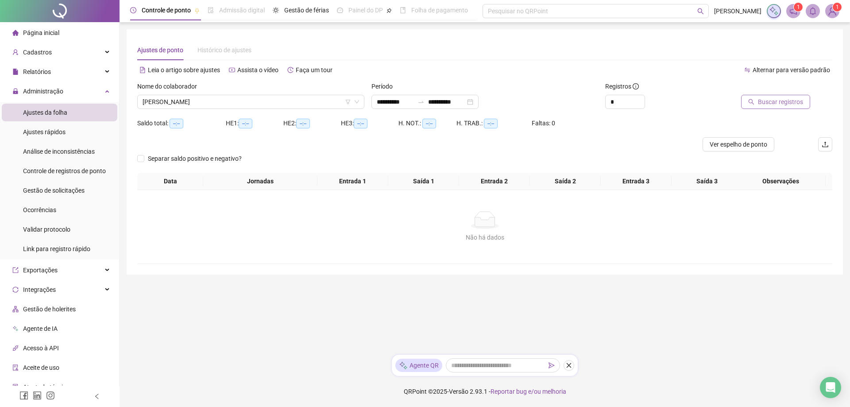
click at [779, 103] on span "Buscar registros" at bounding box center [780, 102] width 45 height 10
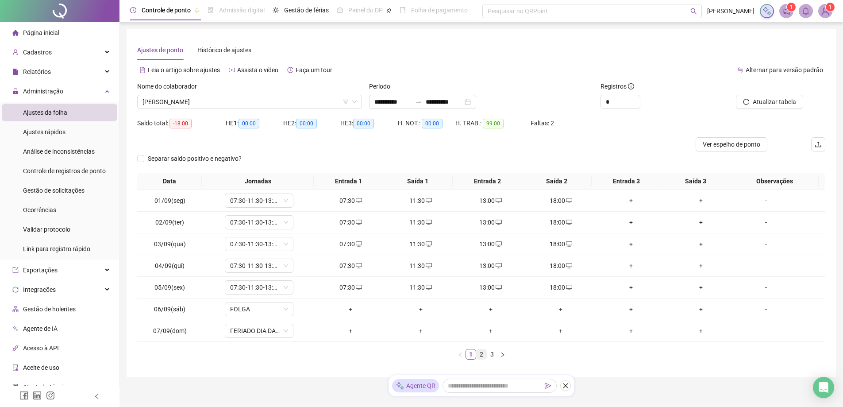
click at [482, 356] on link "2" at bounding box center [482, 354] width 10 height 10
click at [495, 355] on link "3" at bounding box center [492, 354] width 10 height 10
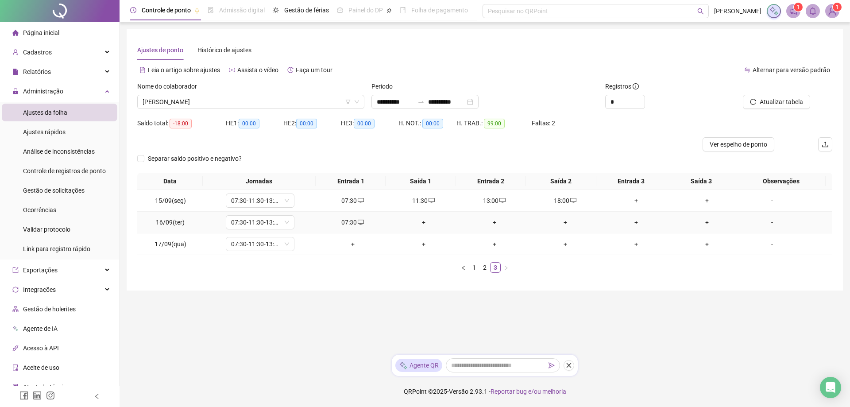
click at [420, 221] on div "+" at bounding box center [424, 222] width 64 height 10
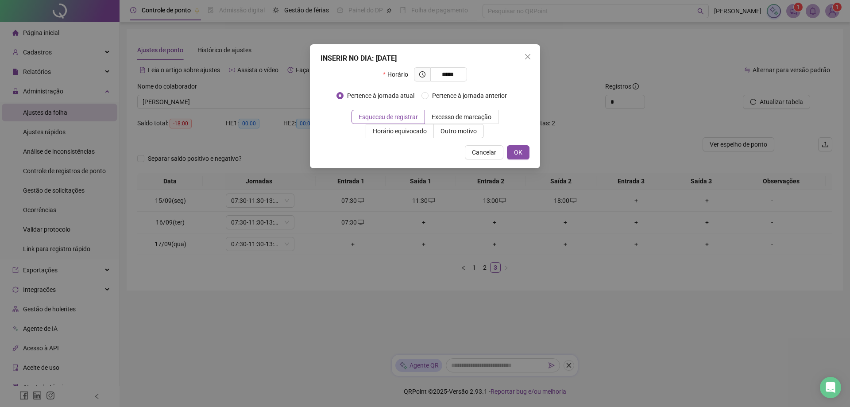
type input "*****"
click at [531, 149] on div "INSERIR NO DIA : [DATE] Horário ***** Pertence à jornada atual Pertence à jorna…" at bounding box center [425, 106] width 230 height 124
click at [522, 153] on button "OK" at bounding box center [518, 152] width 23 height 14
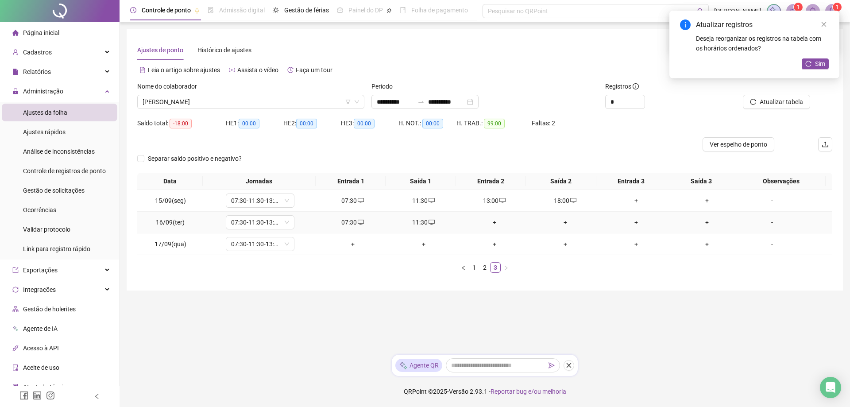
click at [486, 223] on div "+" at bounding box center [495, 222] width 64 height 10
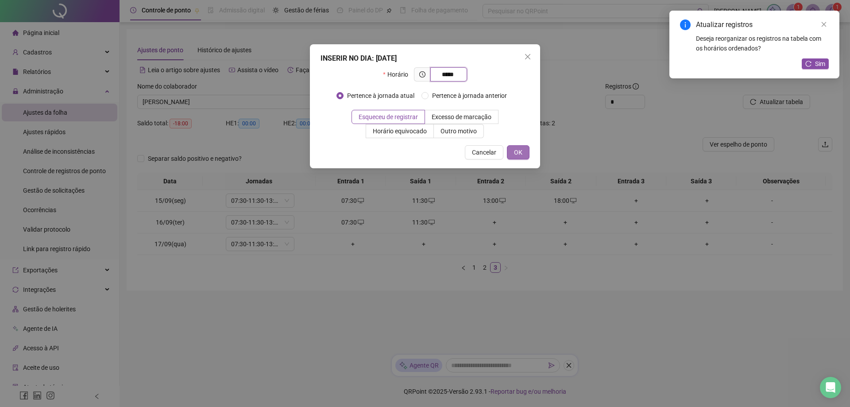
type input "*****"
click at [513, 148] on button "OK" at bounding box center [518, 152] width 23 height 14
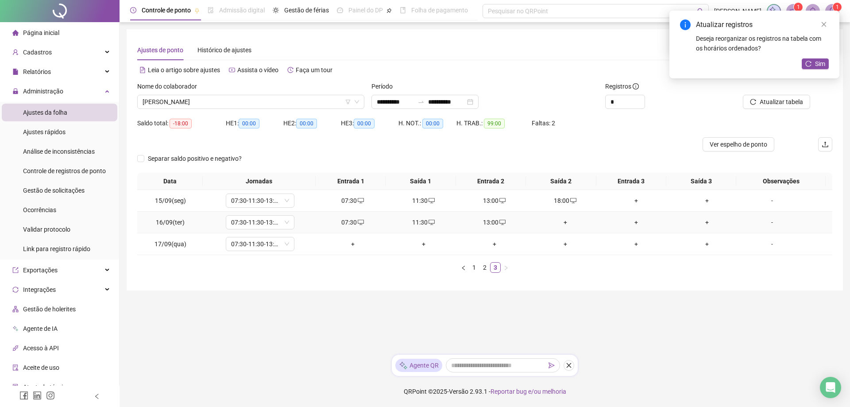
click at [563, 222] on div "+" at bounding box center [565, 222] width 64 height 10
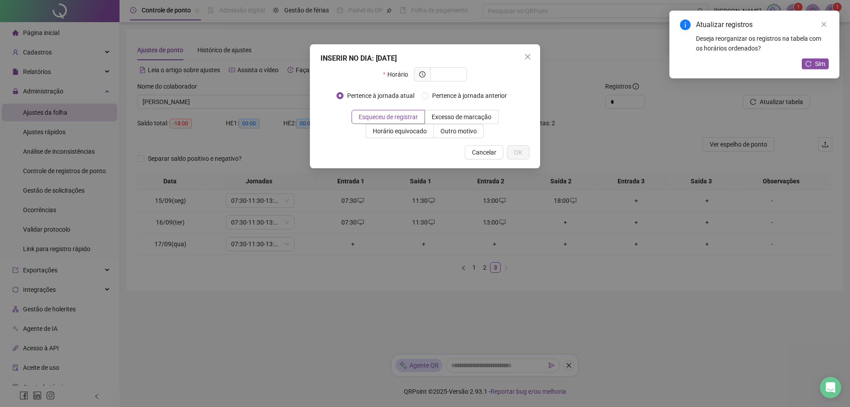
type input "*"
type input "*****"
click at [509, 150] on button "OK" at bounding box center [518, 152] width 23 height 14
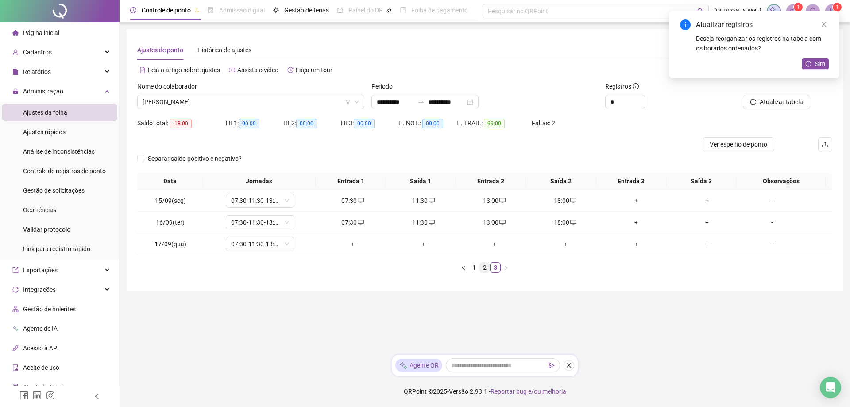
click at [487, 268] on link "2" at bounding box center [485, 267] width 10 height 10
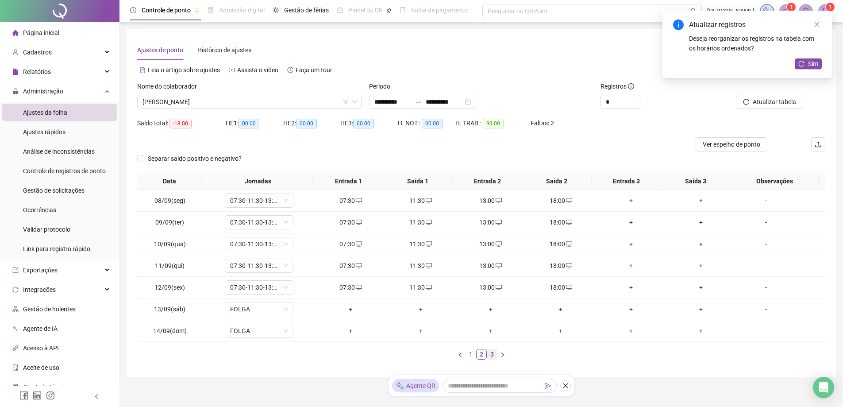
click at [494, 355] on link "3" at bounding box center [492, 354] width 10 height 10
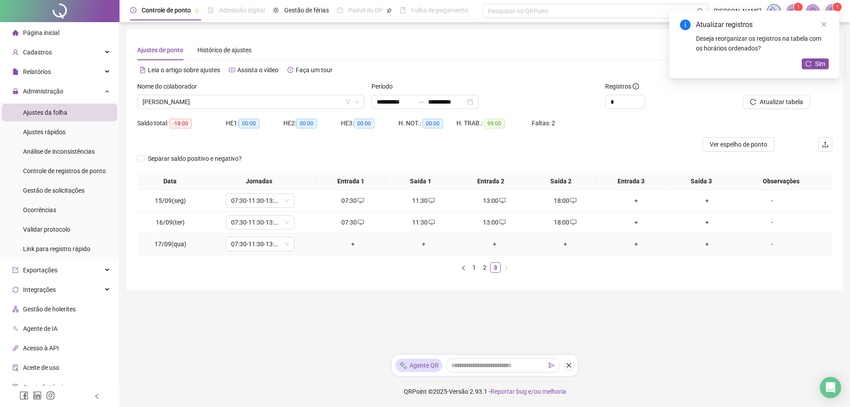
click at [352, 246] on div "+" at bounding box center [353, 244] width 64 height 10
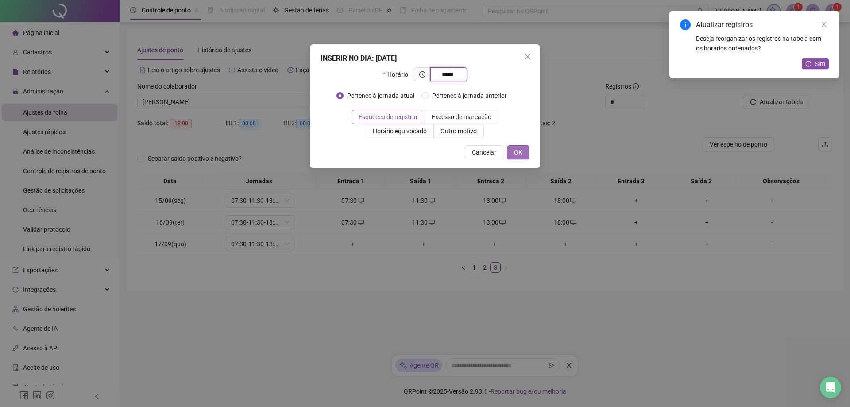
type input "*****"
click at [517, 148] on span "OK" at bounding box center [518, 152] width 8 height 10
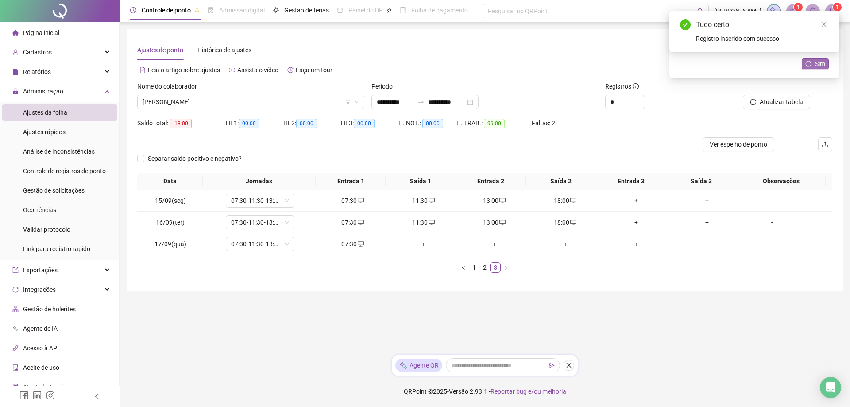
click at [813, 66] on button "Sim" at bounding box center [815, 63] width 27 height 11
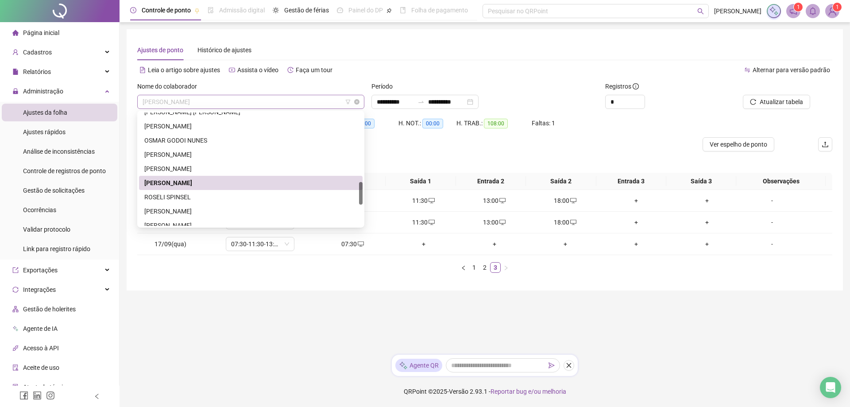
click at [240, 104] on span "[PERSON_NAME]" at bounding box center [251, 101] width 216 height 13
click at [197, 195] on div "ROSELI SPINSEL" at bounding box center [250, 197] width 213 height 10
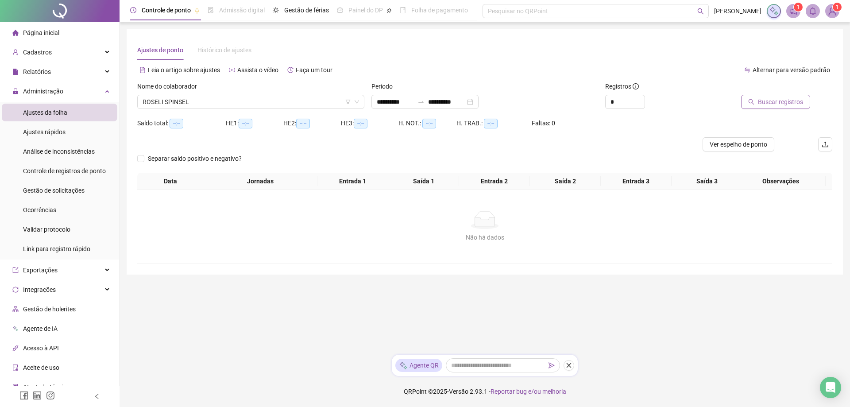
click at [782, 101] on span "Buscar registros" at bounding box center [780, 102] width 45 height 10
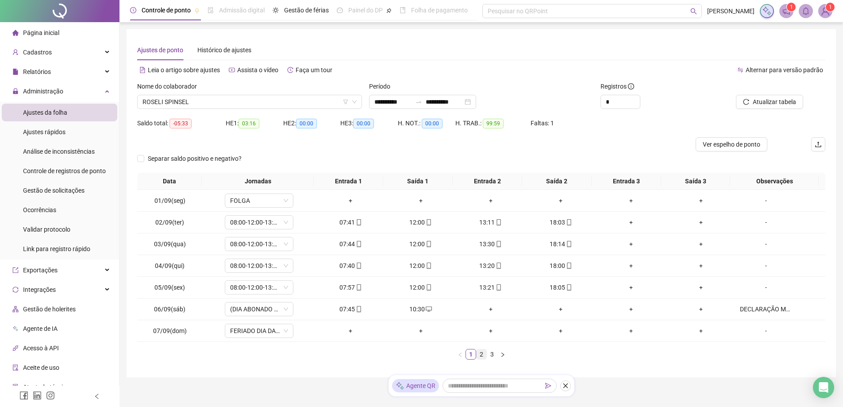
click at [482, 357] on link "2" at bounding box center [482, 354] width 10 height 10
click at [495, 355] on link "3" at bounding box center [492, 354] width 10 height 10
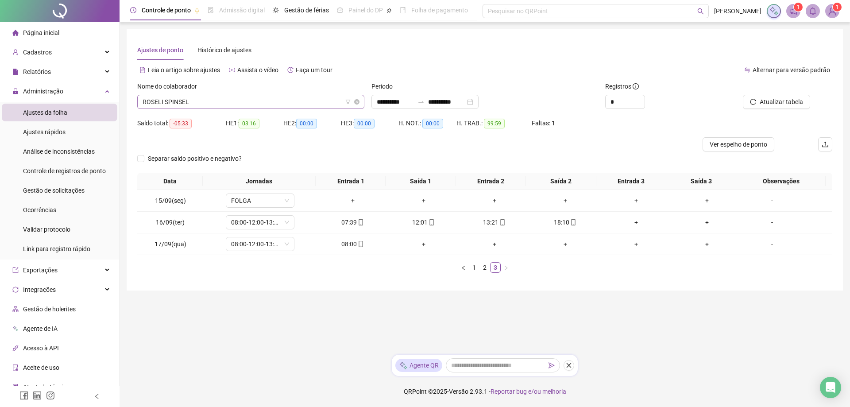
click at [220, 102] on span "ROSELI SPINSEL" at bounding box center [251, 101] width 216 height 13
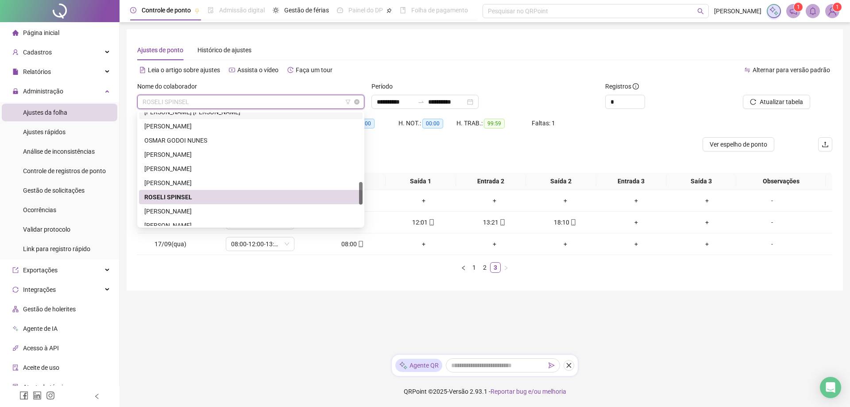
click at [243, 100] on span "ROSELI SPINSEL" at bounding box center [251, 101] width 216 height 13
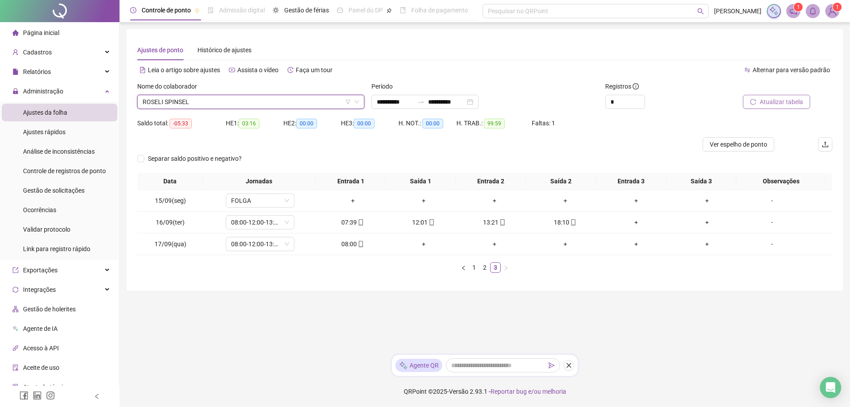
click at [767, 103] on span "Atualizar tabela" at bounding box center [781, 102] width 43 height 10
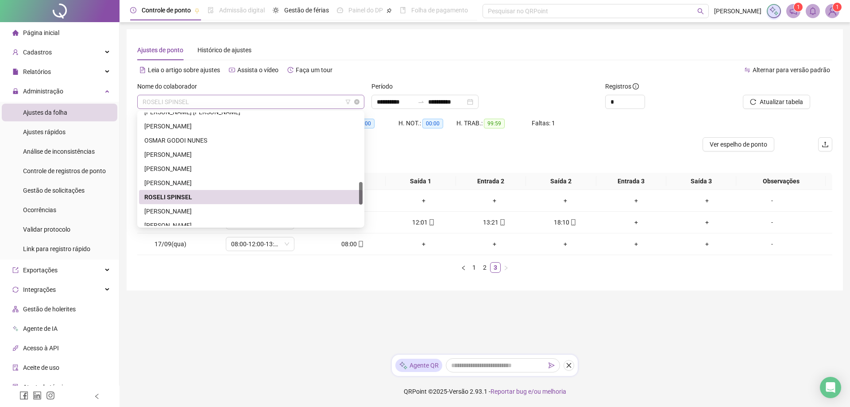
click at [219, 96] on span "ROSELI SPINSEL" at bounding box center [251, 101] width 216 height 13
click at [175, 208] on div "[PERSON_NAME]" at bounding box center [250, 211] width 213 height 10
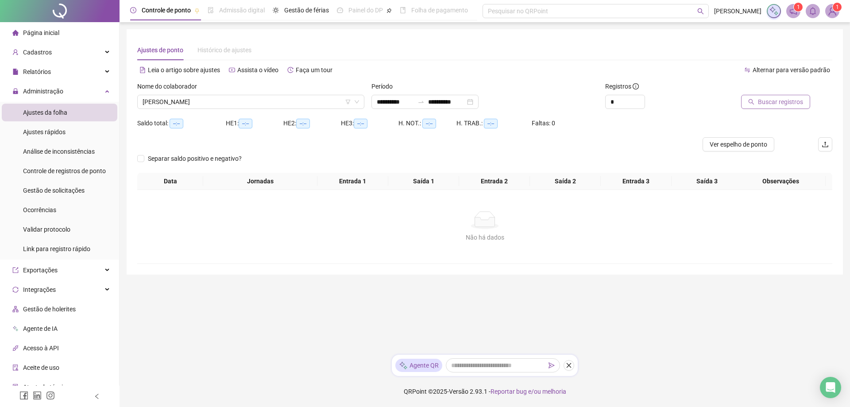
click at [777, 102] on span "Buscar registros" at bounding box center [780, 102] width 45 height 10
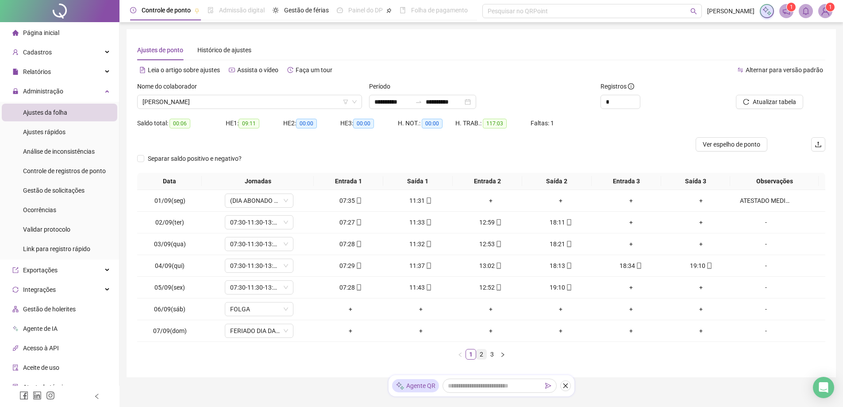
click at [478, 353] on link "2" at bounding box center [482, 354] width 10 height 10
click at [492, 353] on link "3" at bounding box center [492, 354] width 10 height 10
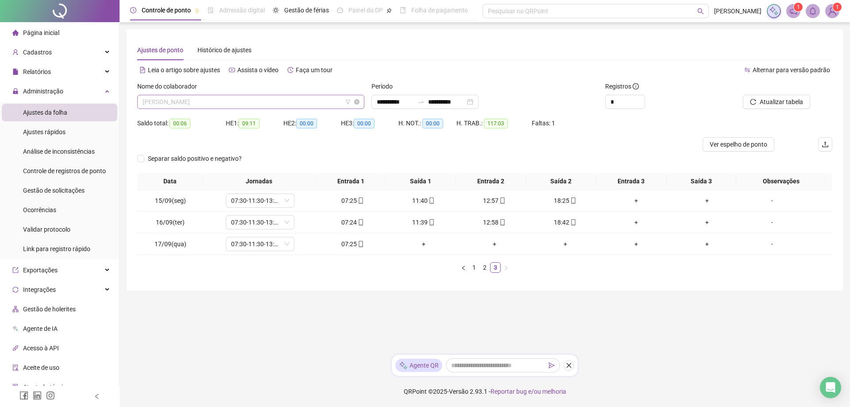
click at [270, 97] on span "[PERSON_NAME]" at bounding box center [251, 101] width 216 height 13
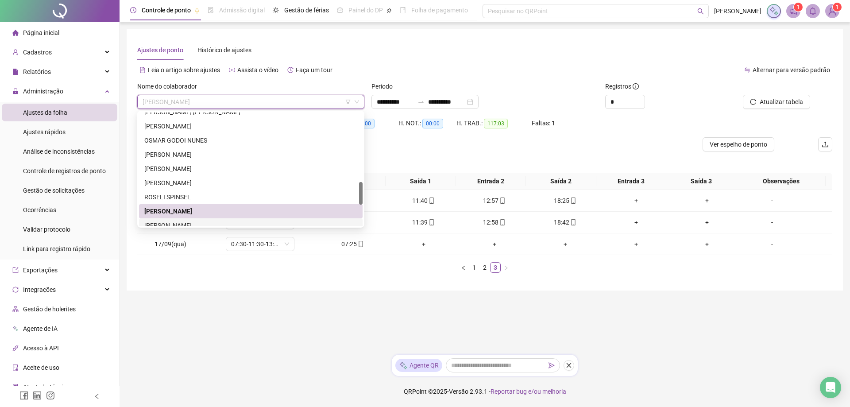
click at [209, 220] on div "[PERSON_NAME]" at bounding box center [251, 225] width 224 height 14
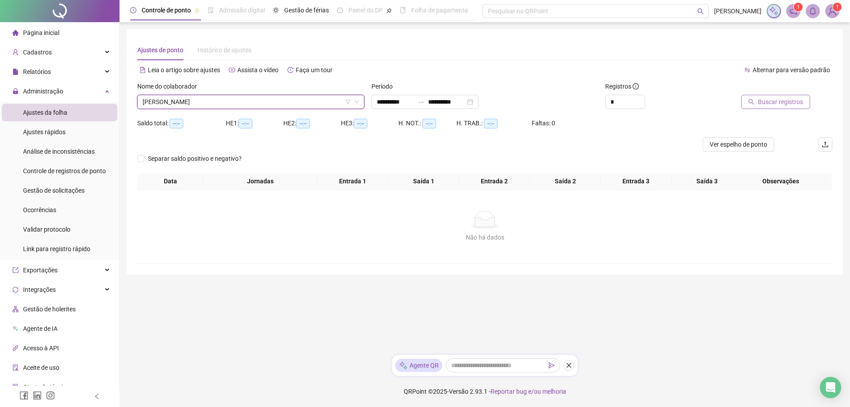
click at [772, 104] on span "Buscar registros" at bounding box center [780, 102] width 45 height 10
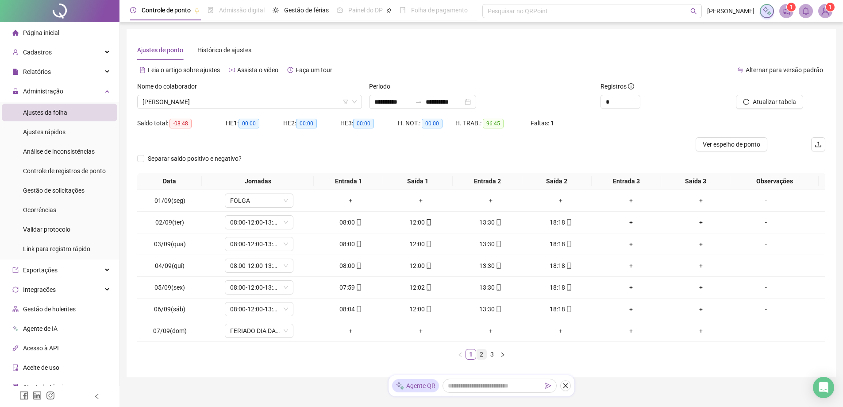
click at [480, 356] on link "2" at bounding box center [482, 354] width 10 height 10
click at [492, 356] on link "3" at bounding box center [492, 354] width 10 height 10
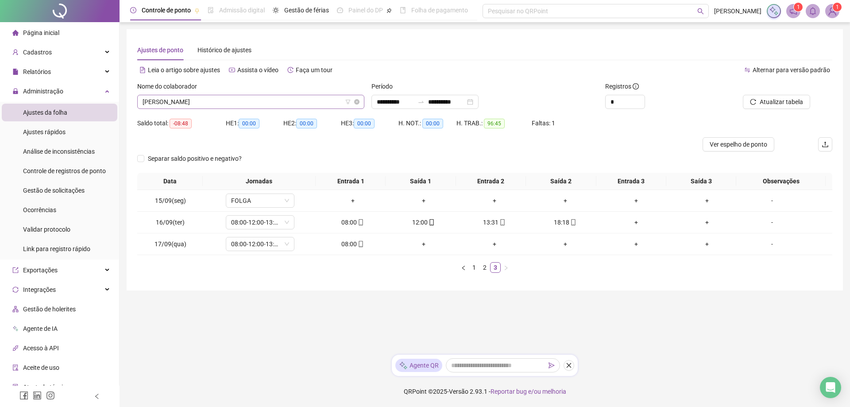
click at [271, 100] on span "[PERSON_NAME]" at bounding box center [251, 101] width 216 height 13
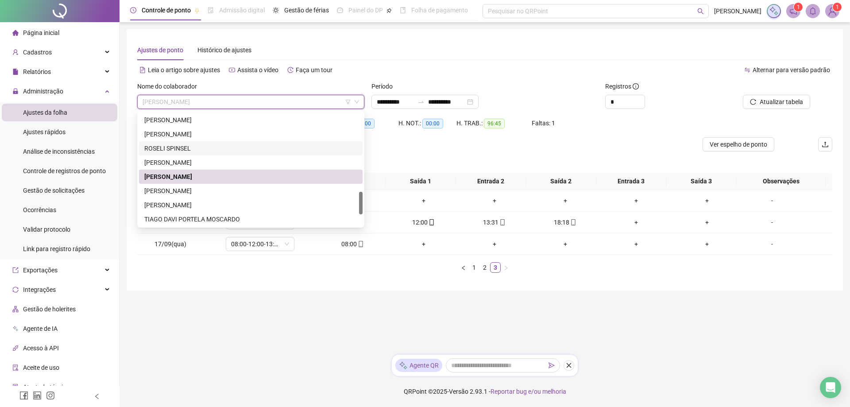
drag, startPoint x: 362, startPoint y: 191, endPoint x: 360, endPoint y: 202, distance: 11.6
click at [360, 202] on div at bounding box center [361, 203] width 4 height 23
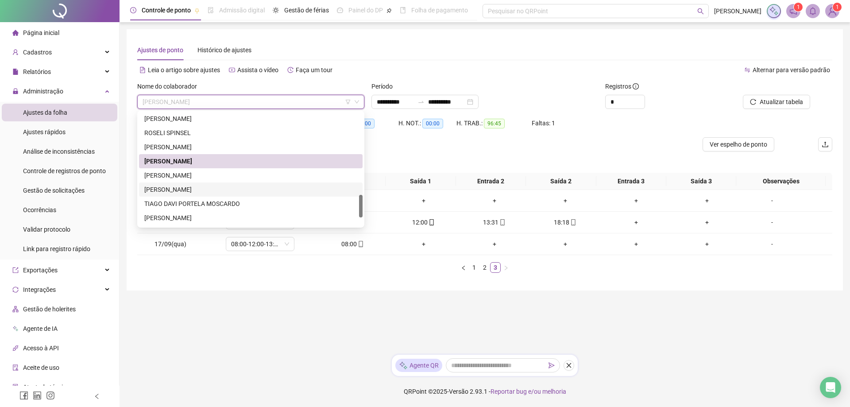
click at [216, 186] on div "[PERSON_NAME]" at bounding box center [250, 190] width 213 height 10
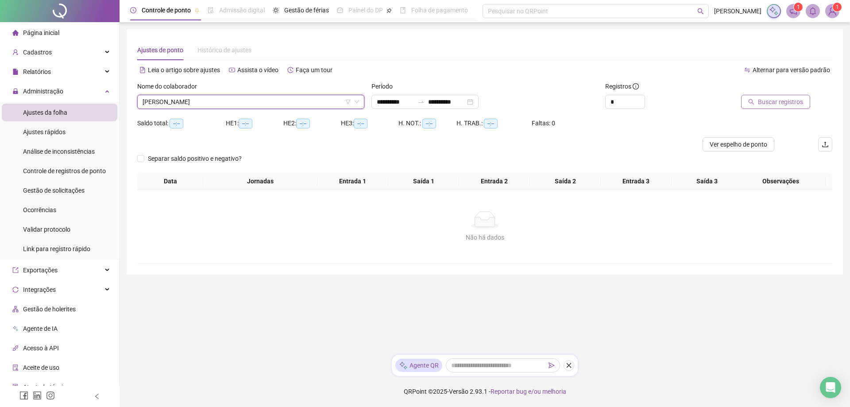
click at [765, 106] on span "Buscar registros" at bounding box center [780, 102] width 45 height 10
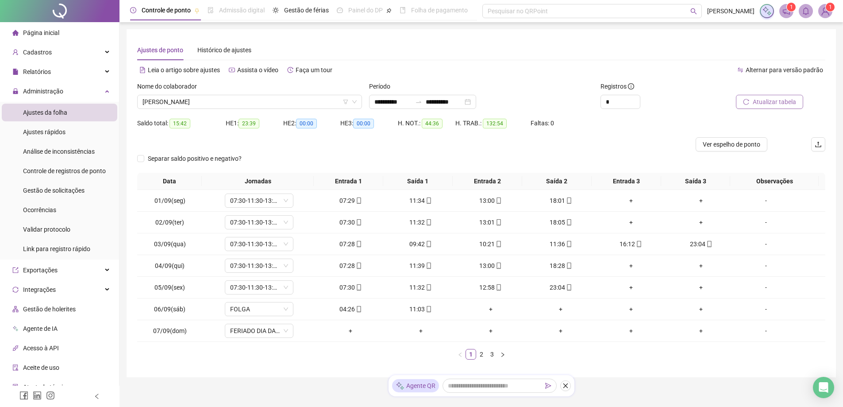
click at [759, 99] on span "Atualizar tabela" at bounding box center [774, 102] width 43 height 10
click at [481, 352] on link "2" at bounding box center [482, 354] width 10 height 10
click at [494, 355] on link "3" at bounding box center [492, 354] width 10 height 10
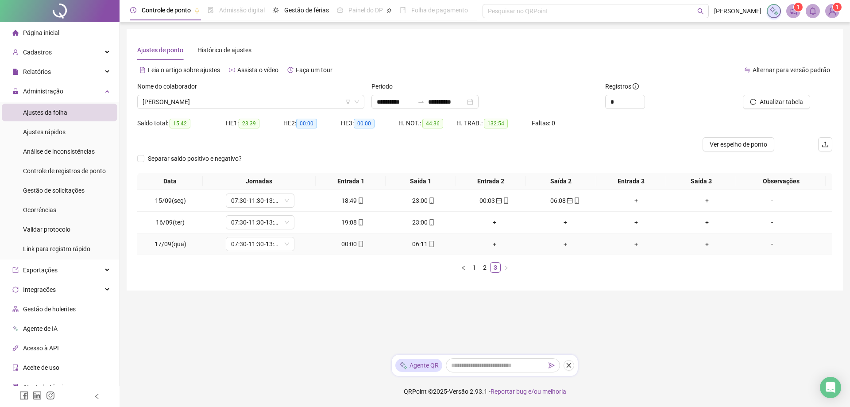
click at [350, 244] on div "00:00" at bounding box center [353, 244] width 64 height 10
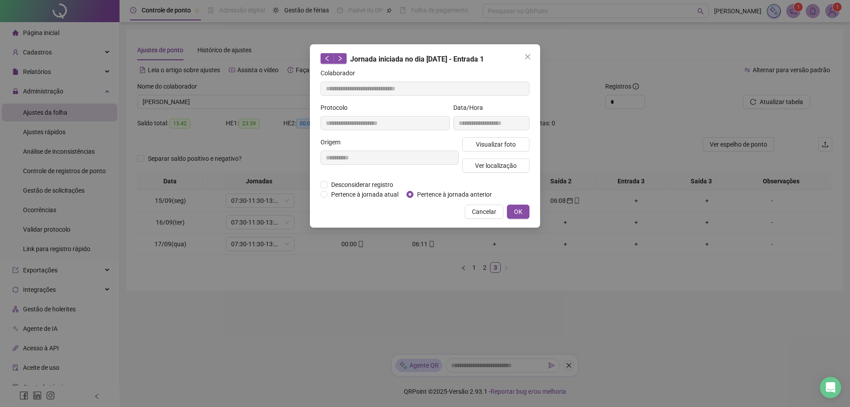
type input "**********"
click at [408, 197] on label "Pertence à jornada anterior" at bounding box center [450, 194] width 89 height 10
click at [516, 212] on span "OK" at bounding box center [518, 212] width 8 height 10
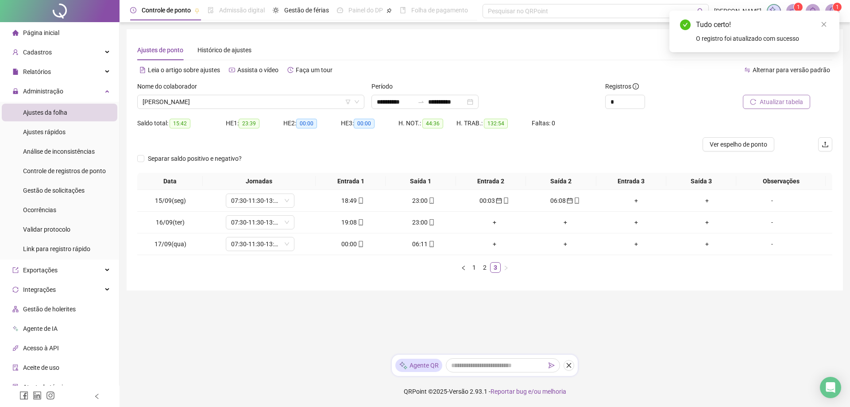
click at [776, 102] on span "Atualizar tabela" at bounding box center [781, 102] width 43 height 10
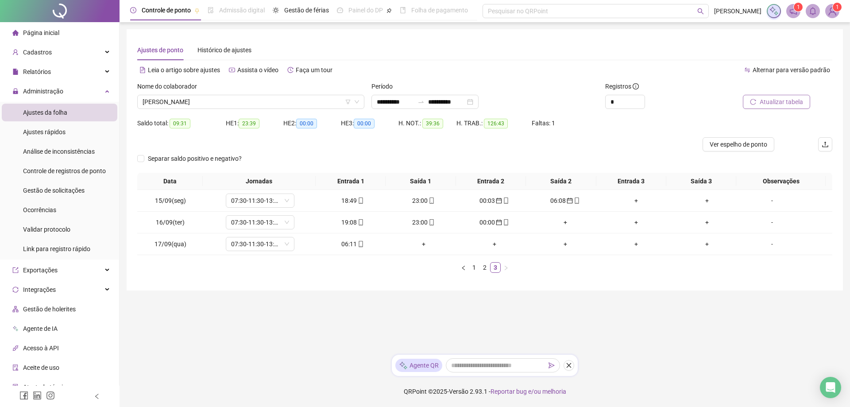
click at [774, 102] on span "Atualizar tabela" at bounding box center [781, 102] width 43 height 10
click at [349, 242] on div "06:11" at bounding box center [353, 244] width 64 height 10
type input "**********"
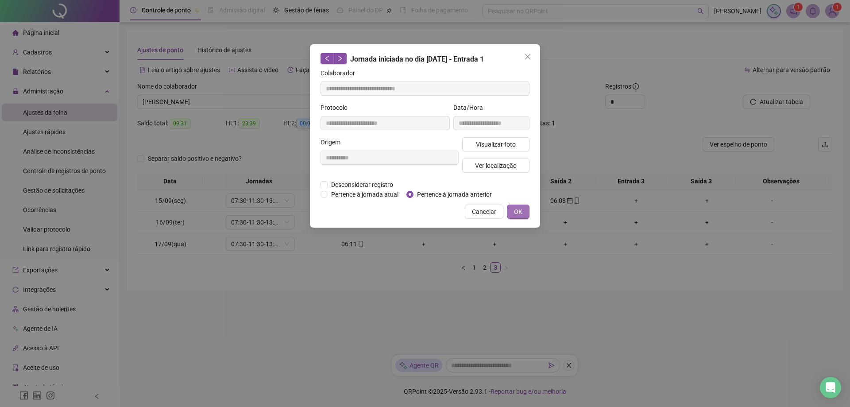
click at [507, 209] on button "OK" at bounding box center [518, 211] width 23 height 14
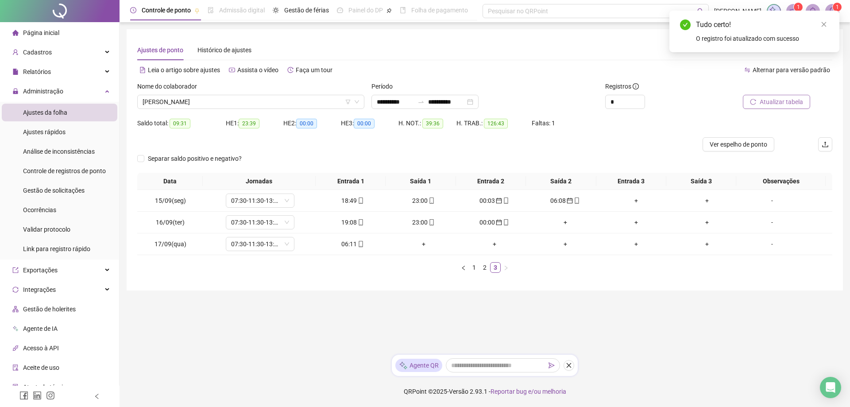
click at [784, 99] on span "Atualizar tabela" at bounding box center [781, 102] width 43 height 10
click at [271, 100] on span "[PERSON_NAME]" at bounding box center [251, 101] width 216 height 13
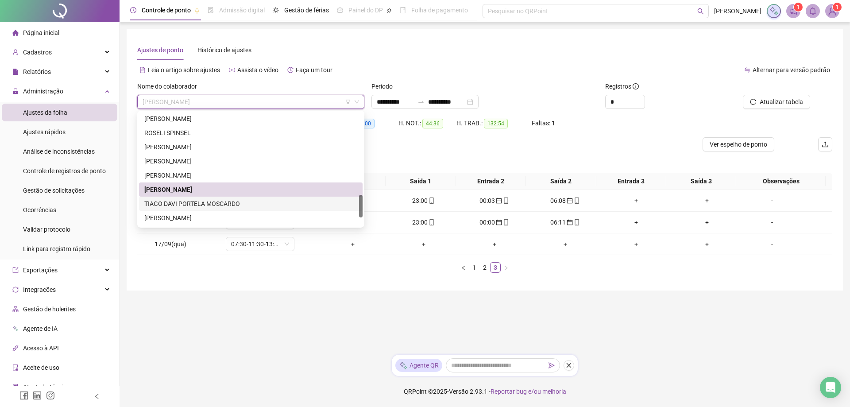
click at [224, 203] on div "TIAGO DAVI PORTELA MOSCARDO" at bounding box center [250, 204] width 213 height 10
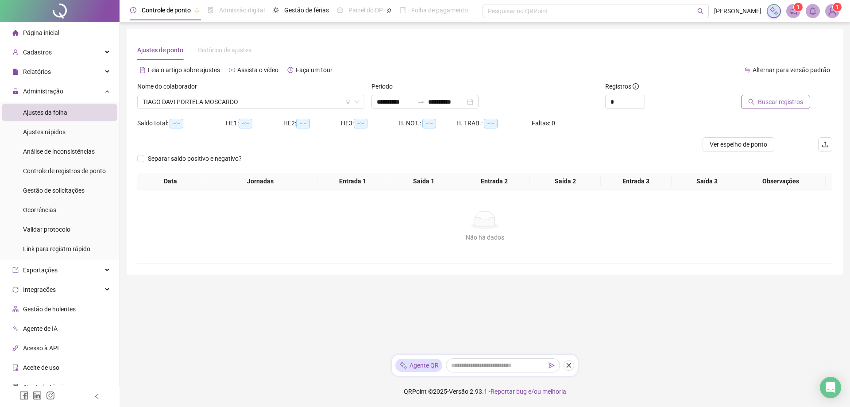
click at [772, 107] on button "Buscar registros" at bounding box center [775, 102] width 69 height 14
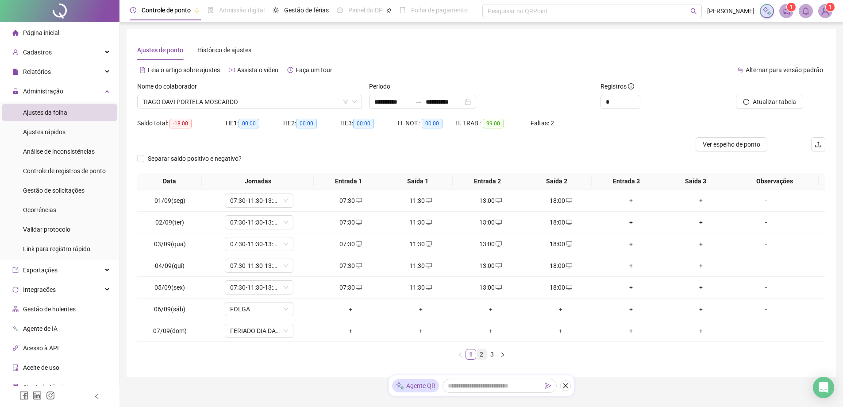
click at [478, 355] on link "2" at bounding box center [482, 354] width 10 height 10
click at [490, 353] on link "3" at bounding box center [492, 354] width 10 height 10
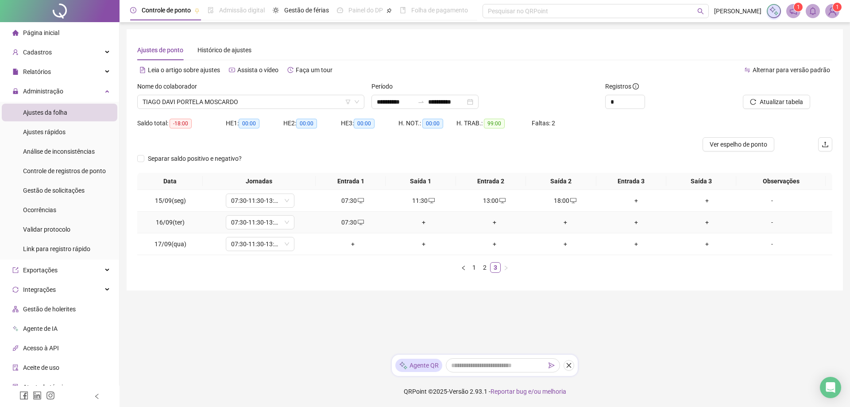
click at [415, 224] on div "+" at bounding box center [424, 222] width 64 height 10
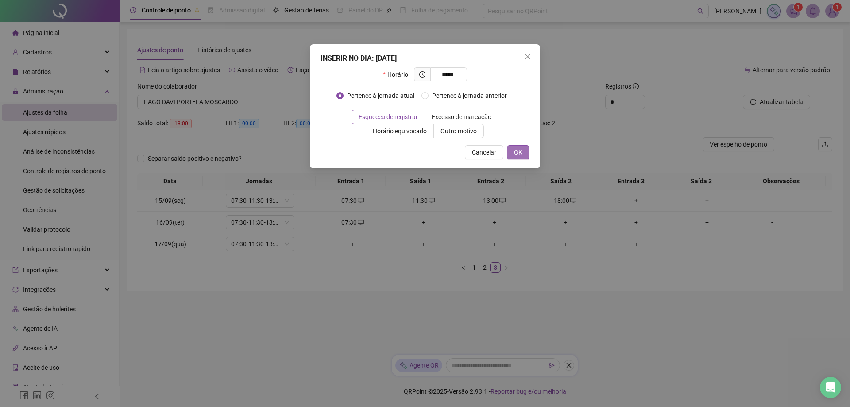
type input "*****"
click at [519, 154] on span "OK" at bounding box center [518, 152] width 8 height 10
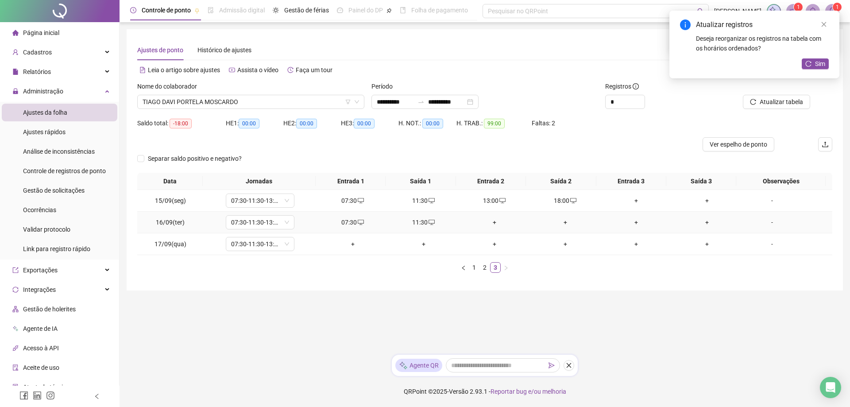
click at [489, 220] on div "+" at bounding box center [495, 222] width 64 height 10
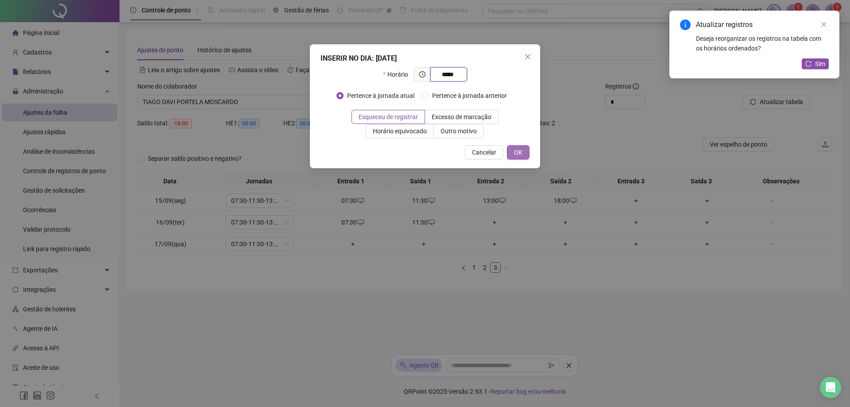
type input "*****"
click at [514, 150] on span "OK" at bounding box center [518, 152] width 8 height 10
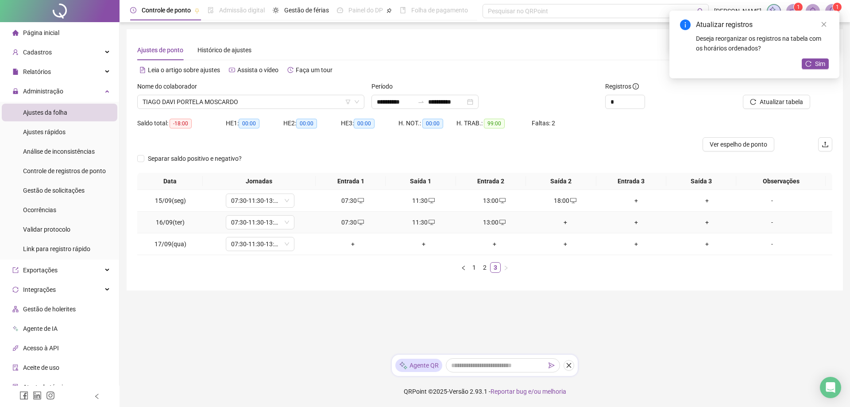
click at [559, 219] on div "+" at bounding box center [565, 222] width 64 height 10
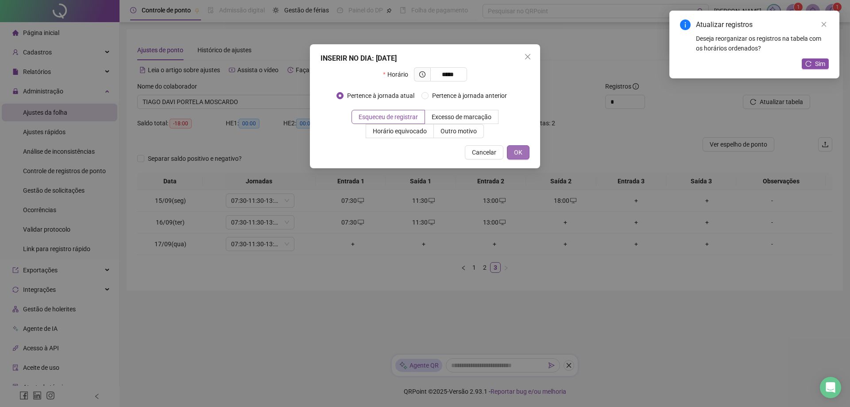
type input "*****"
click at [515, 154] on span "OK" at bounding box center [518, 152] width 8 height 10
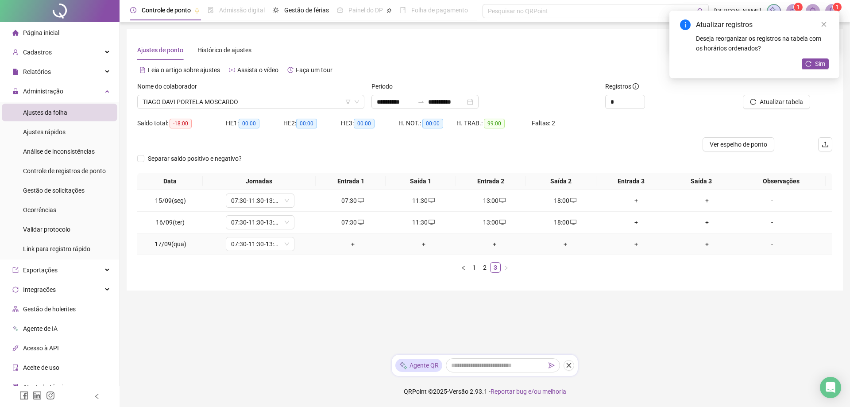
click at [351, 244] on div "+" at bounding box center [353, 244] width 64 height 10
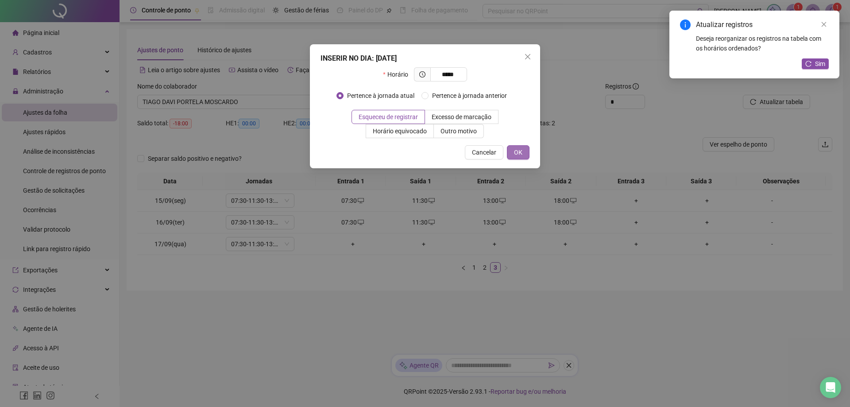
type input "*****"
click at [515, 147] on button "OK" at bounding box center [518, 152] width 23 height 14
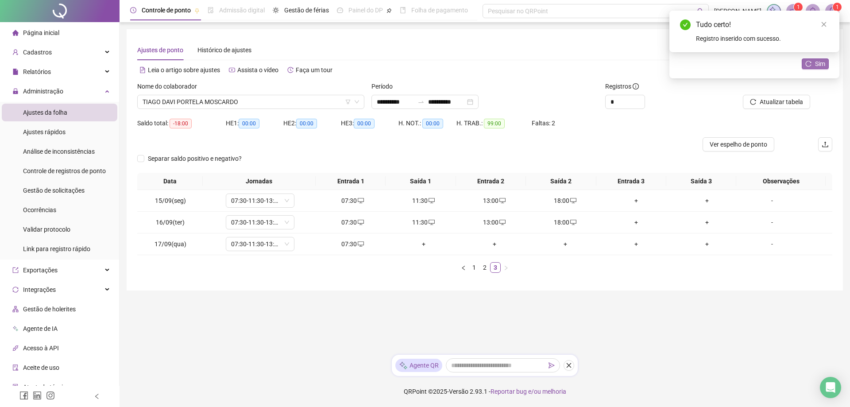
click at [822, 65] on span "Sim" at bounding box center [820, 64] width 10 height 10
click at [256, 105] on span "TIAGO DAVI PORTELA MOSCARDO" at bounding box center [251, 101] width 216 height 13
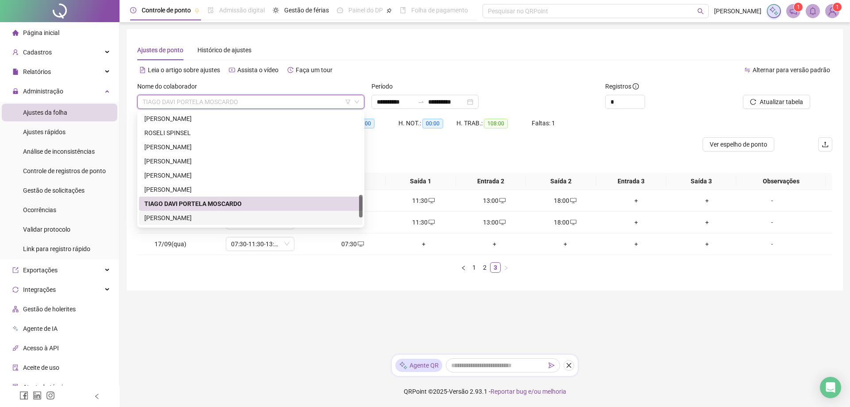
click at [200, 219] on div "[PERSON_NAME]" at bounding box center [250, 218] width 213 height 10
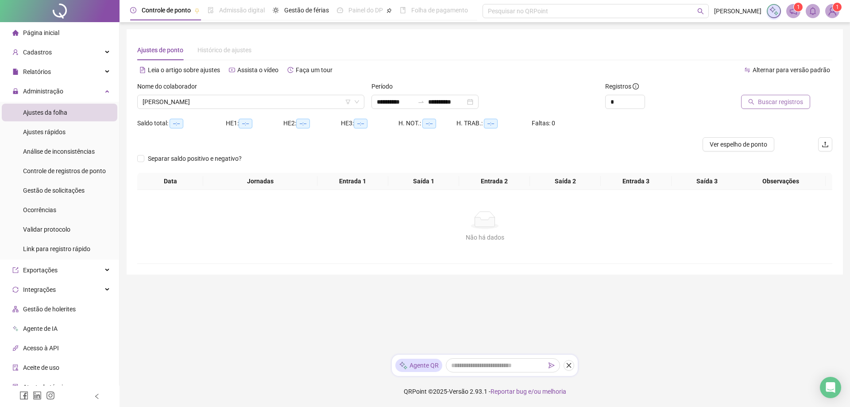
click at [765, 101] on span "Buscar registros" at bounding box center [780, 102] width 45 height 10
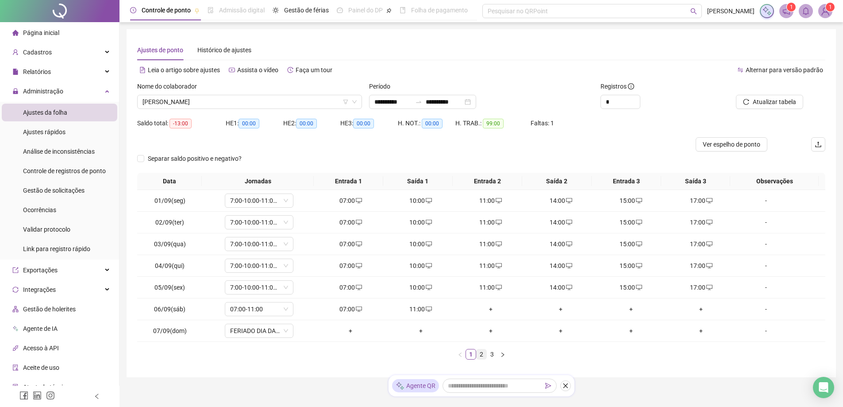
click at [480, 355] on link "2" at bounding box center [482, 354] width 10 height 10
click at [490, 355] on link "3" at bounding box center [492, 354] width 10 height 10
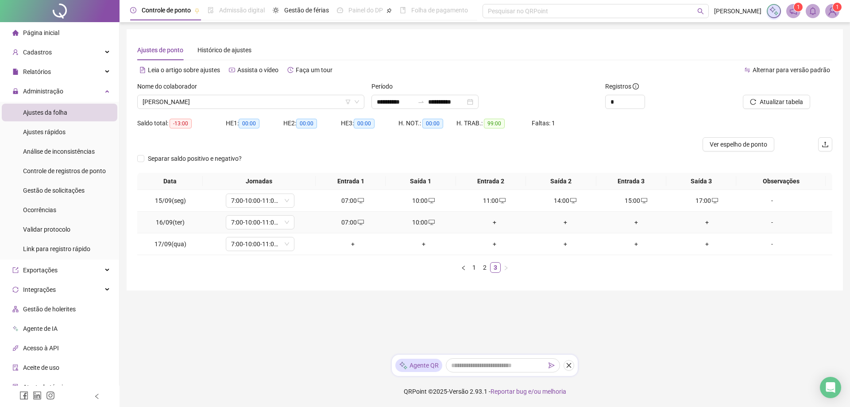
click at [488, 222] on div "+" at bounding box center [495, 222] width 64 height 10
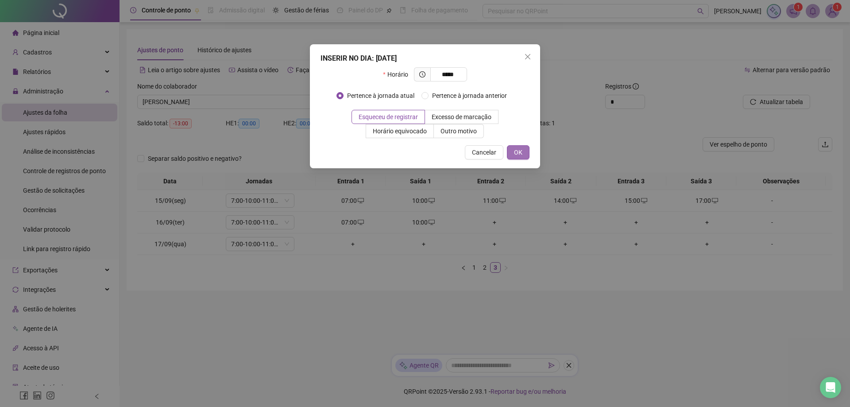
type input "*****"
click at [523, 151] on button "OK" at bounding box center [518, 152] width 23 height 14
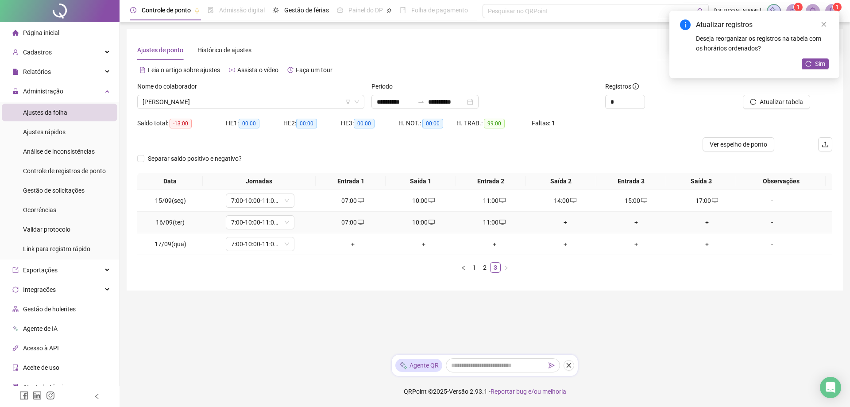
click at [559, 225] on div "+" at bounding box center [565, 222] width 64 height 10
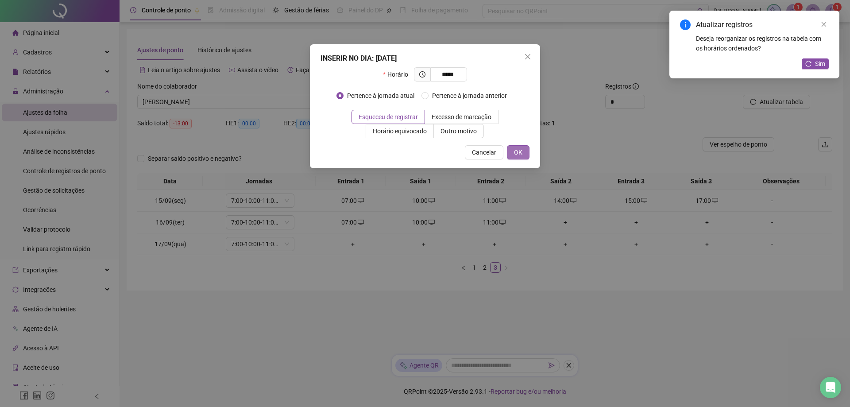
type input "*****"
click at [516, 156] on span "OK" at bounding box center [518, 152] width 8 height 10
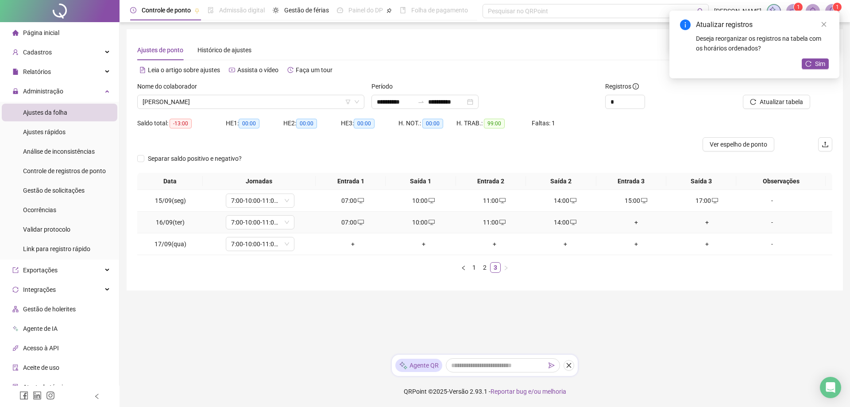
click at [628, 225] on div "+" at bounding box center [636, 222] width 64 height 10
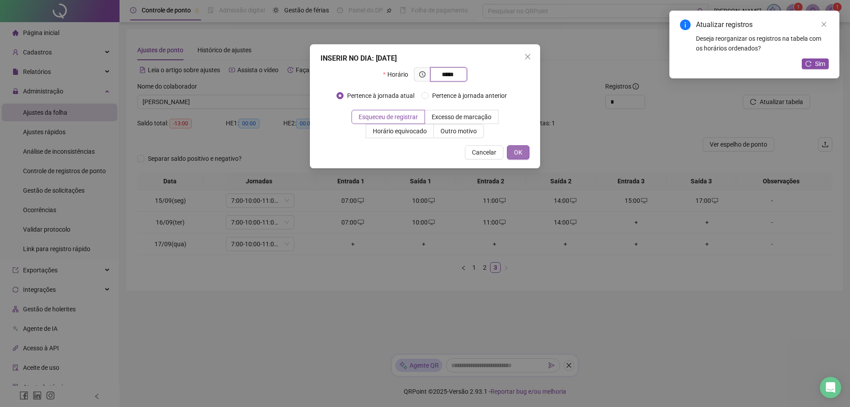
type input "*****"
click at [514, 155] on span "OK" at bounding box center [518, 152] width 8 height 10
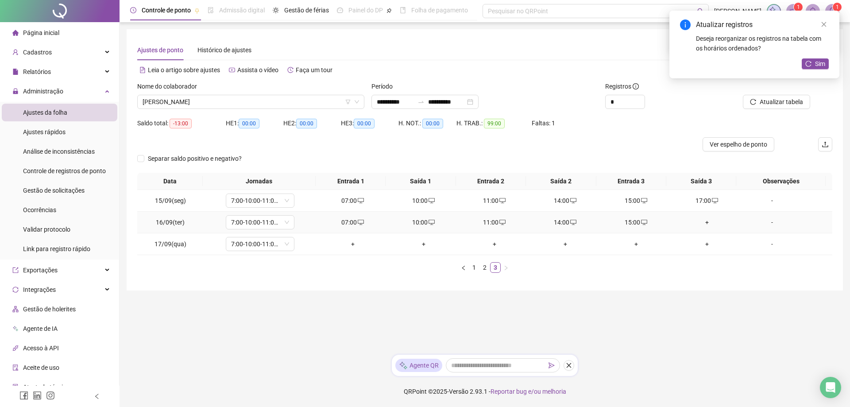
click at [697, 222] on div "+" at bounding box center [707, 222] width 64 height 10
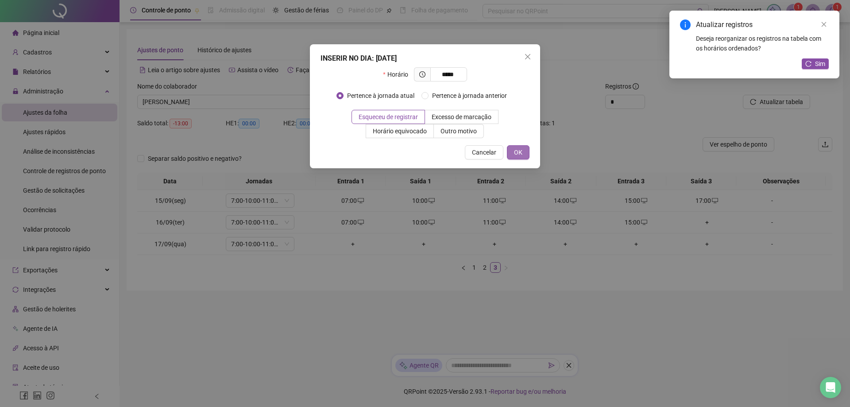
type input "*****"
click at [510, 151] on button "OK" at bounding box center [518, 152] width 23 height 14
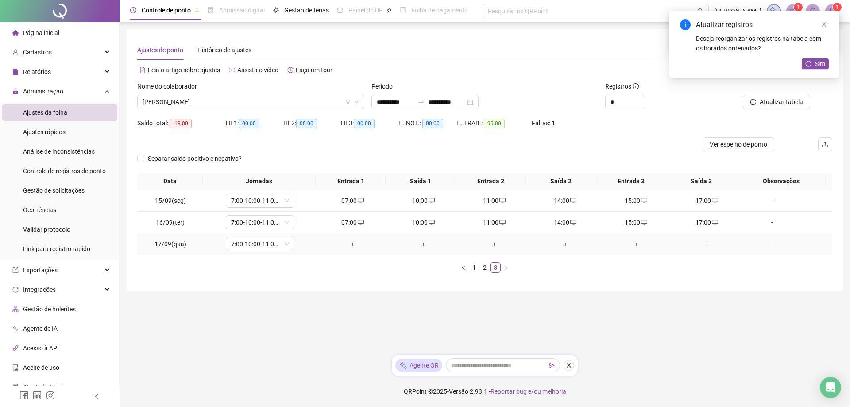
click at [351, 245] on div "+" at bounding box center [353, 244] width 64 height 10
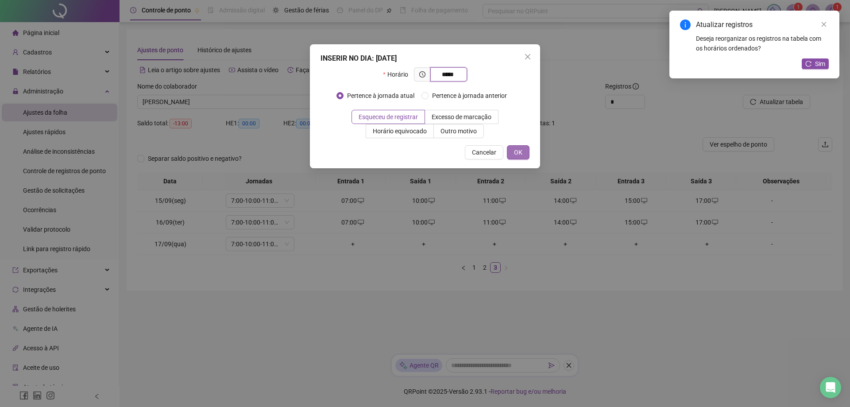
type input "*****"
click at [526, 151] on button "OK" at bounding box center [518, 152] width 23 height 14
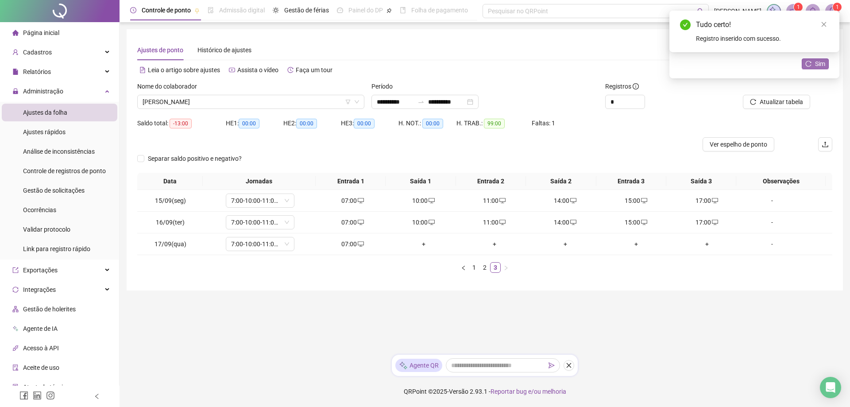
click at [825, 65] on button "Sim" at bounding box center [815, 63] width 27 height 11
click at [786, 104] on span "Atualizar tabela" at bounding box center [781, 102] width 43 height 10
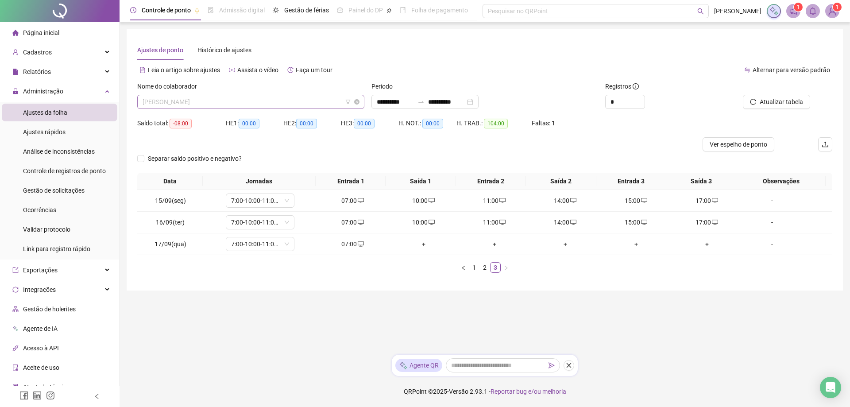
click at [247, 103] on span "[PERSON_NAME]" at bounding box center [251, 101] width 216 height 13
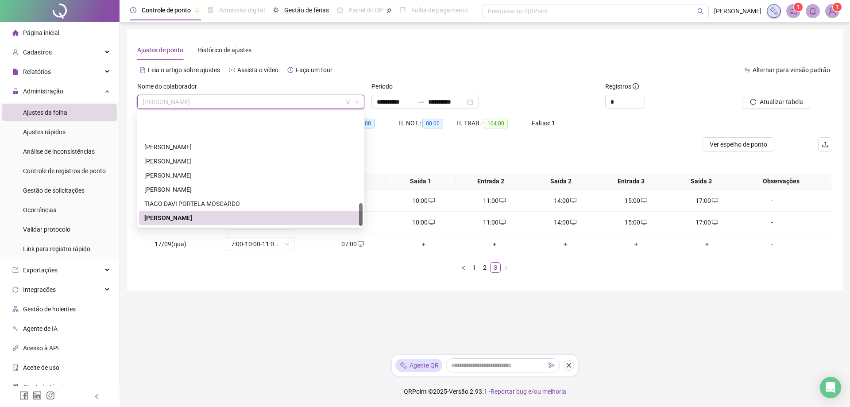
scroll to position [453, 0]
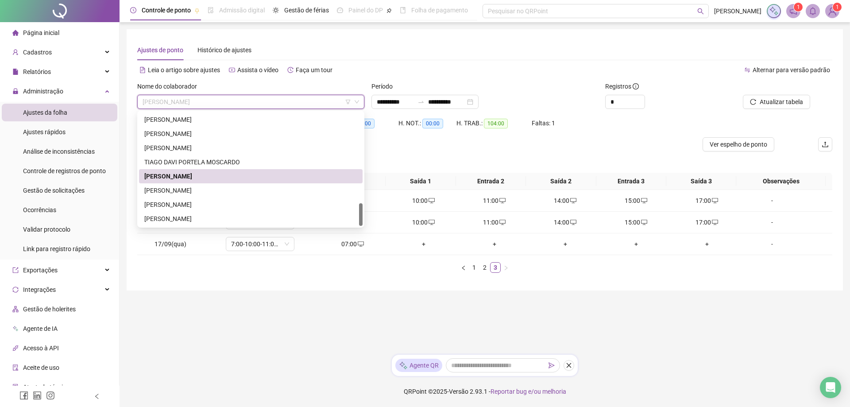
drag, startPoint x: 361, startPoint y: 204, endPoint x: 361, endPoint y: 219, distance: 15.0
click at [361, 219] on div at bounding box center [361, 214] width 4 height 23
click at [172, 188] on div "[PERSON_NAME]" at bounding box center [250, 190] width 213 height 10
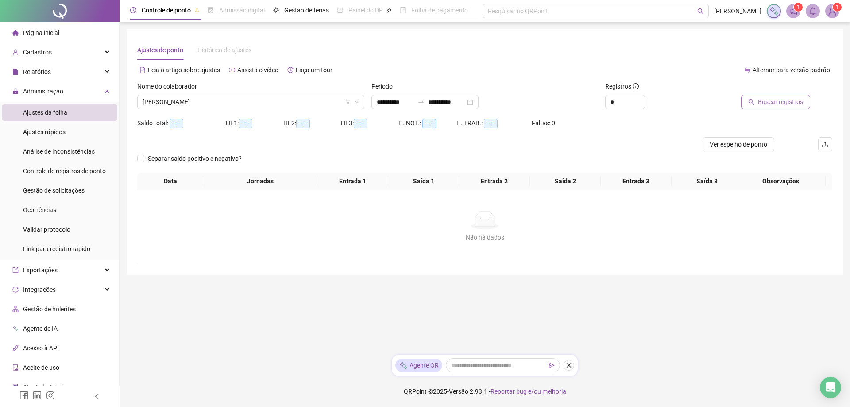
click at [776, 103] on span "Buscar registros" at bounding box center [780, 102] width 45 height 10
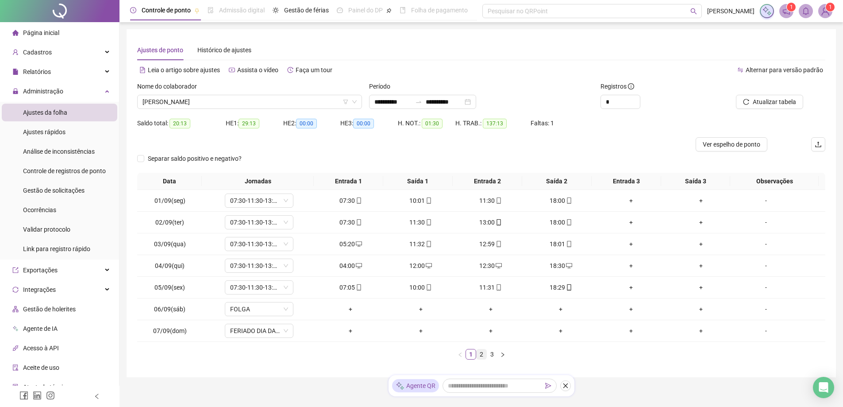
click at [481, 356] on link "2" at bounding box center [482, 354] width 10 height 10
click at [495, 354] on link "3" at bounding box center [492, 354] width 10 height 10
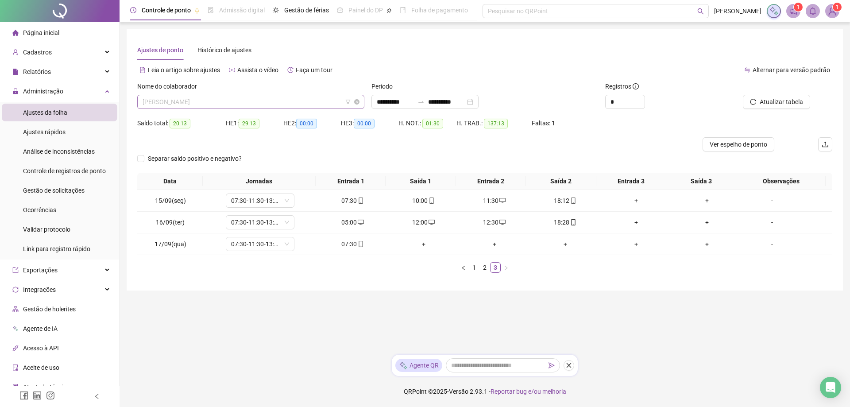
click at [251, 102] on span "[PERSON_NAME]" at bounding box center [251, 101] width 216 height 13
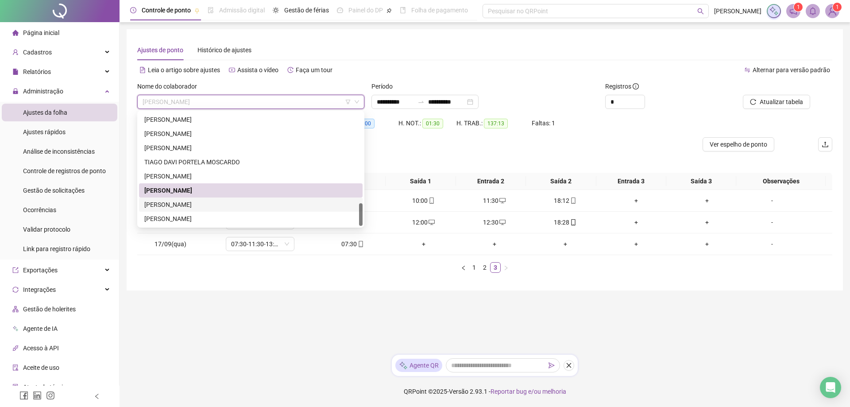
click at [223, 204] on div "[PERSON_NAME]" at bounding box center [250, 205] width 213 height 10
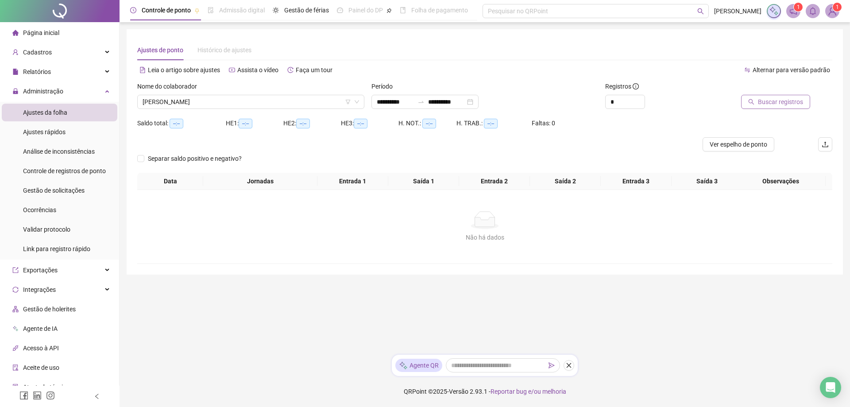
click at [770, 108] on button "Buscar registros" at bounding box center [775, 102] width 69 height 14
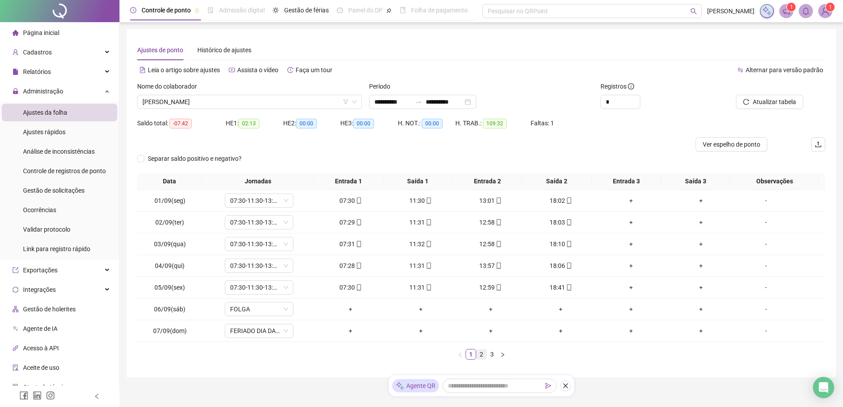
click at [478, 356] on link "2" at bounding box center [482, 354] width 10 height 10
click at [493, 355] on link "3" at bounding box center [492, 354] width 10 height 10
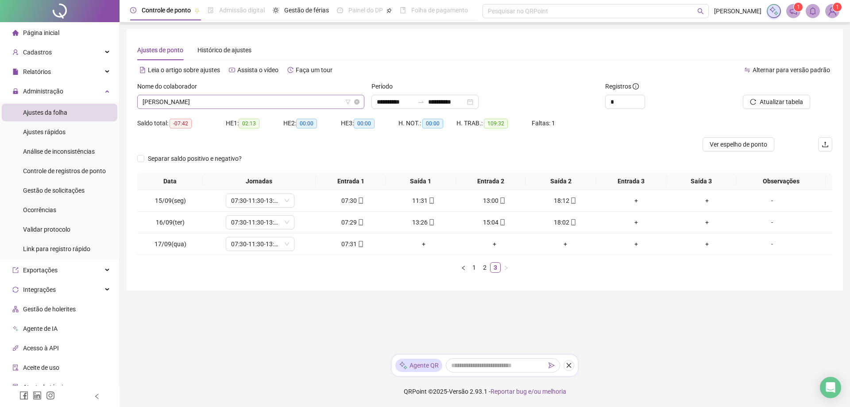
click at [257, 105] on span "[PERSON_NAME]" at bounding box center [251, 101] width 216 height 13
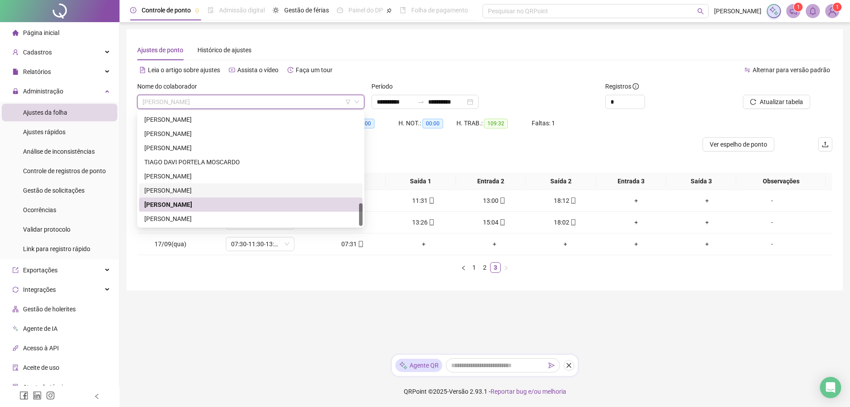
click at [197, 185] on div "[PERSON_NAME]" at bounding box center [251, 190] width 224 height 14
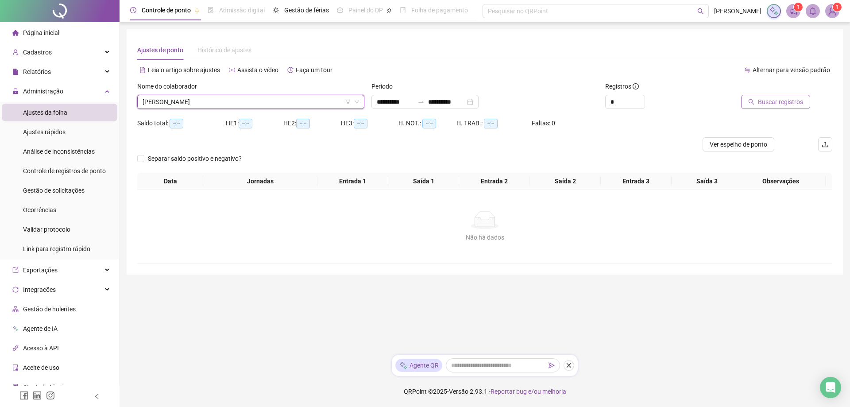
click at [783, 98] on span "Buscar registros" at bounding box center [780, 102] width 45 height 10
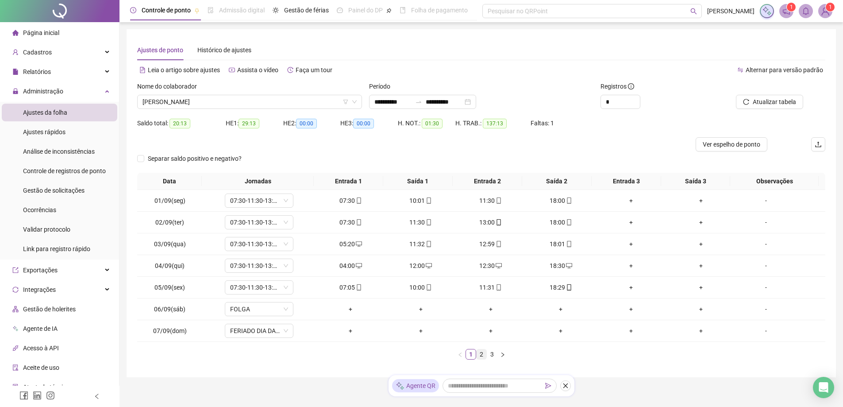
click at [481, 357] on link "2" at bounding box center [482, 354] width 10 height 10
click at [490, 353] on link "3" at bounding box center [492, 354] width 10 height 10
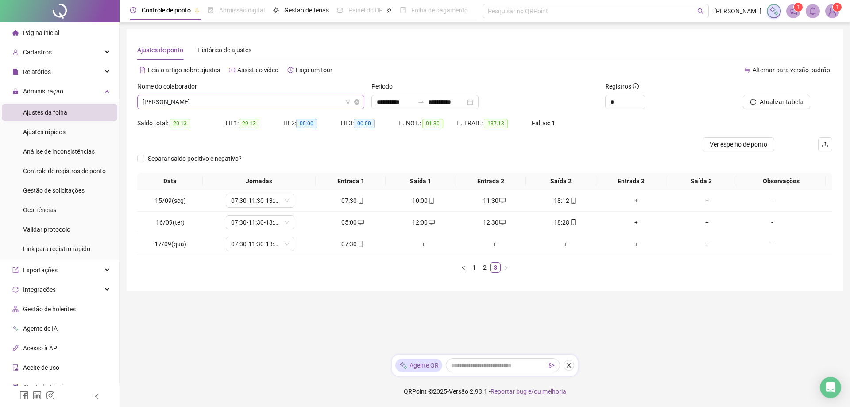
click at [256, 100] on span "[PERSON_NAME]" at bounding box center [251, 101] width 216 height 13
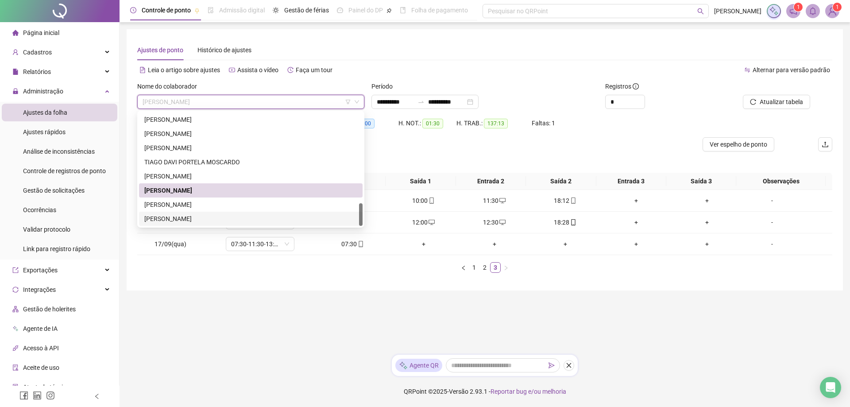
click at [208, 216] on div "[PERSON_NAME]" at bounding box center [250, 219] width 213 height 10
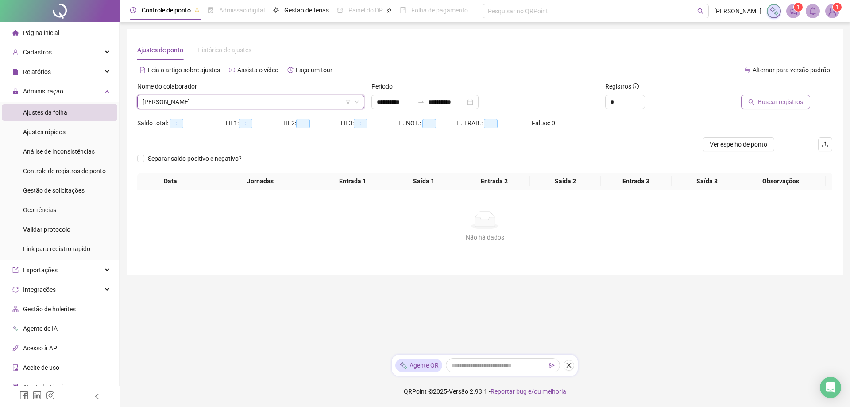
click at [773, 104] on span "Buscar registros" at bounding box center [780, 102] width 45 height 10
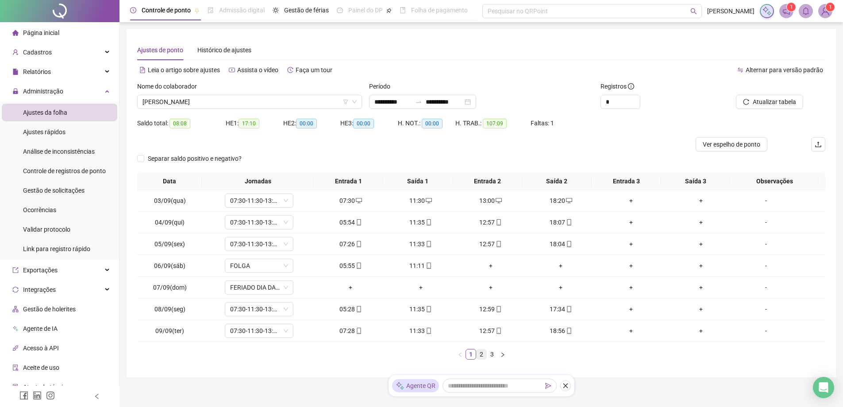
click at [481, 355] on link "2" at bounding box center [482, 354] width 10 height 10
click at [491, 354] on link "3" at bounding box center [492, 354] width 10 height 10
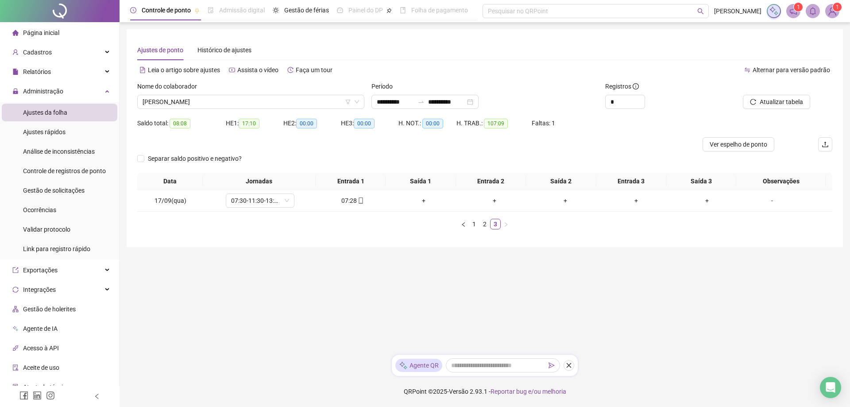
click at [52, 112] on span "Ajustes da folha" at bounding box center [45, 112] width 44 height 7
